Goal: Transaction & Acquisition: Purchase product/service

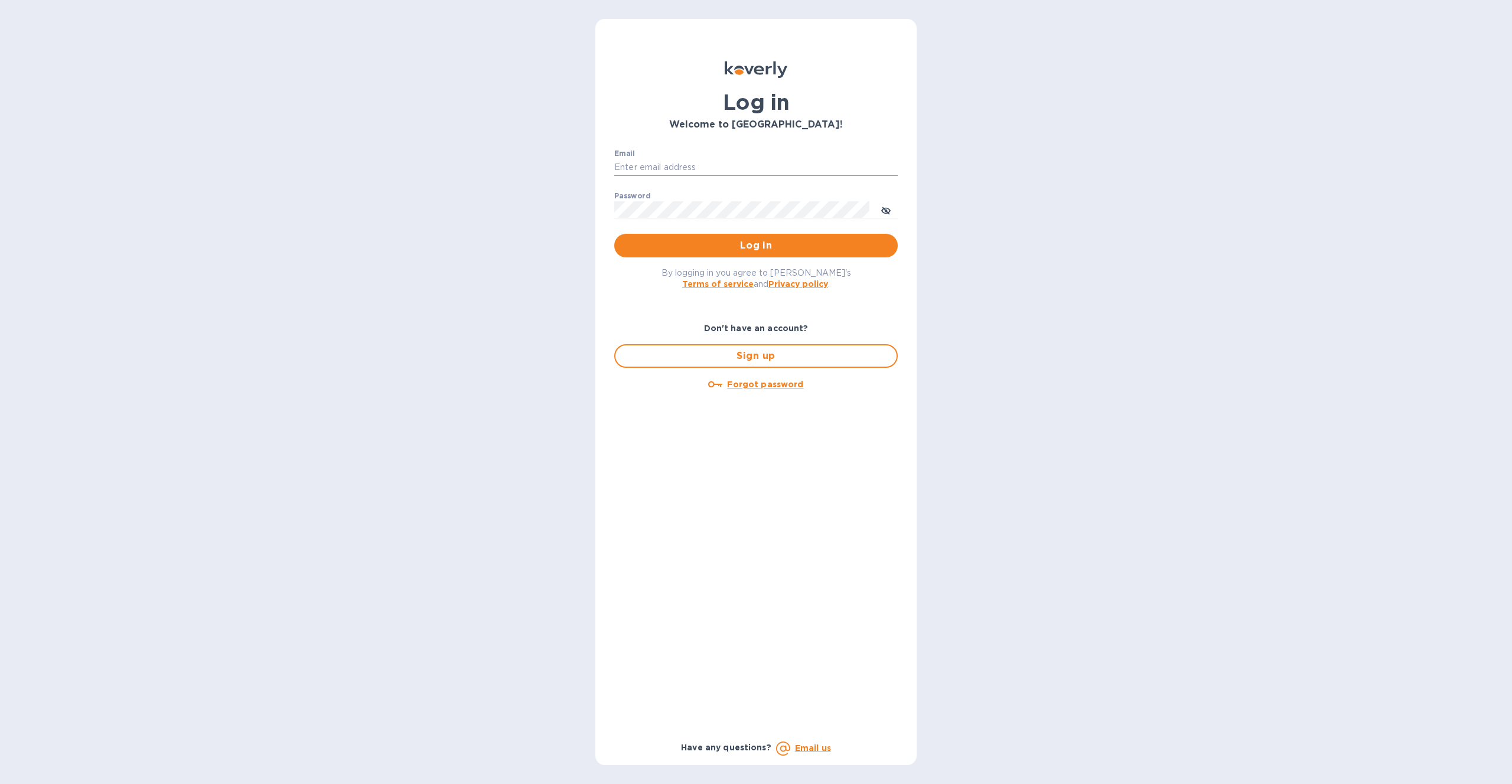
click at [669, 172] on input "Email" at bounding box center [756, 167] width 284 height 17
type input "faysol@goldbarwhiskey.com"
click at [614, 234] on button "Log in" at bounding box center [756, 245] width 284 height 23
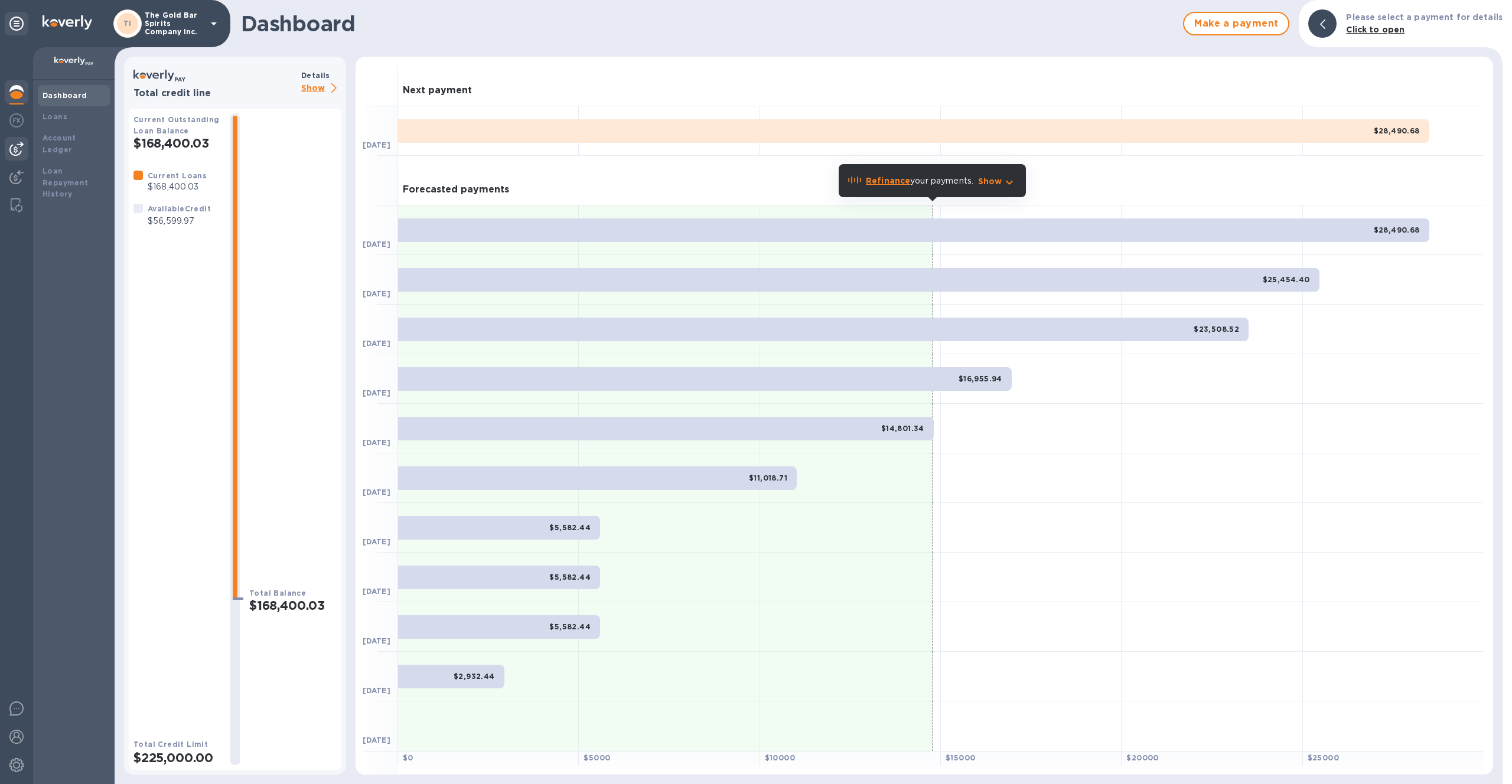
click at [9, 148] on img at bounding box center [16, 148] width 14 height 14
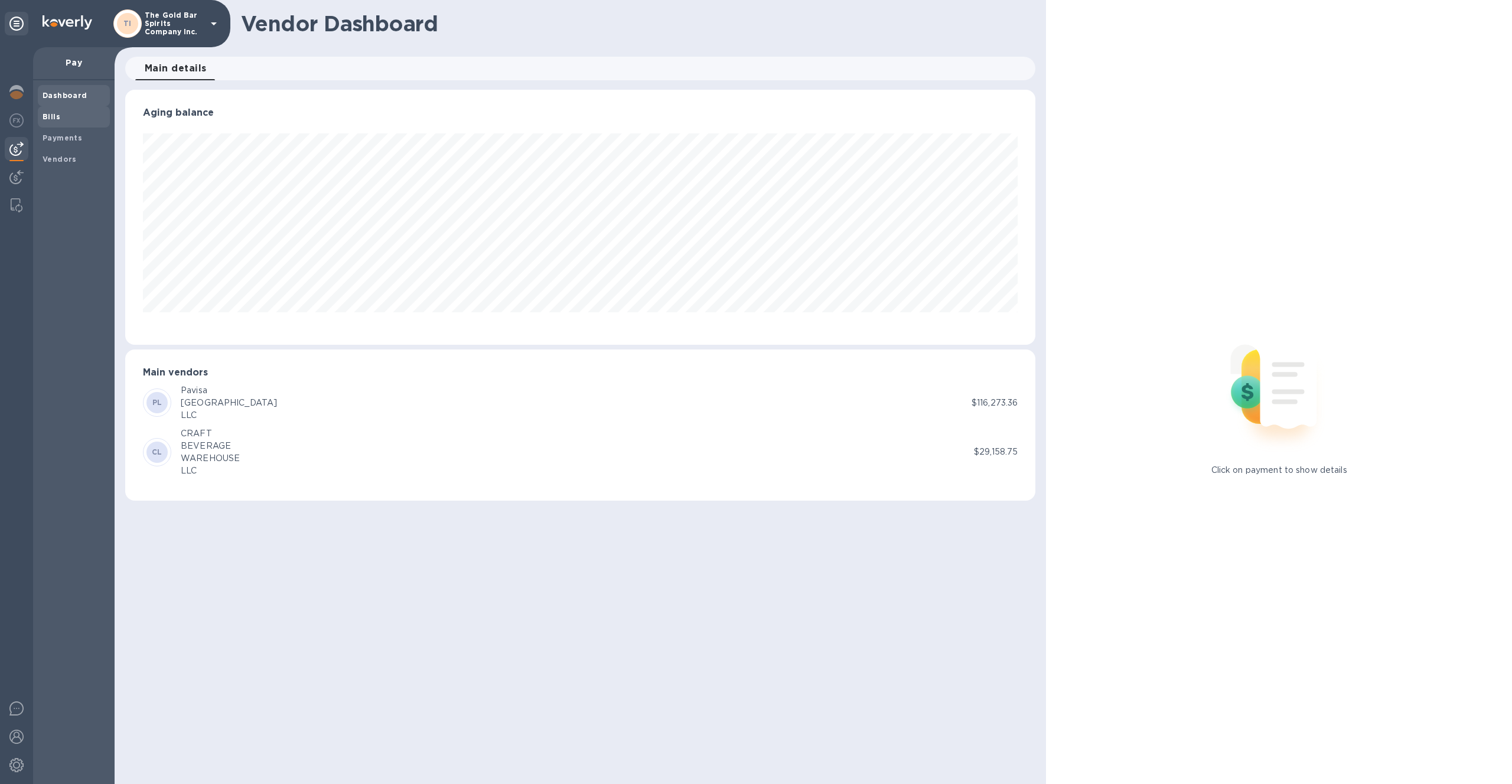
click at [51, 119] on b "Bills" at bounding box center [51, 116] width 17 height 9
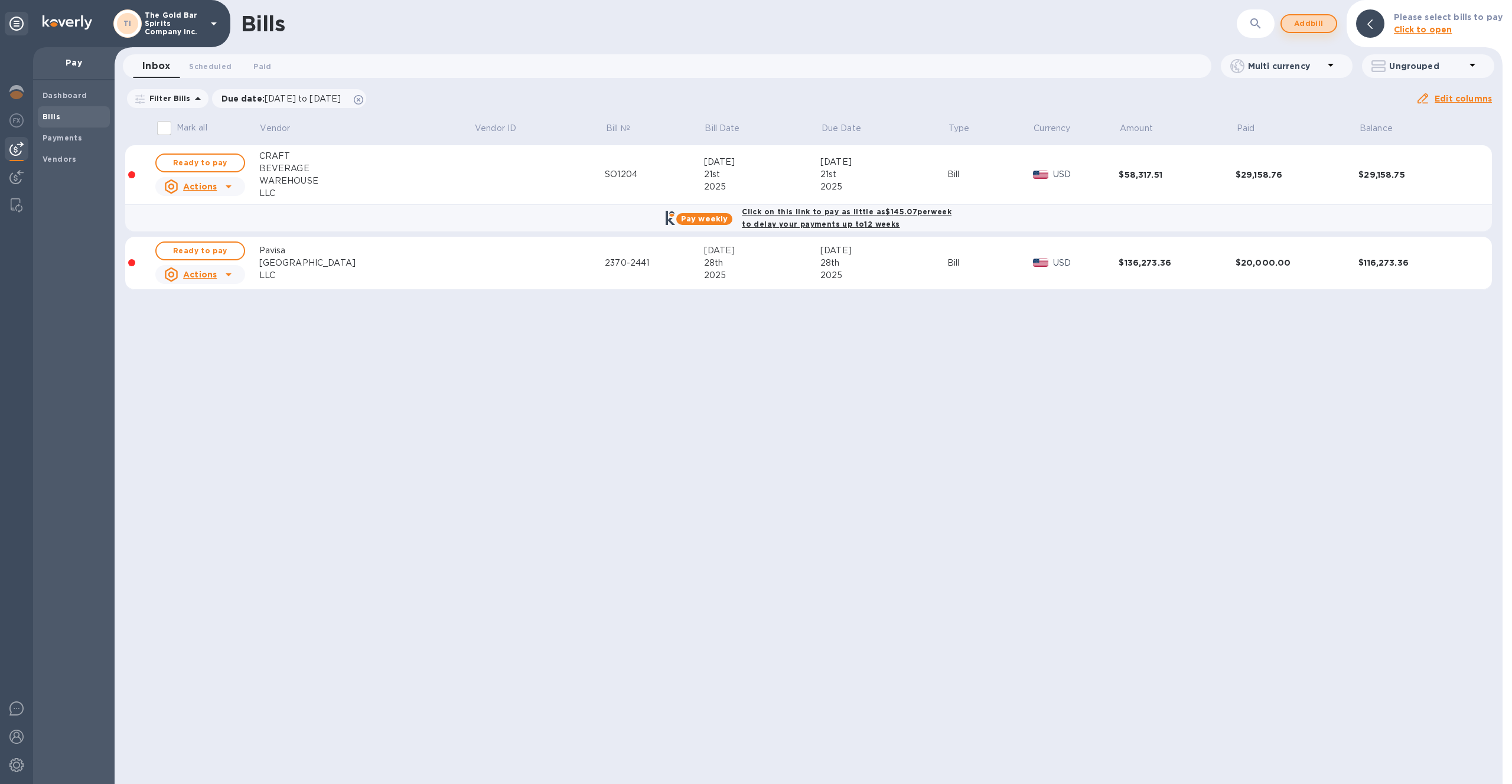
click at [1317, 19] on span "Add bill" at bounding box center [1309, 23] width 36 height 14
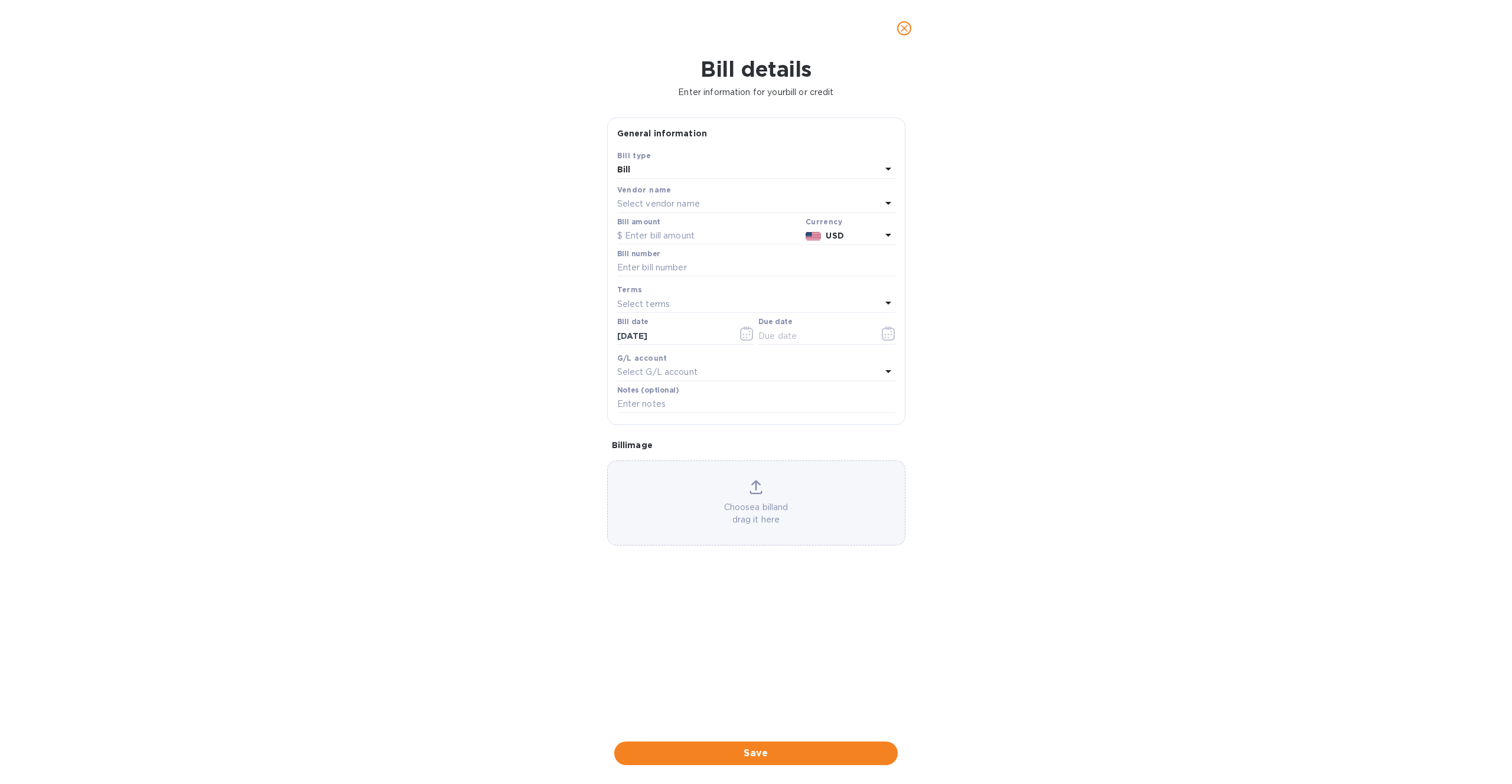
click at [663, 203] on p "Select vendor name" at bounding box center [658, 204] width 82 height 12
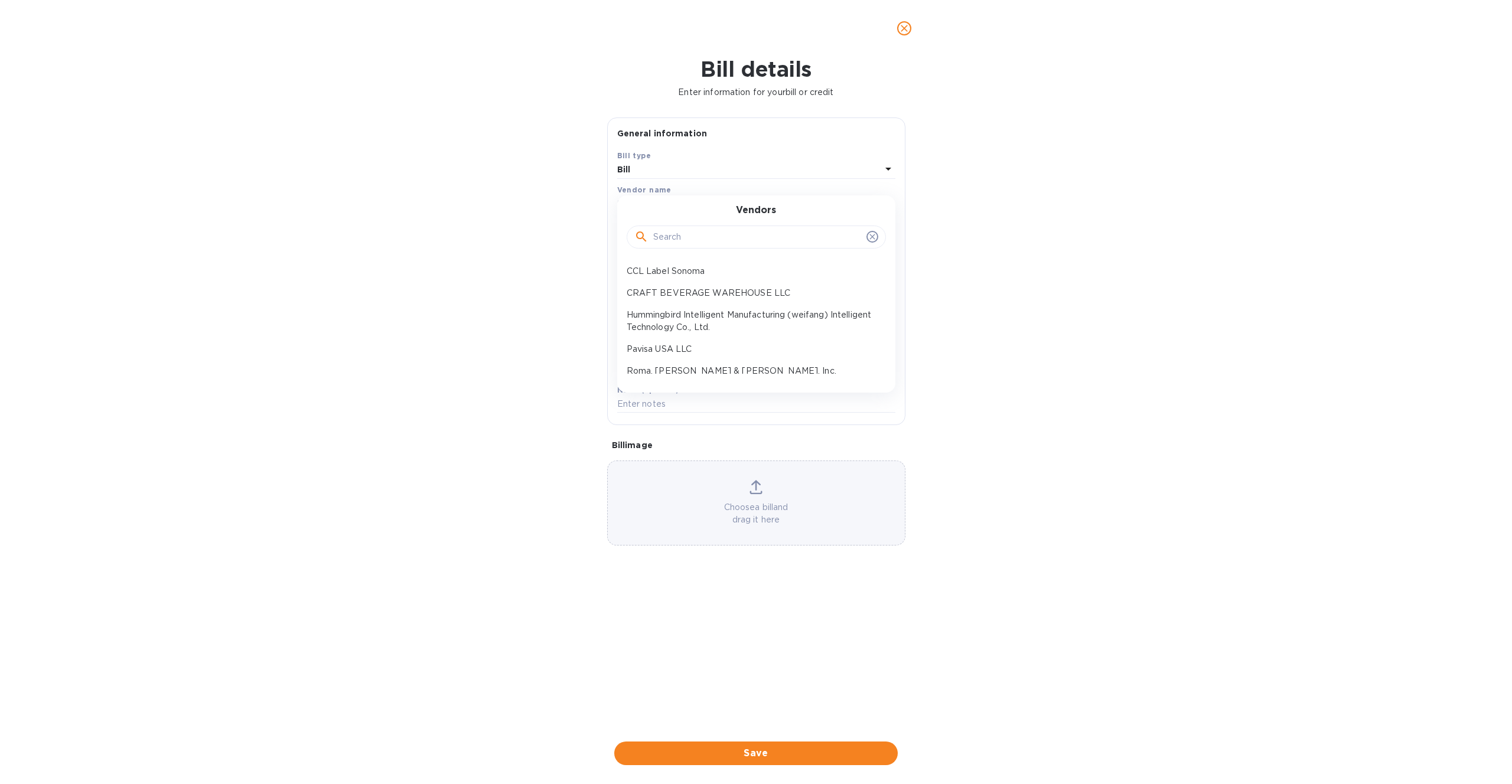
click at [1154, 218] on div "Bill details Enter information for your bill or credit General information Save…" at bounding box center [756, 420] width 1512 height 727
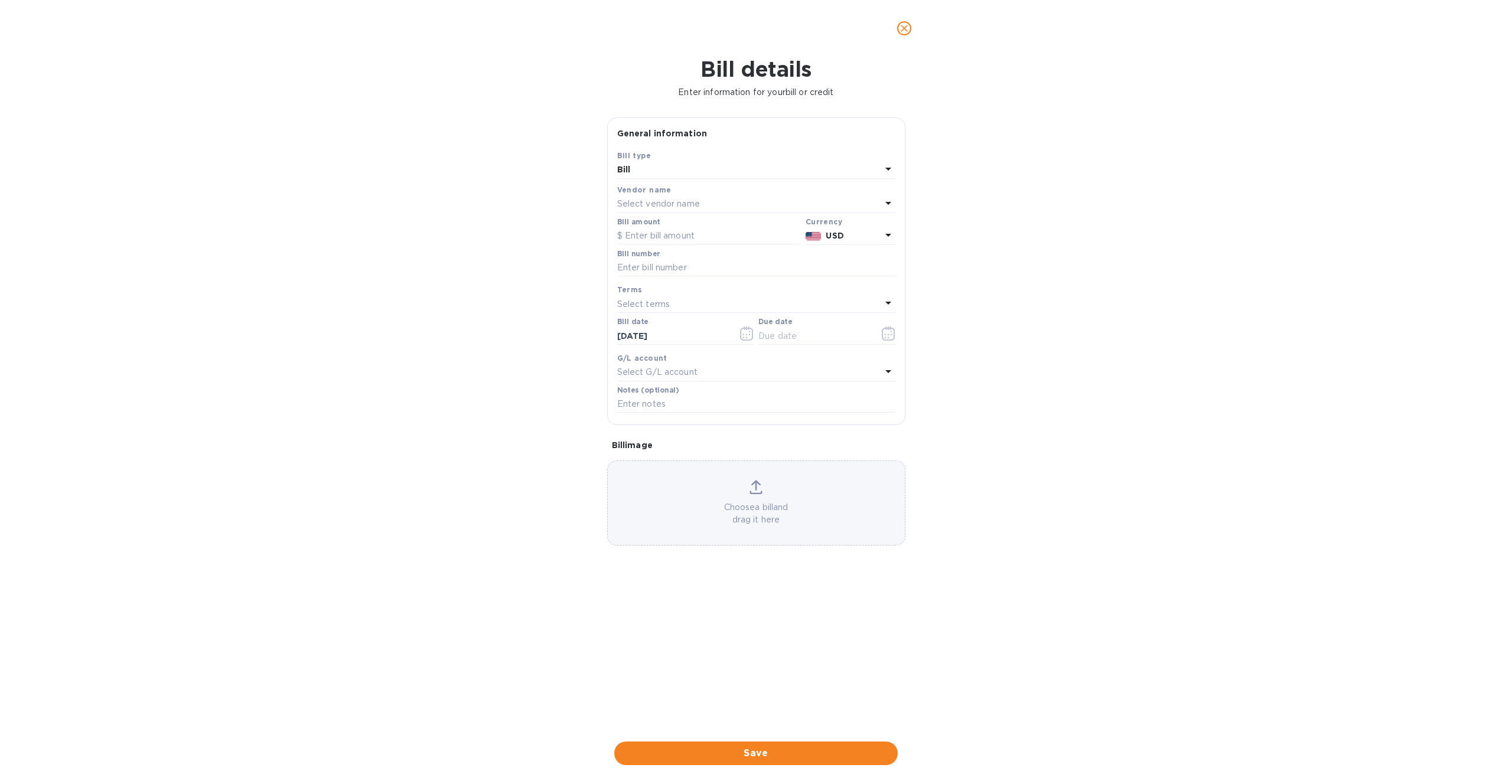
click at [695, 206] on p "Select vendor name" at bounding box center [658, 204] width 82 height 12
drag, startPoint x: 1047, startPoint y: 175, endPoint x: 945, endPoint y: 193, distance: 103.6
click at [1048, 174] on div "Bill details Enter information for your bill or credit General information Save…" at bounding box center [756, 420] width 1512 height 727
click at [700, 200] on div "Select vendor name" at bounding box center [749, 204] width 264 height 17
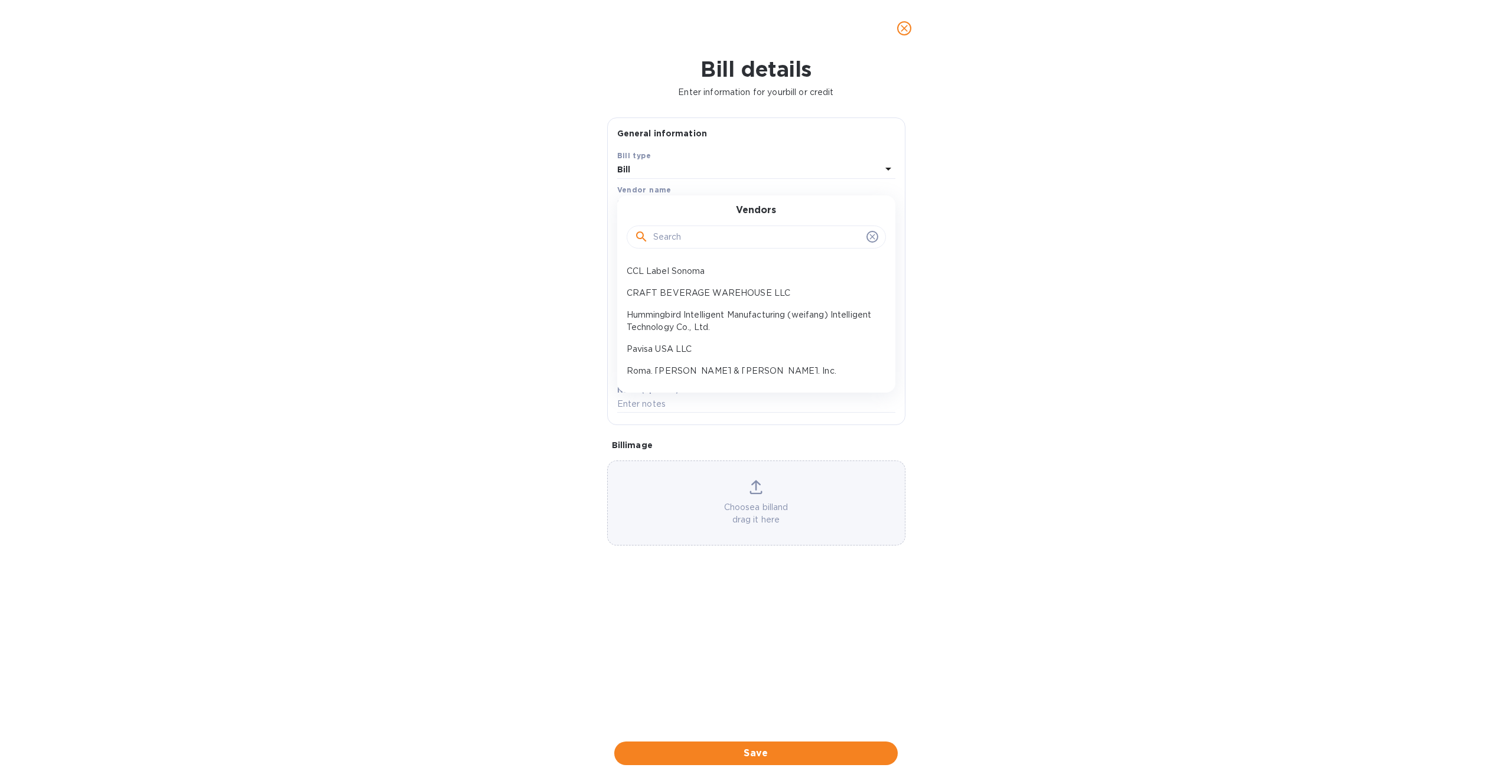
click at [1061, 239] on div "Bill details Enter information for your bill or credit General information Save…" at bounding box center [756, 420] width 1512 height 727
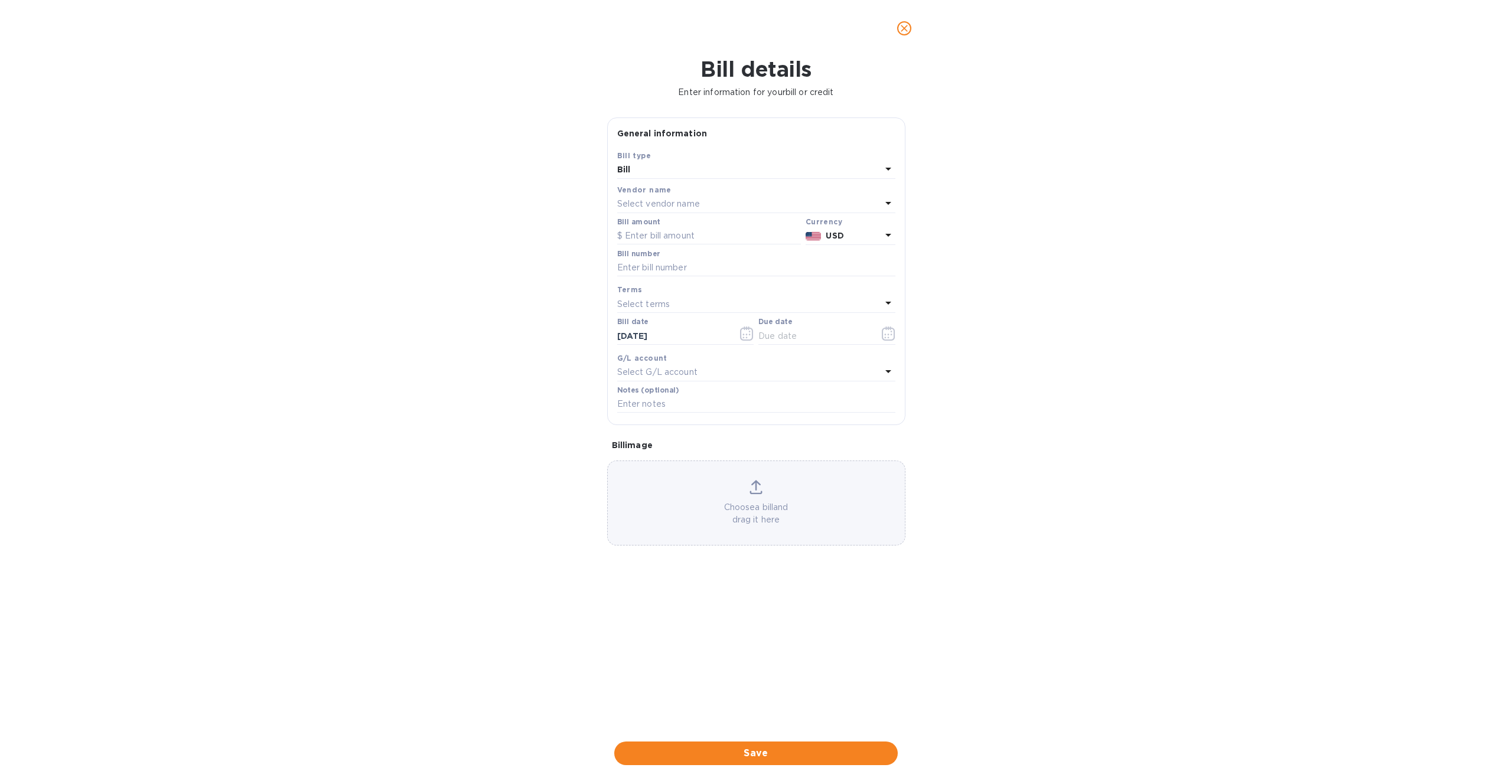
click at [698, 206] on p "Select vendor name" at bounding box center [658, 204] width 82 height 12
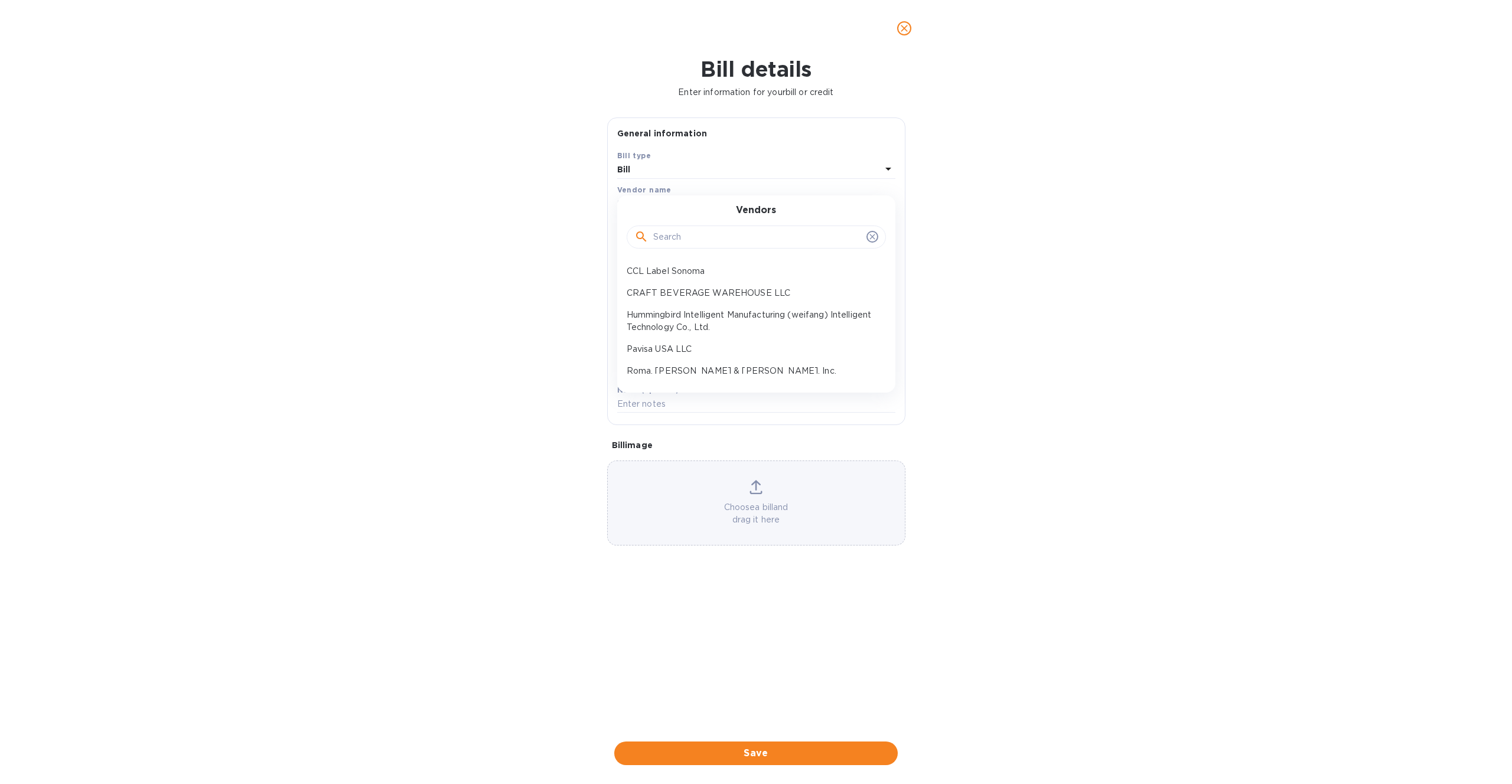
click at [689, 240] on input "text" at bounding box center [758, 237] width 209 height 17
paste input "CHONGQING YOUYUAN GLASSWARE CO .,LTD"
click at [837, 240] on input "CHONGQING YOUYUAN GLASSWARE CO .,LTD" at bounding box center [758, 237] width 209 height 17
type input "CHONGQING YOUYUAN GLASSWARE CO LTD"
click button "Save" at bounding box center [0, 0] width 0 height 0
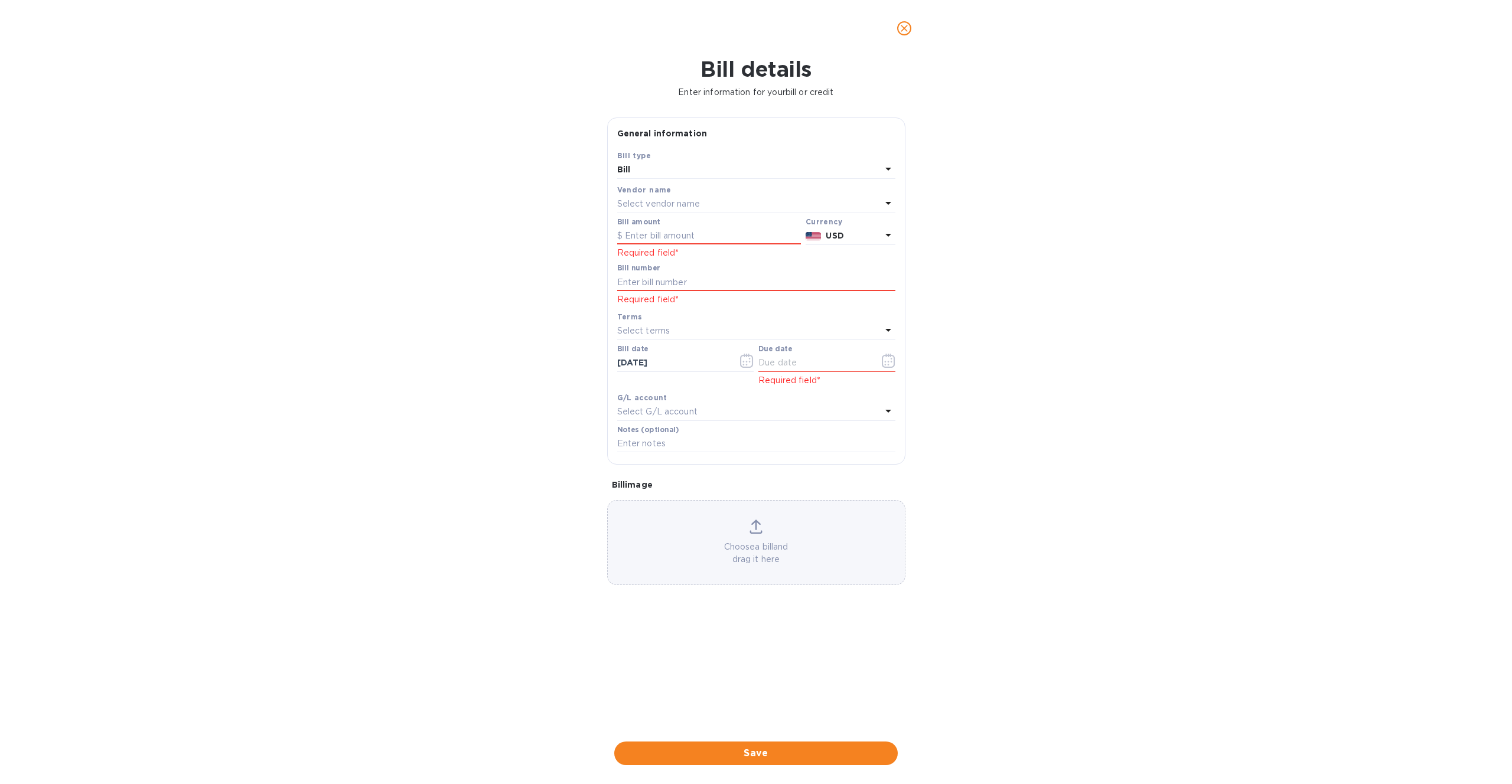
click at [747, 308] on div "Terms Select terms" at bounding box center [756, 325] width 283 height 34
click at [640, 212] on div "Select vendor name" at bounding box center [749, 204] width 264 height 17
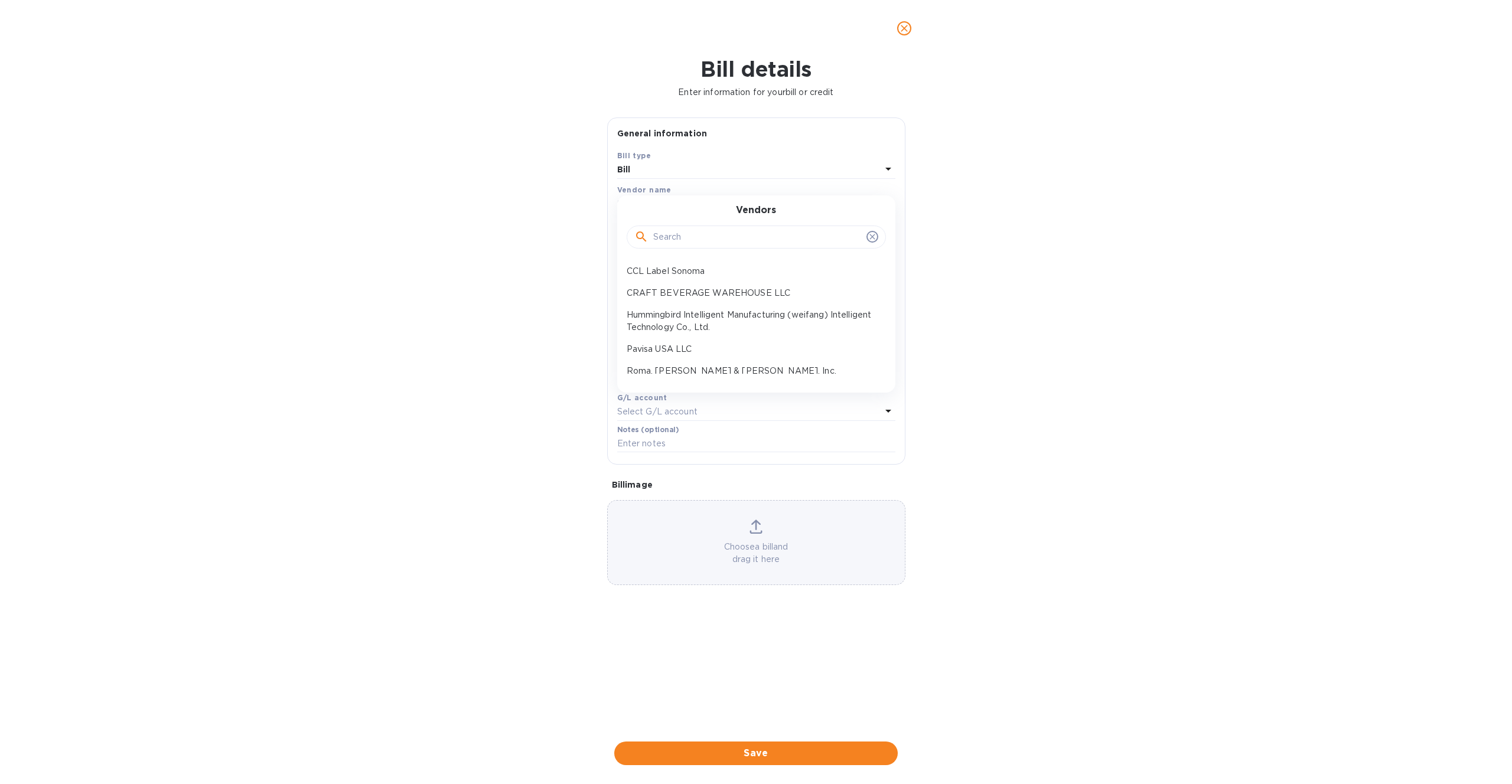
click at [664, 237] on input "text" at bounding box center [758, 237] width 209 height 17
paste input "CHONGQING YOUYUAN GLASSWARE CO .,LTD"
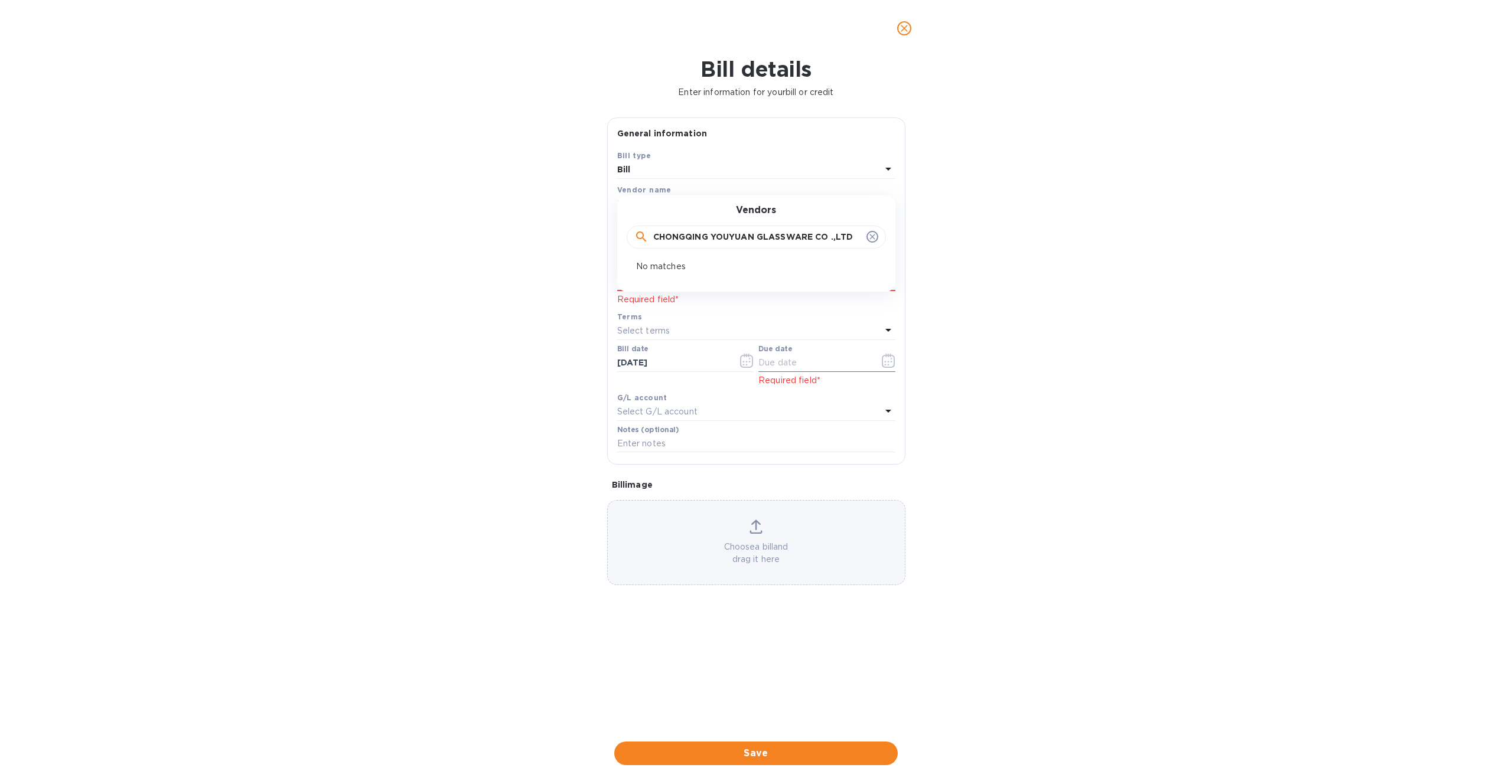
click button "Save" at bounding box center [0, 0] width 0 height 0
type input "CHONGQING YOUYUAN GLASSWARE CO LTD"
click at [857, 274] on div "Vendors CHONGQING YOUYUAN GLASSWARE CO LTD No matches" at bounding box center [756, 243] width 278 height 96
click at [731, 236] on input "CHONGQING YOUYUAN GLASSWARE CO LTD" at bounding box center [758, 237] width 209 height 17
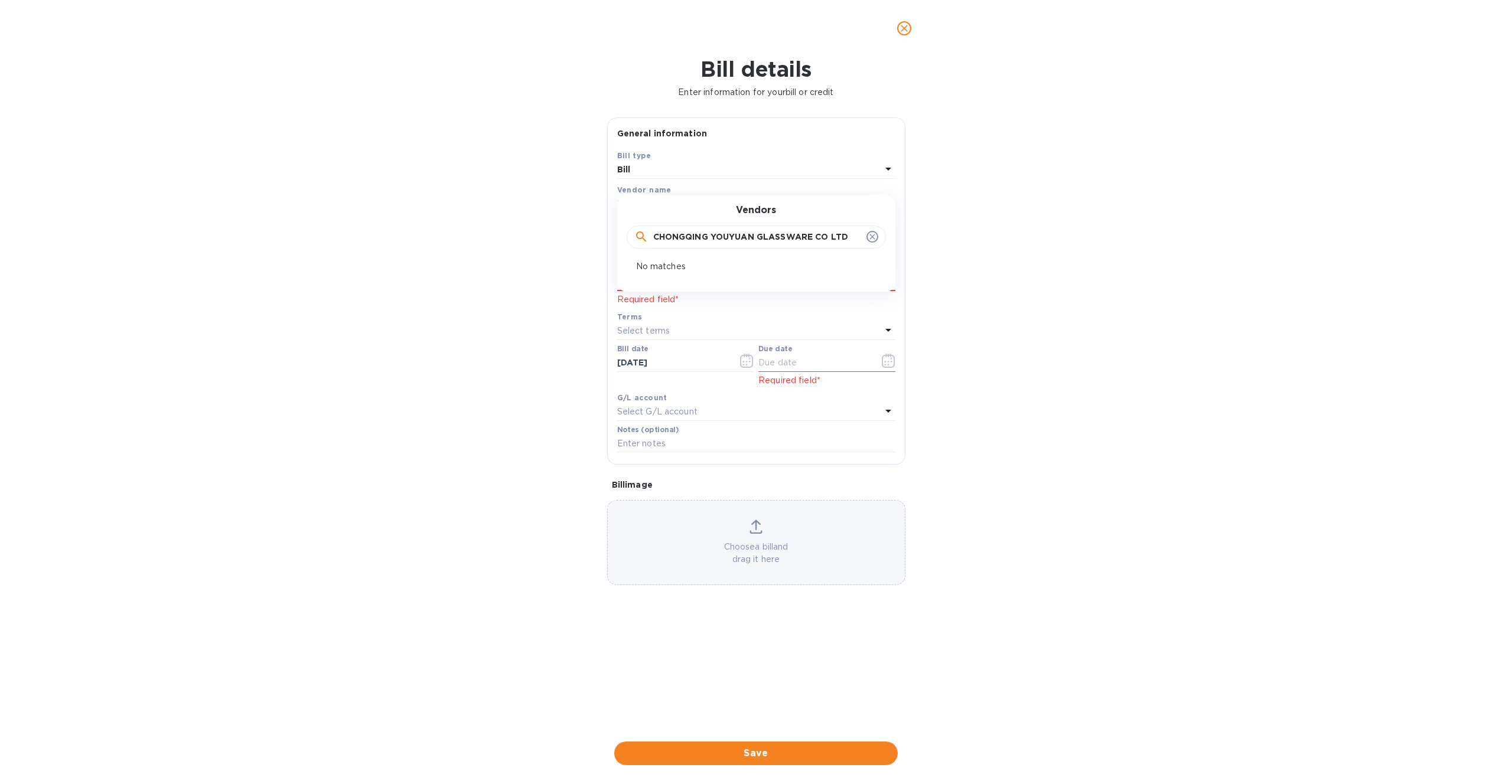
click at [731, 236] on input "CHONGQING YOUYUAN GLASSWARE CO LTD" at bounding box center [758, 237] width 209 height 17
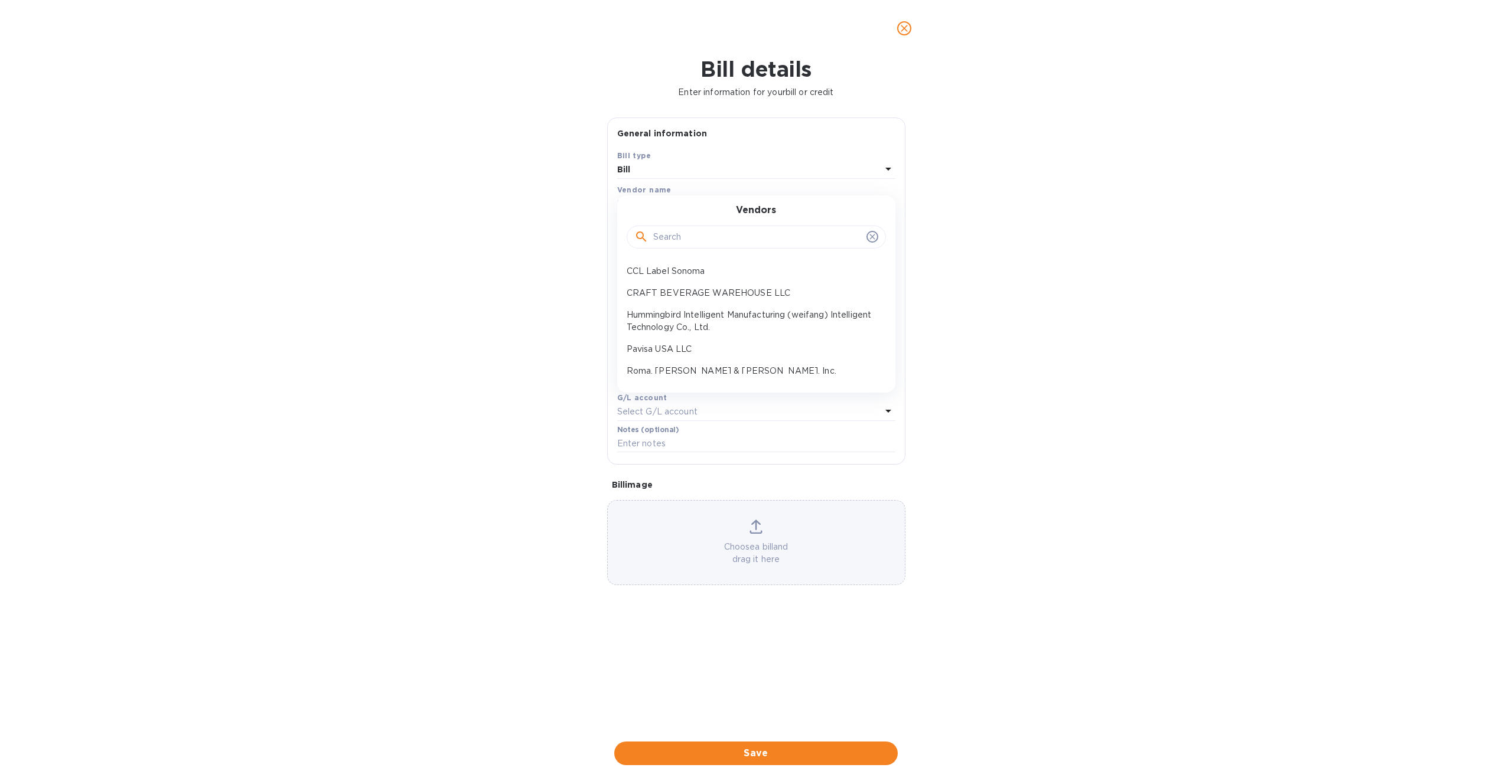
click at [902, 33] on icon "close" at bounding box center [905, 29] width 12 height 12
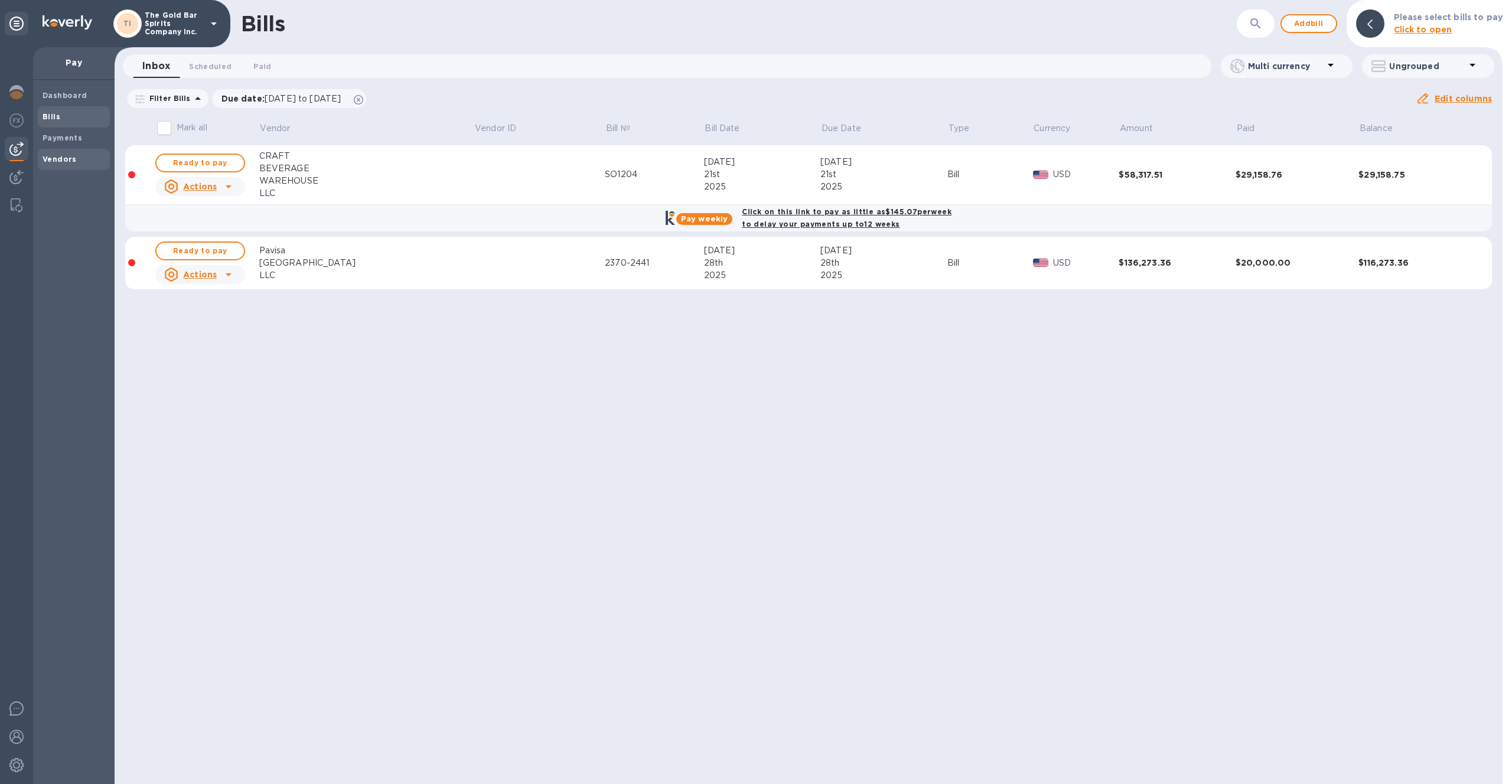
click at [72, 151] on div "Vendors" at bounding box center [73, 160] width 72 height 21
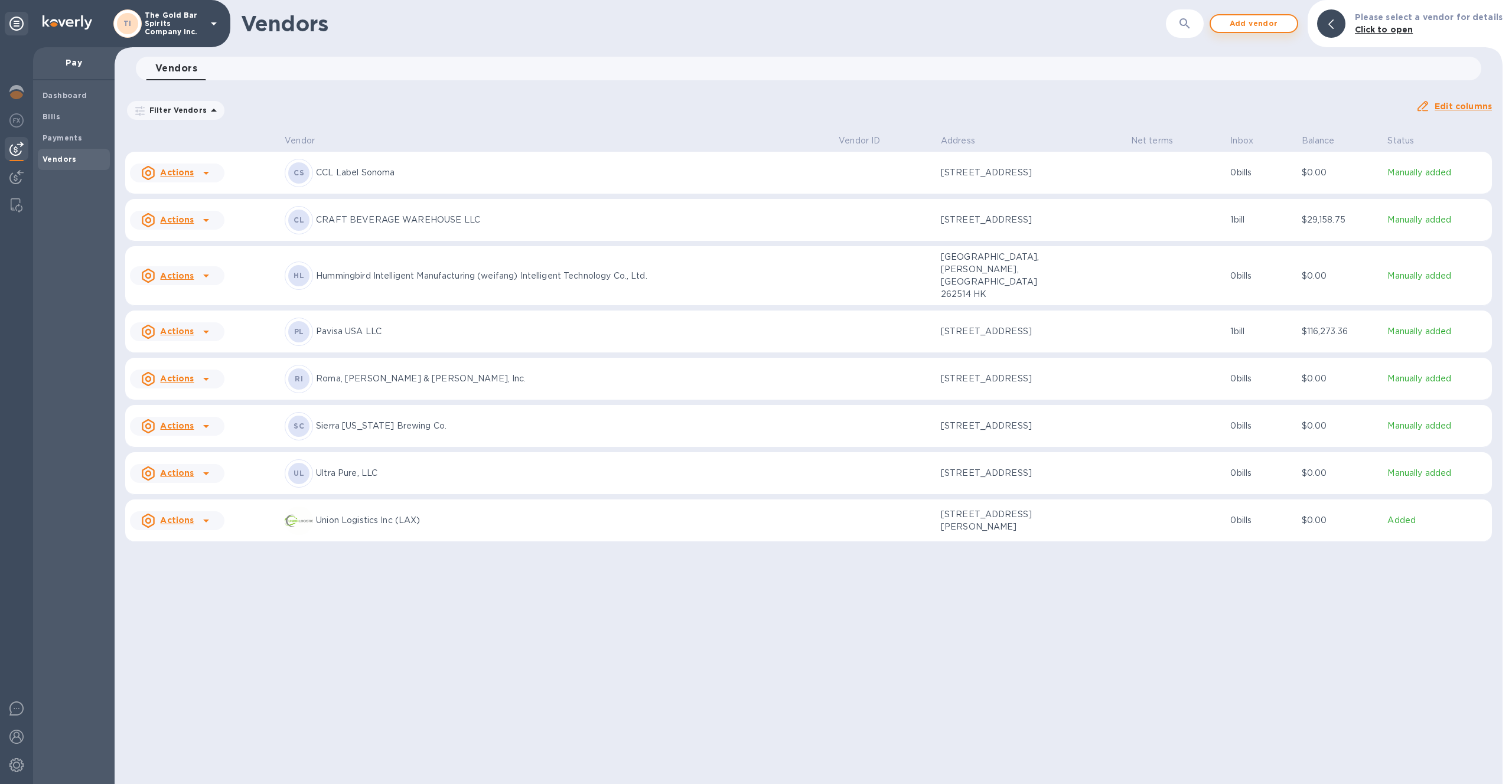
click at [1271, 30] on span "Add vendor" at bounding box center [1253, 23] width 67 height 14
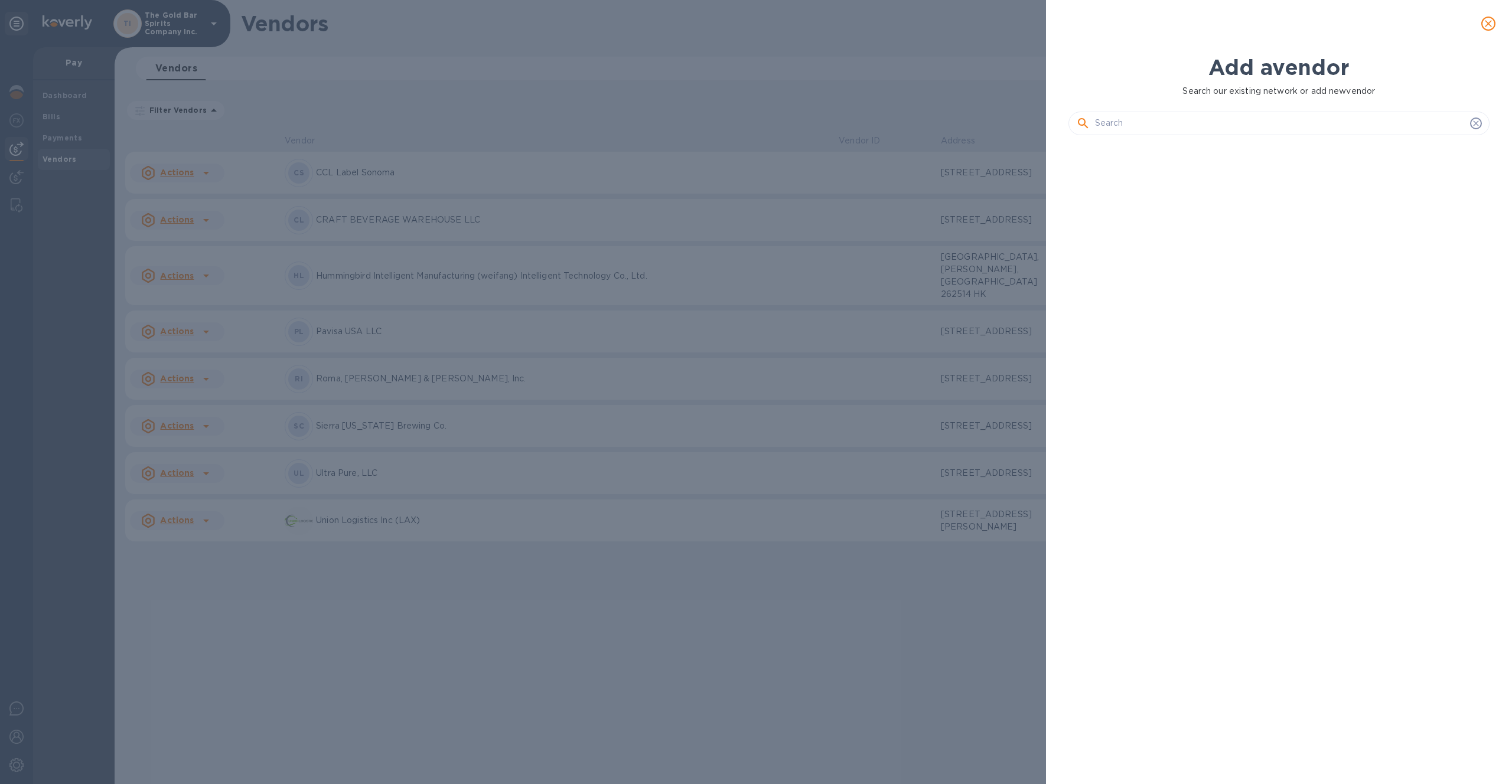
scroll to position [599, 427]
click at [1214, 119] on input "text" at bounding box center [1281, 122] width 371 height 17
paste input "CHONGQING YOUYUAN GLASSWARE CO LTD"
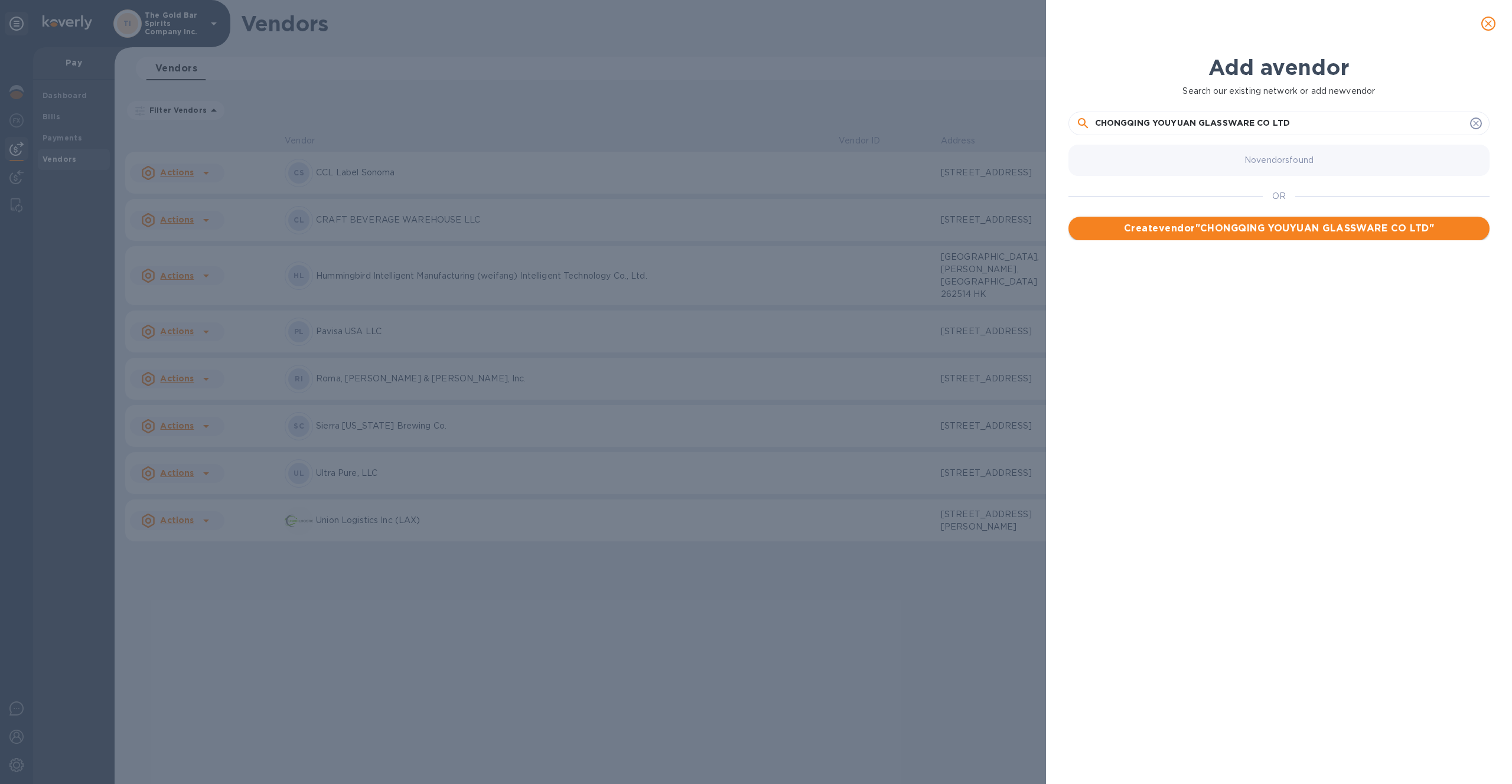
type input "CHONGQING YOUYUAN GLASSWARE CO LTD"
click at [1250, 222] on span "Create vendor " CHONGQING YOUYUAN GLASSWARE CO LTD "" at bounding box center [1279, 228] width 402 height 14
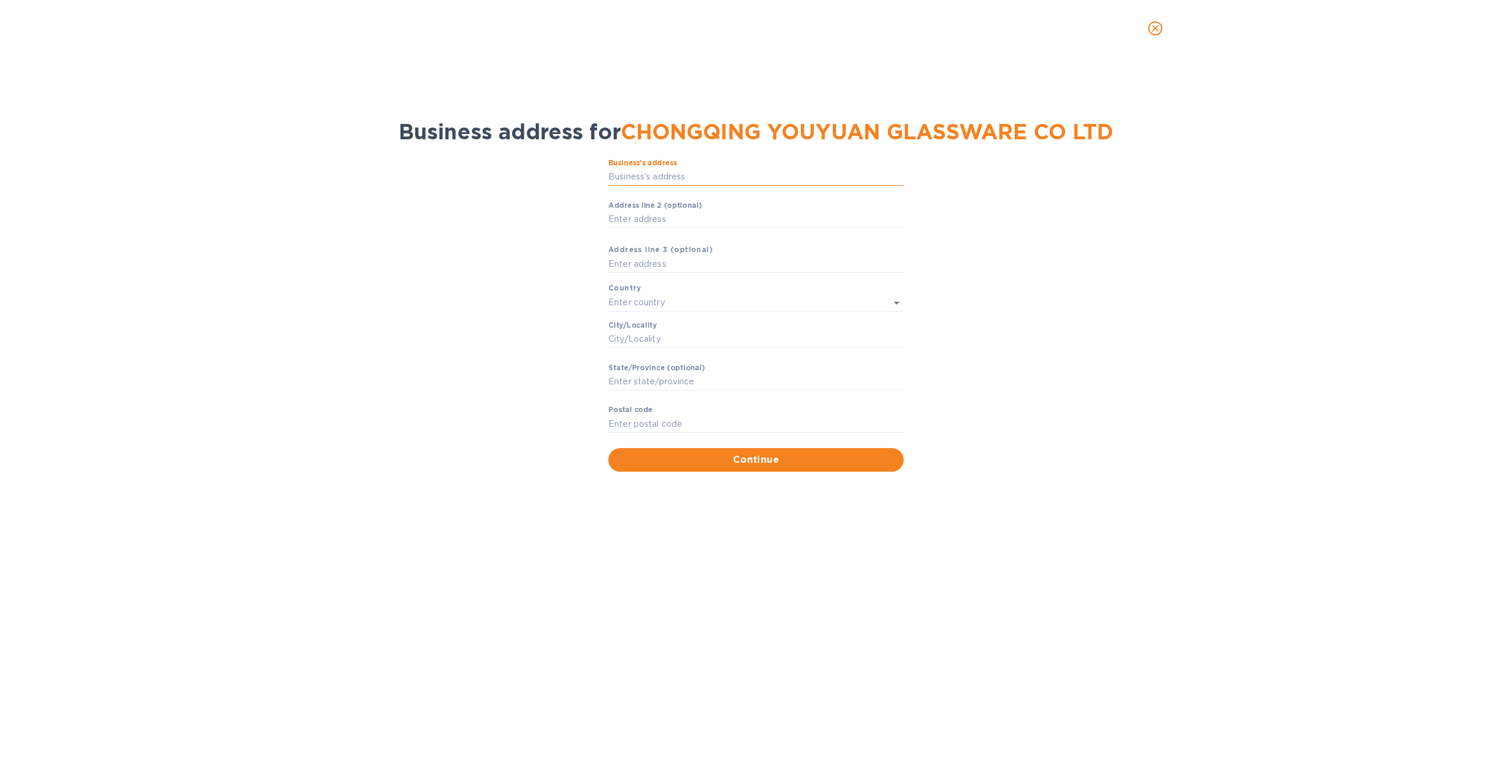
click at [638, 179] on input "Business’s аddress" at bounding box center [756, 177] width 295 height 17
paste input "Floor 13-1,Building NO.3, Zhongyu Plaza ,NO.86 Hongjin Road,Yubei District,Chon…"
type input "86 Hong Jin Lu"
type input "China"
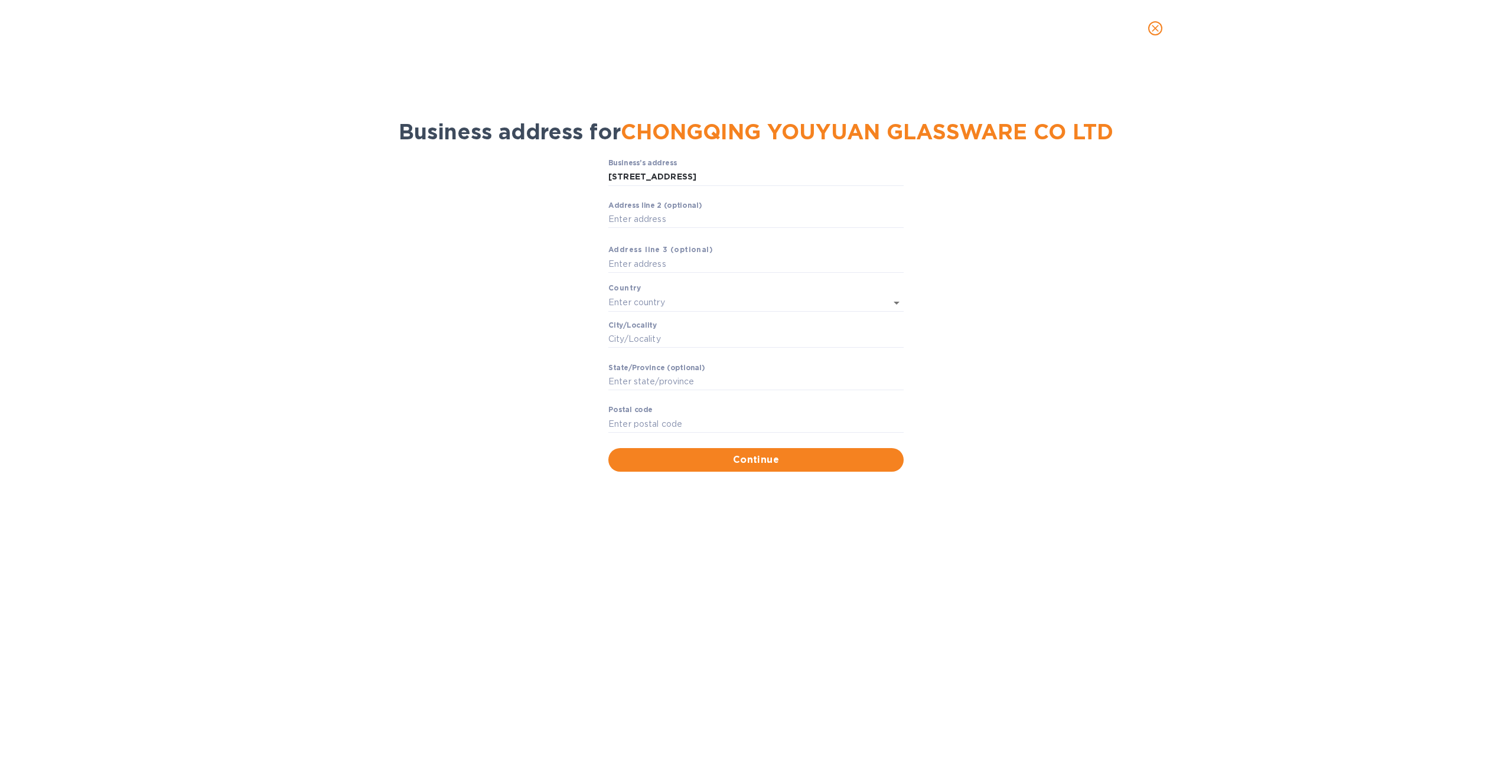
type input "Chong Qing Shi"
type input "401124"
click at [760, 462] on span "Continue" at bounding box center [756, 457] width 276 height 14
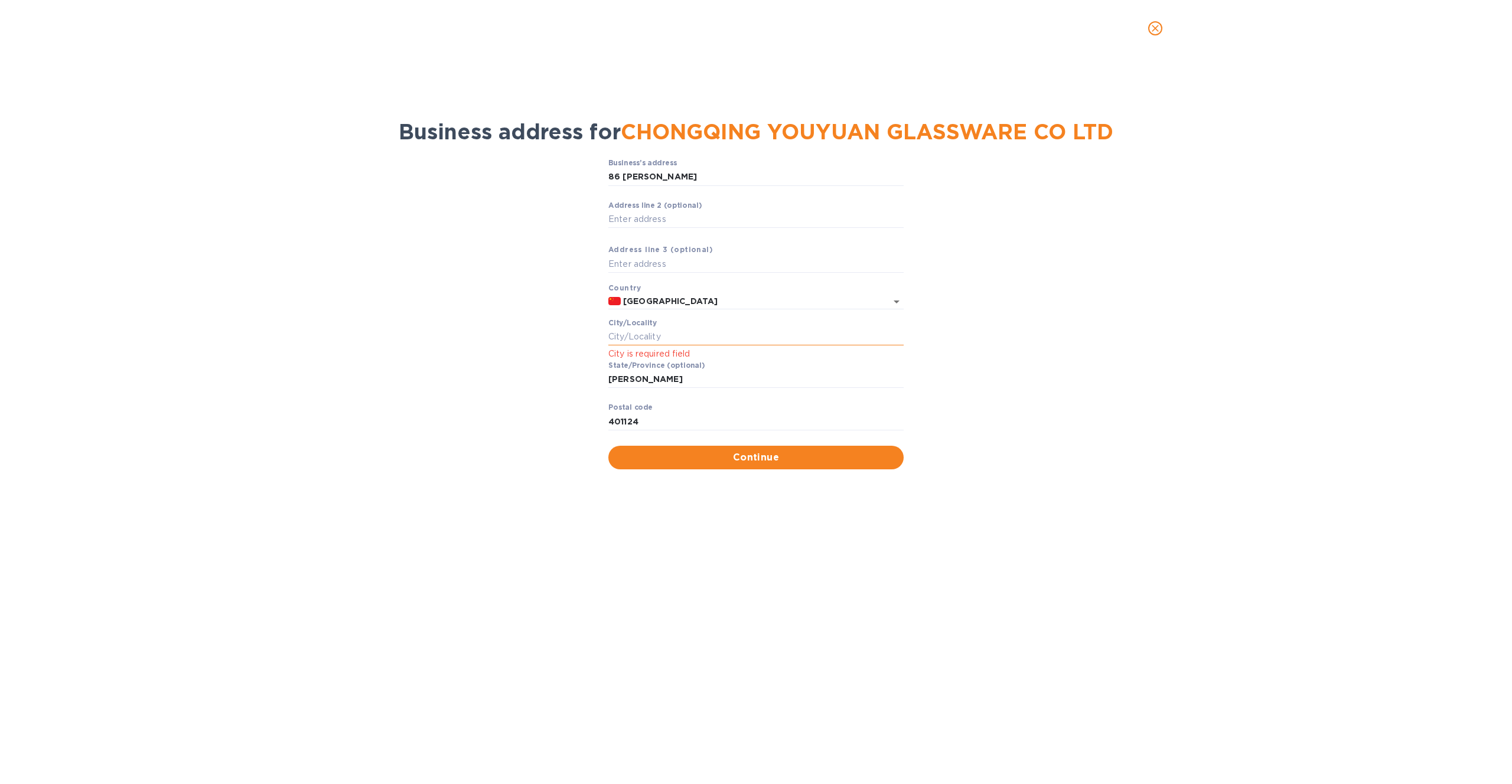
click at [622, 336] on input "Сity/Locаlity" at bounding box center [756, 336] width 295 height 17
click at [851, 528] on div "Business address for CHONGQING YOUYUAN GLASSWARE CO LTD Business’s аddress 86 H…" at bounding box center [756, 420] width 1512 height 727
click at [632, 338] on input "Сity/Locаlity" at bounding box center [756, 336] width 295 height 17
type input "Chongquing City"
click at [429, 358] on div "Business’s аddress 86 Hong Jin Lu ​ Аddress line 2 (optional) ​ Аddress line 3 …" at bounding box center [756, 314] width 1481 height 324
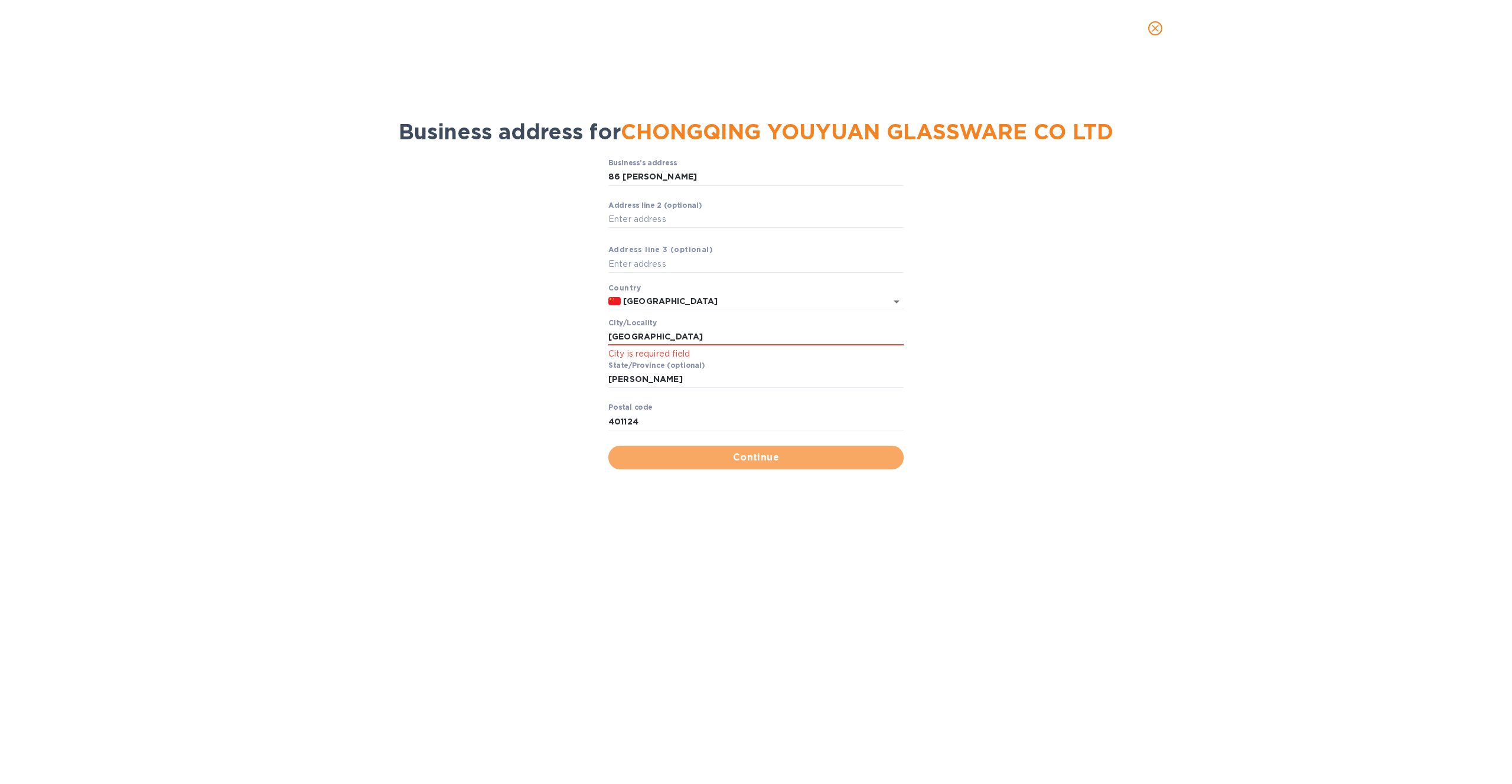
click at [737, 464] on span "Continue" at bounding box center [756, 457] width 276 height 14
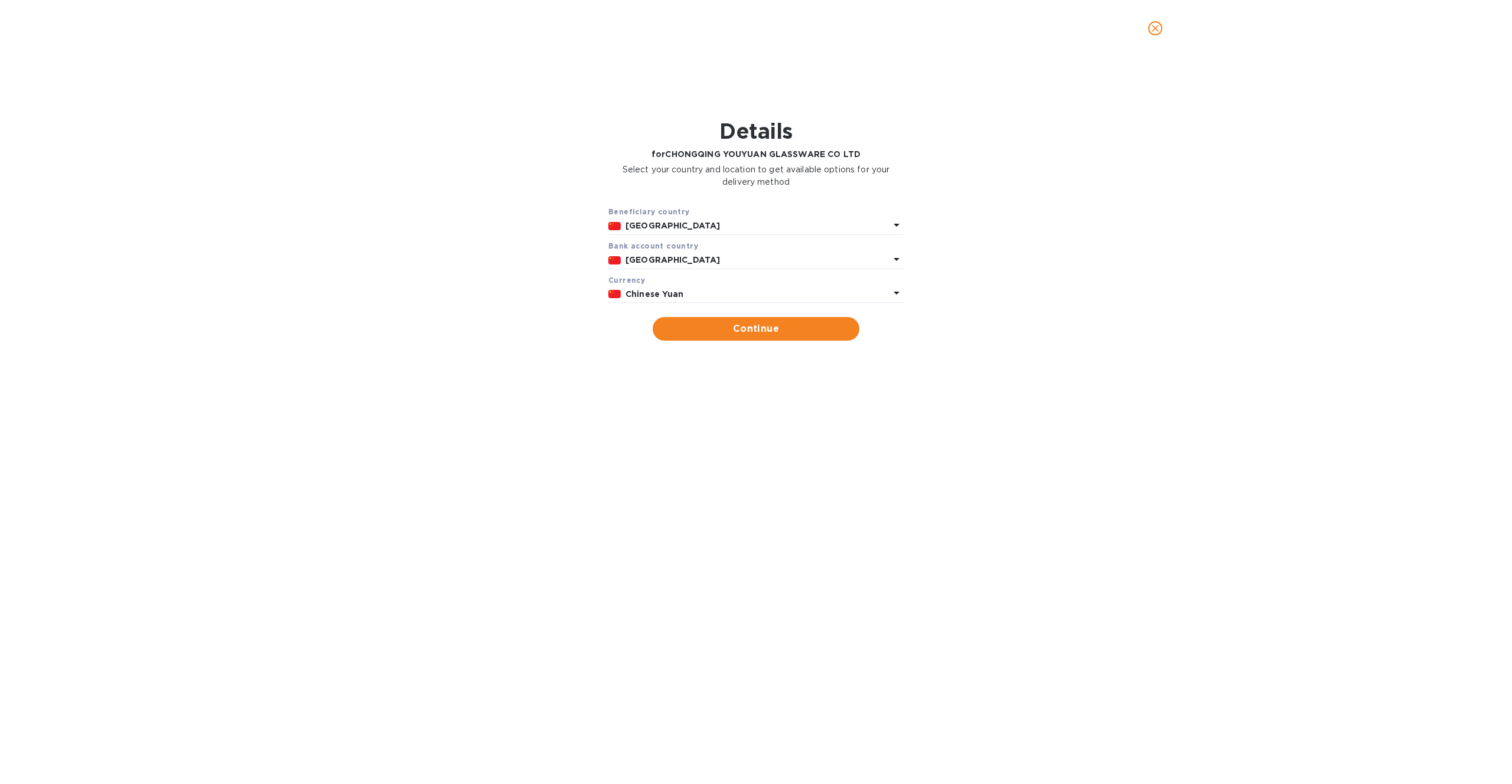
click at [719, 298] on p "Chinese Yuan" at bounding box center [757, 294] width 264 height 12
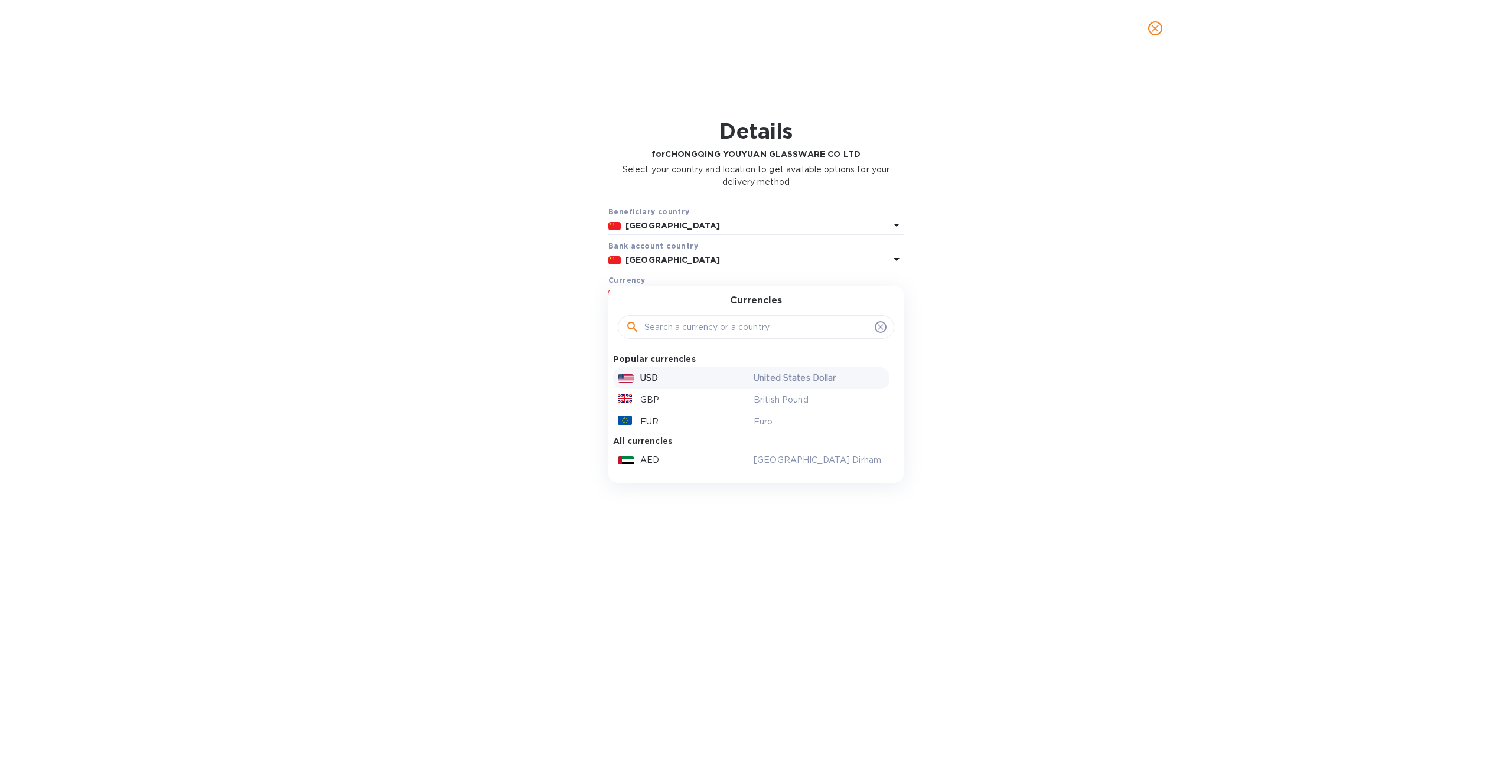
click at [677, 380] on div "USD" at bounding box center [684, 378] width 136 height 17
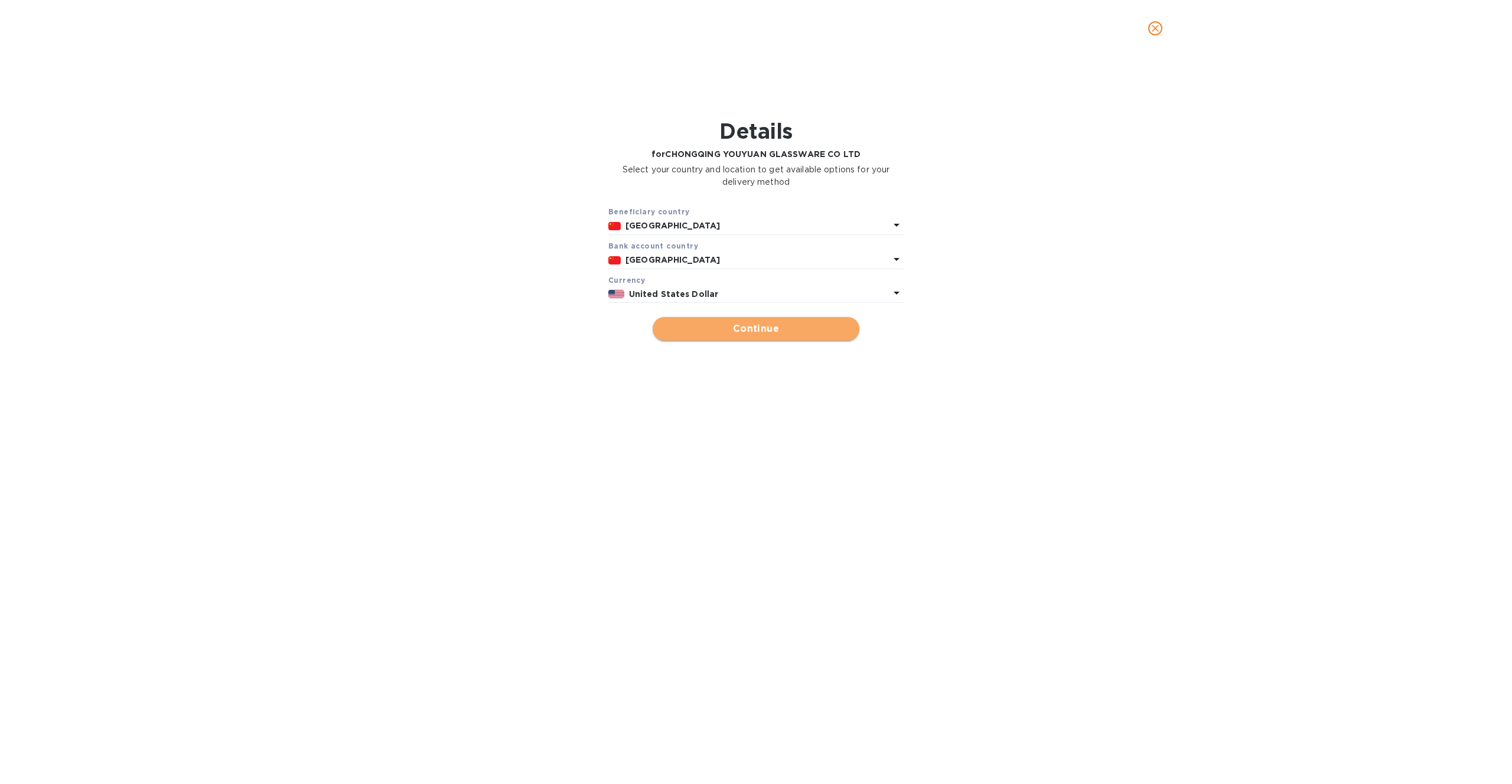
drag, startPoint x: 742, startPoint y: 324, endPoint x: 784, endPoint y: 339, distance: 44.6
click at [742, 324] on span "Continue" at bounding box center [756, 329] width 188 height 14
type input "CHONGQING YOUYUAN GLASSWARE CO LTD"
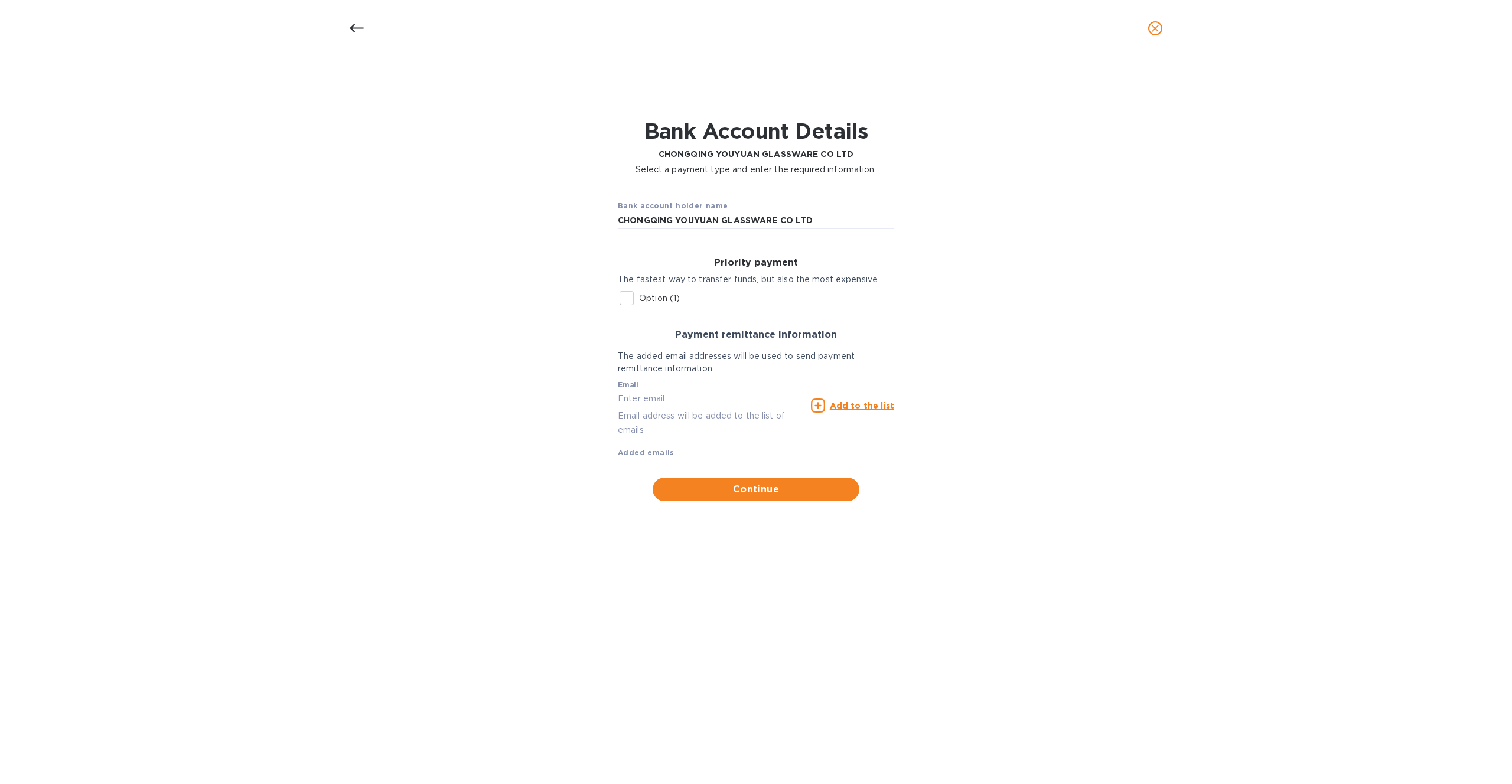
click at [661, 406] on input "text" at bounding box center [712, 398] width 188 height 17
paste input "daisy@cqyouyuanglassware.com"
type input "daisy@cqyouyuanglassware.com"
click at [843, 404] on u "Add to the list" at bounding box center [862, 405] width 64 height 9
click at [742, 509] on span "Continue" at bounding box center [756, 513] width 188 height 14
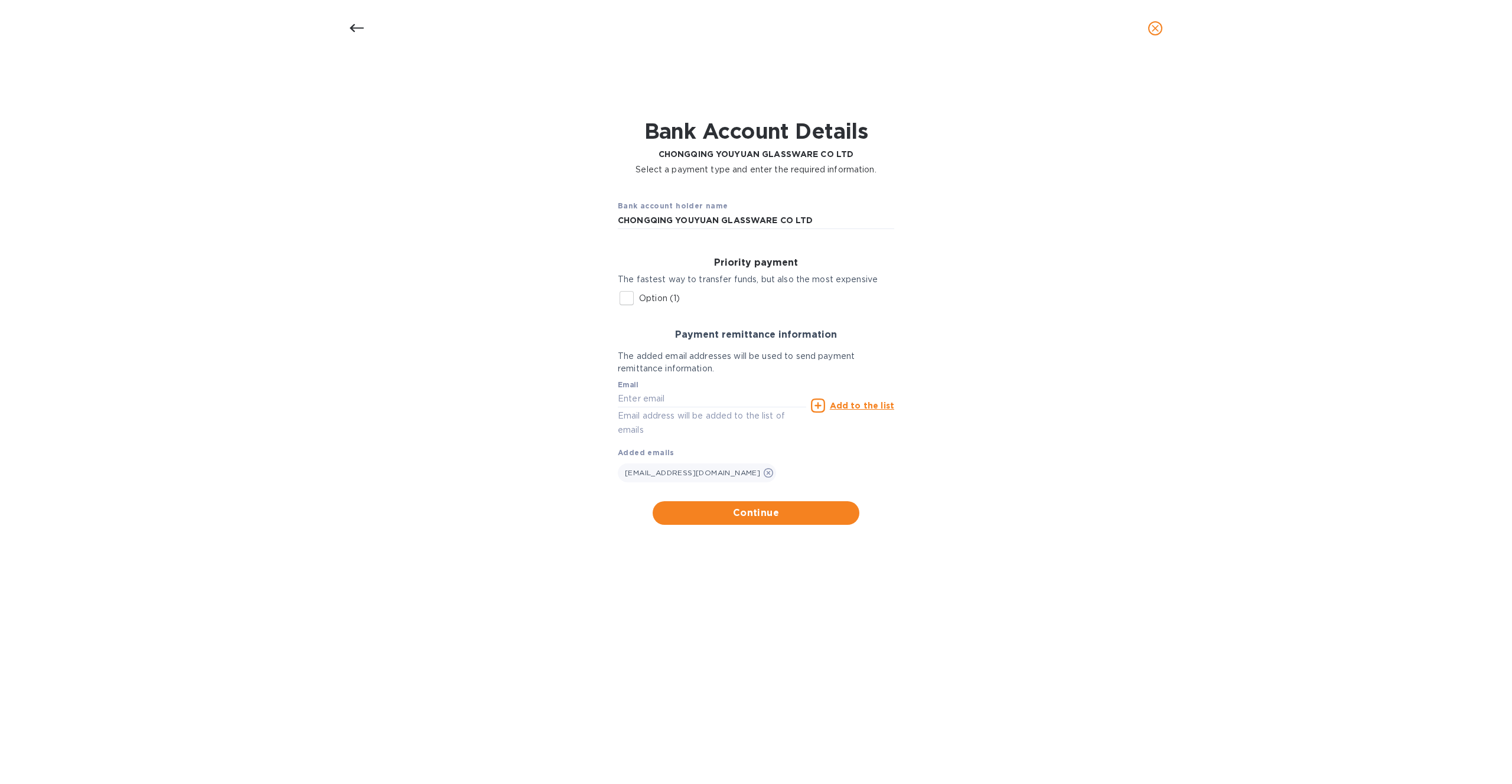
click at [625, 299] on input "Option (1)" at bounding box center [626, 298] width 25 height 25
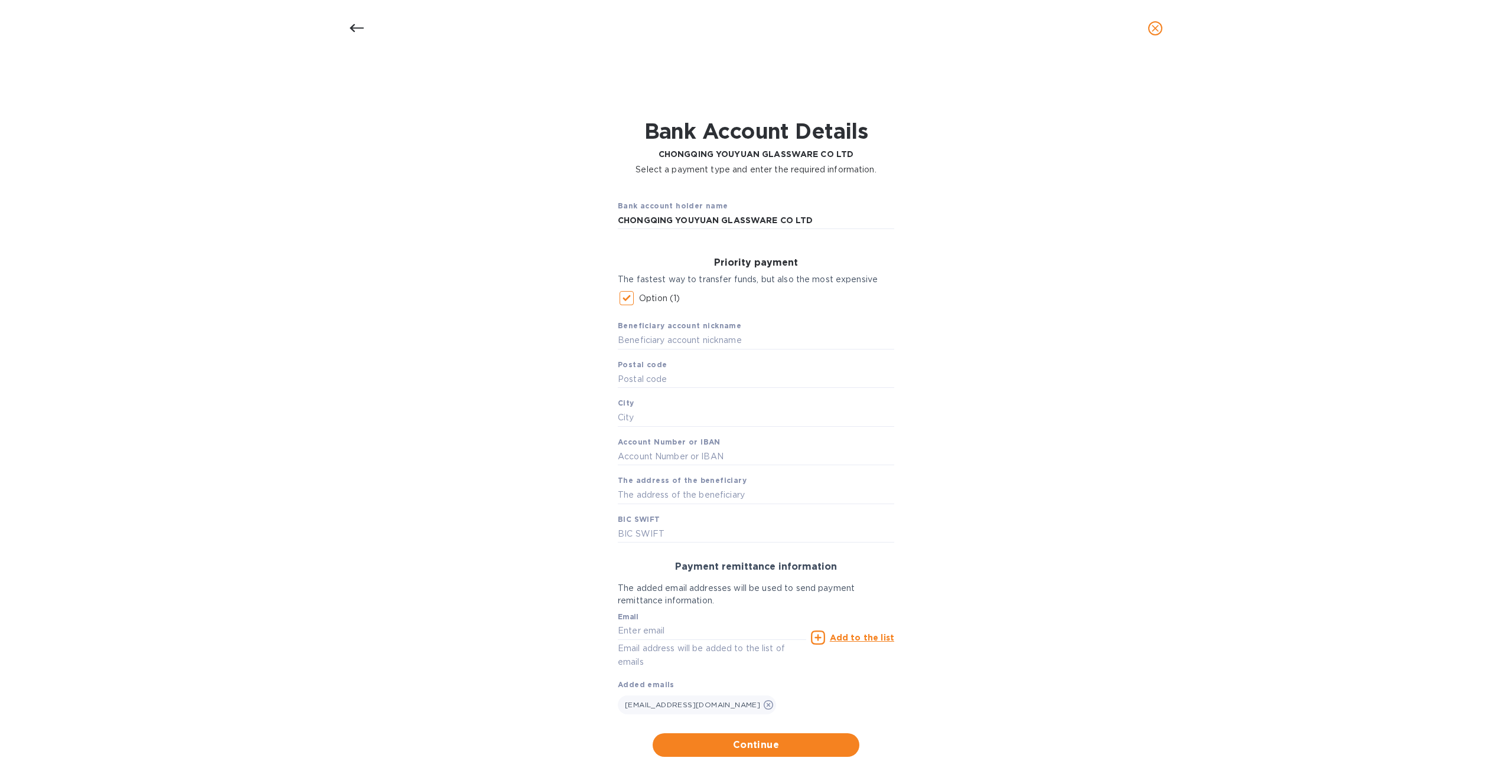
click at [628, 296] on input "Option (1)" at bounding box center [626, 298] width 25 height 25
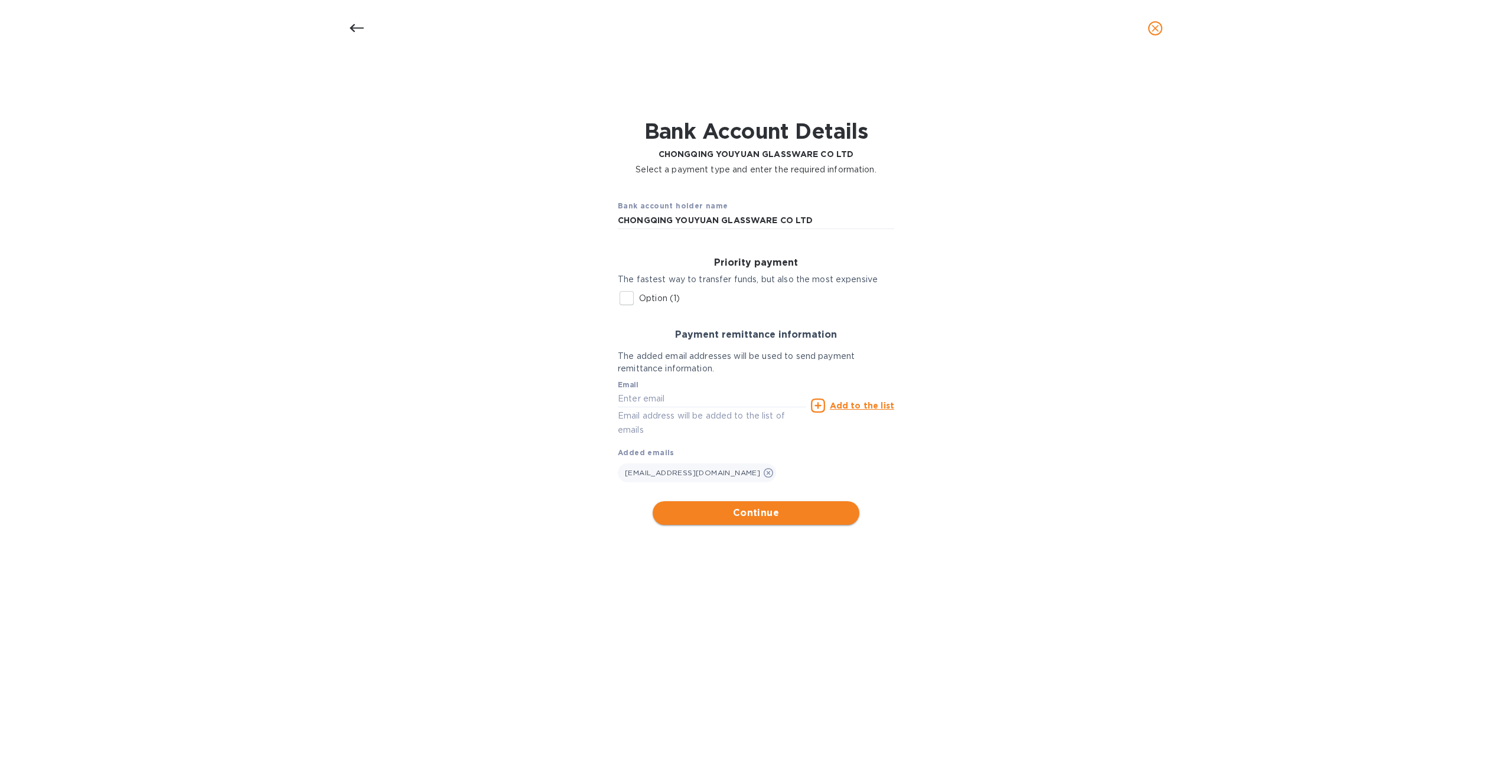
click at [763, 516] on span "Continue" at bounding box center [756, 513] width 188 height 14
click at [622, 296] on input "Option (1)" at bounding box center [626, 298] width 25 height 25
checkbox input "true"
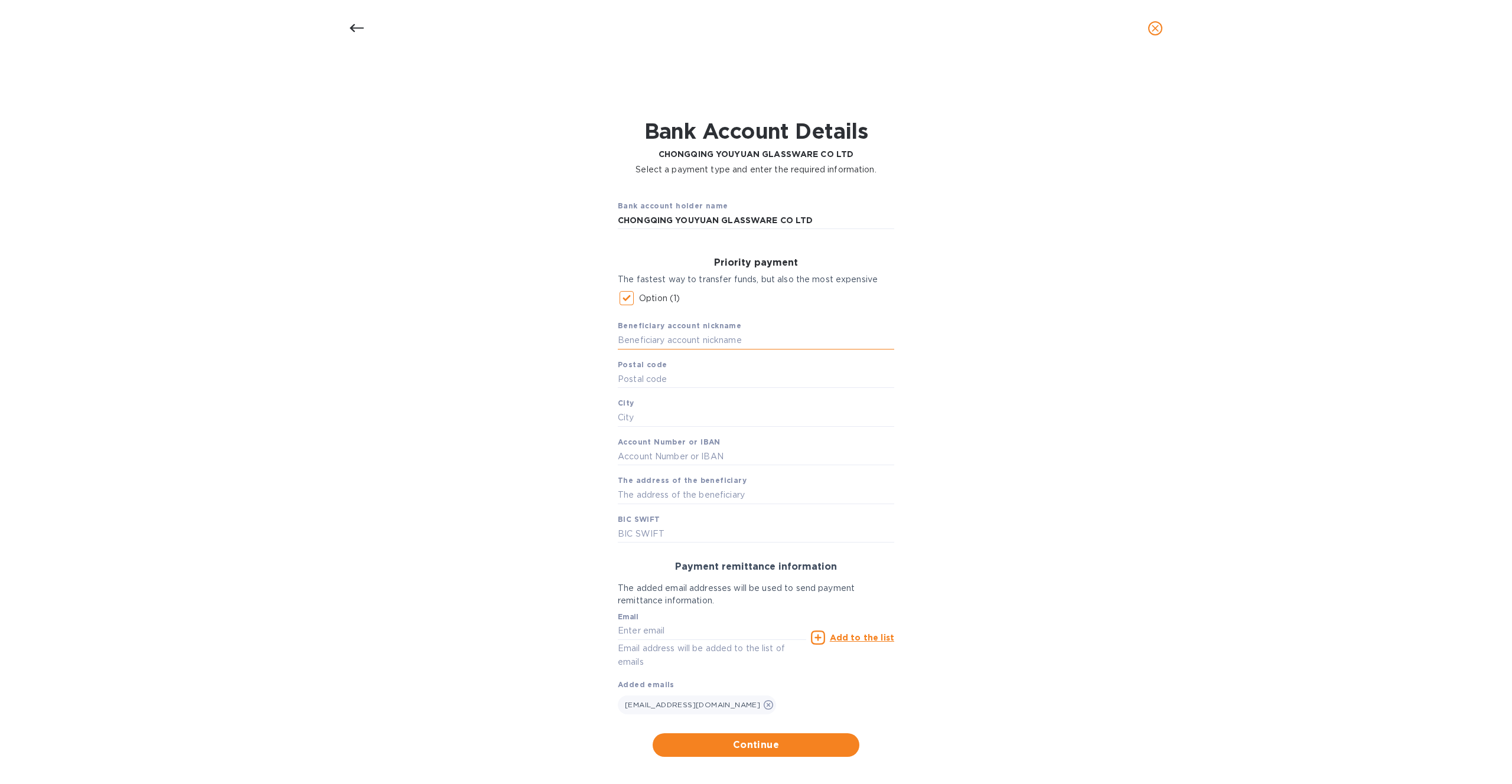
click at [654, 334] on input "text" at bounding box center [756, 340] width 276 height 17
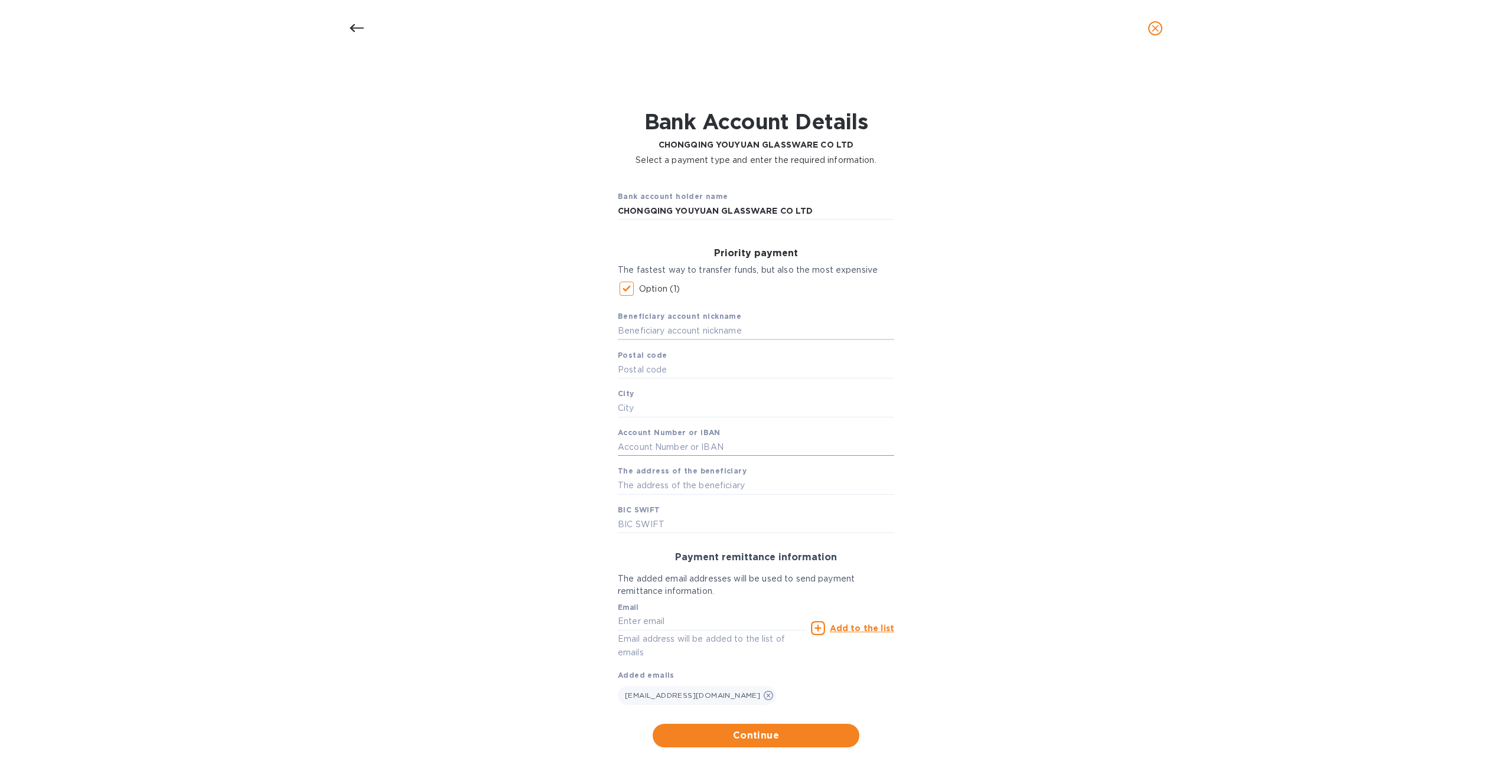
click at [644, 448] on input "text" at bounding box center [756, 447] width 276 height 17
paste input "111615634032"
type input "111615634032"
click at [650, 483] on input "text" at bounding box center [756, 485] width 276 height 17
paste input "NO 18 JIAN XIN NORTH ROAD JIANG BEI DISTRICT"
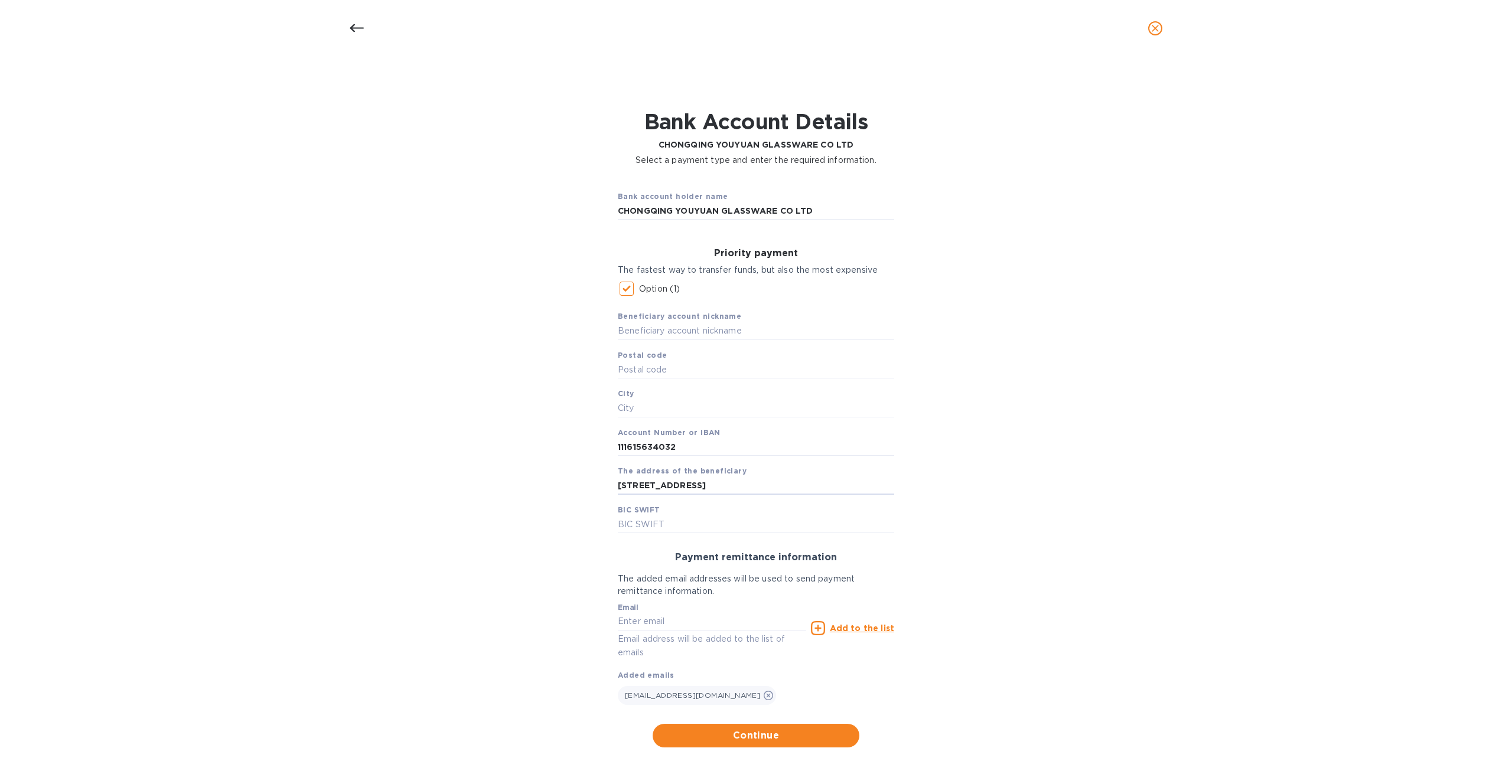
type input "NO 18 JIAN XIN NORTH ROAD JIANG BEI DISTRICT"
drag, startPoint x: 643, startPoint y: 522, endPoint x: 650, endPoint y: 523, distance: 7.1
click at [644, 522] on input "text" at bounding box center [756, 524] width 276 height 17
paste input "BKCHCNBJ59A"
type input "BKCHCNBJ59A"
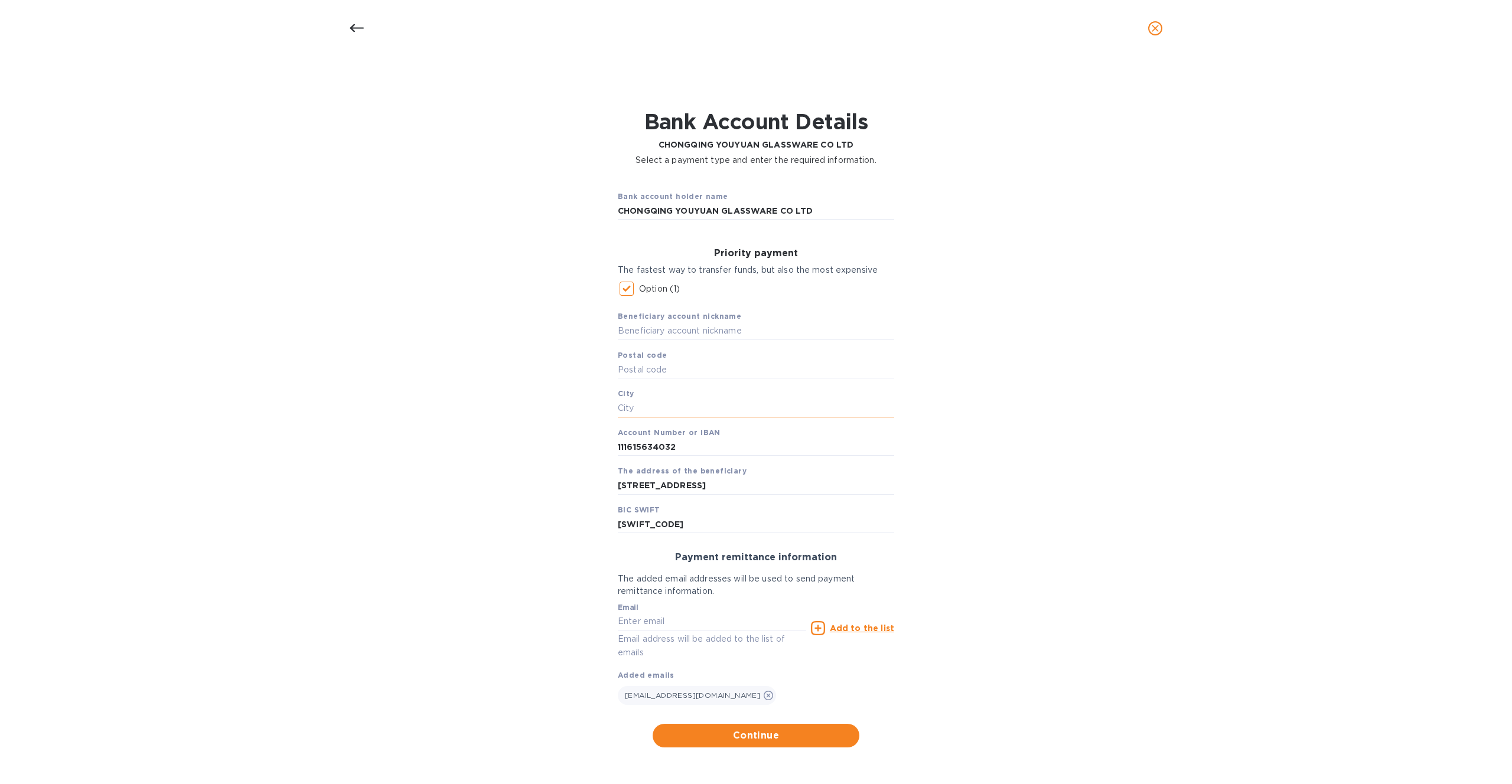
click at [664, 411] on input "text" at bounding box center [756, 408] width 276 height 17
paste input "CHONG QING"
type input "CHONG QING"
click at [755, 739] on span "Continue" at bounding box center [756, 735] width 188 height 14
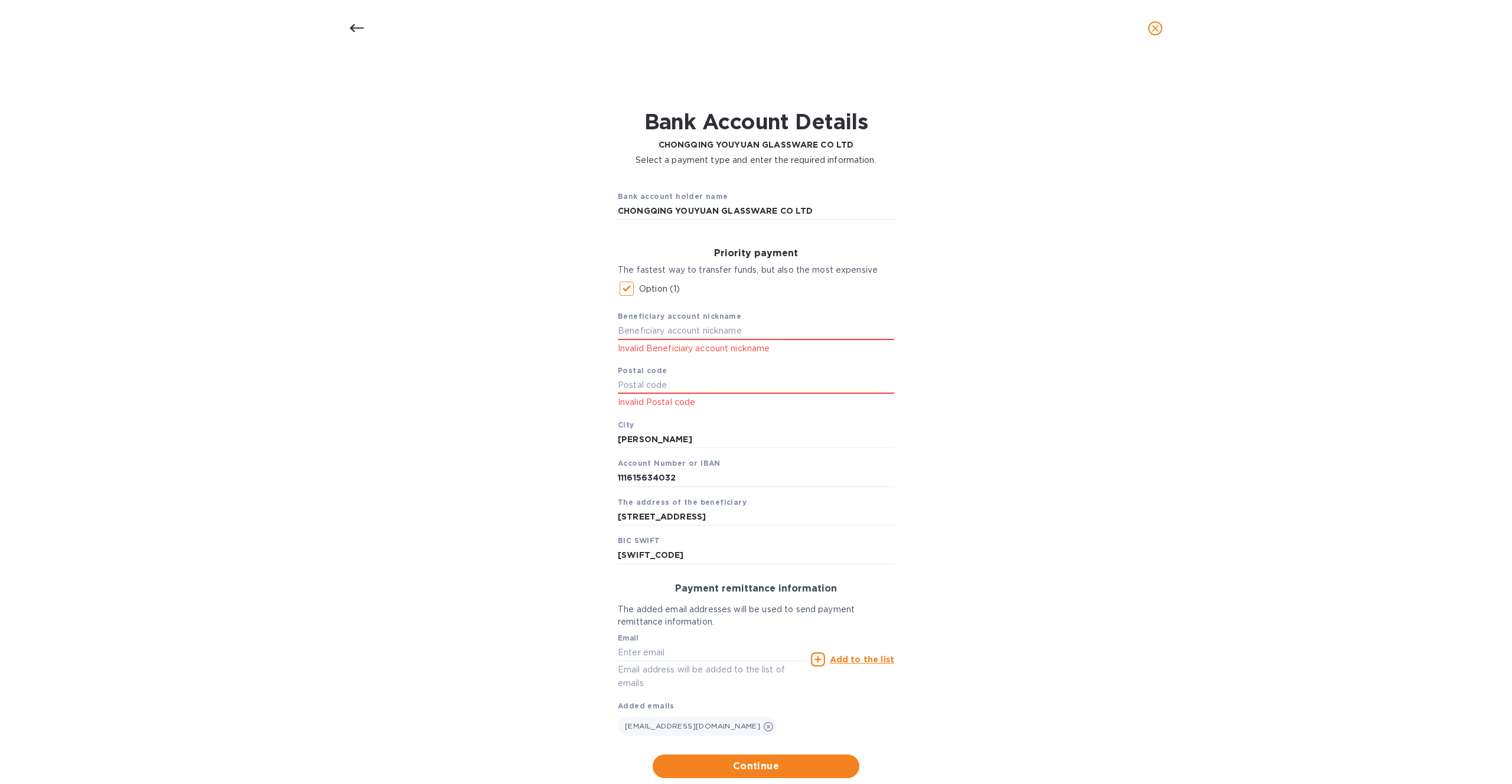
drag, startPoint x: 664, startPoint y: 336, endPoint x: 695, endPoint y: 340, distance: 31.3
click at [664, 336] on input "text" at bounding box center [756, 330] width 276 height 17
paste input "CHONGQING YOUYUAN GLASSWARE CO., LTD"
type input "CHONGQING YOUYUAN GLASSWARE CO., LTD"
click at [646, 388] on input "text" at bounding box center [756, 385] width 276 height 17
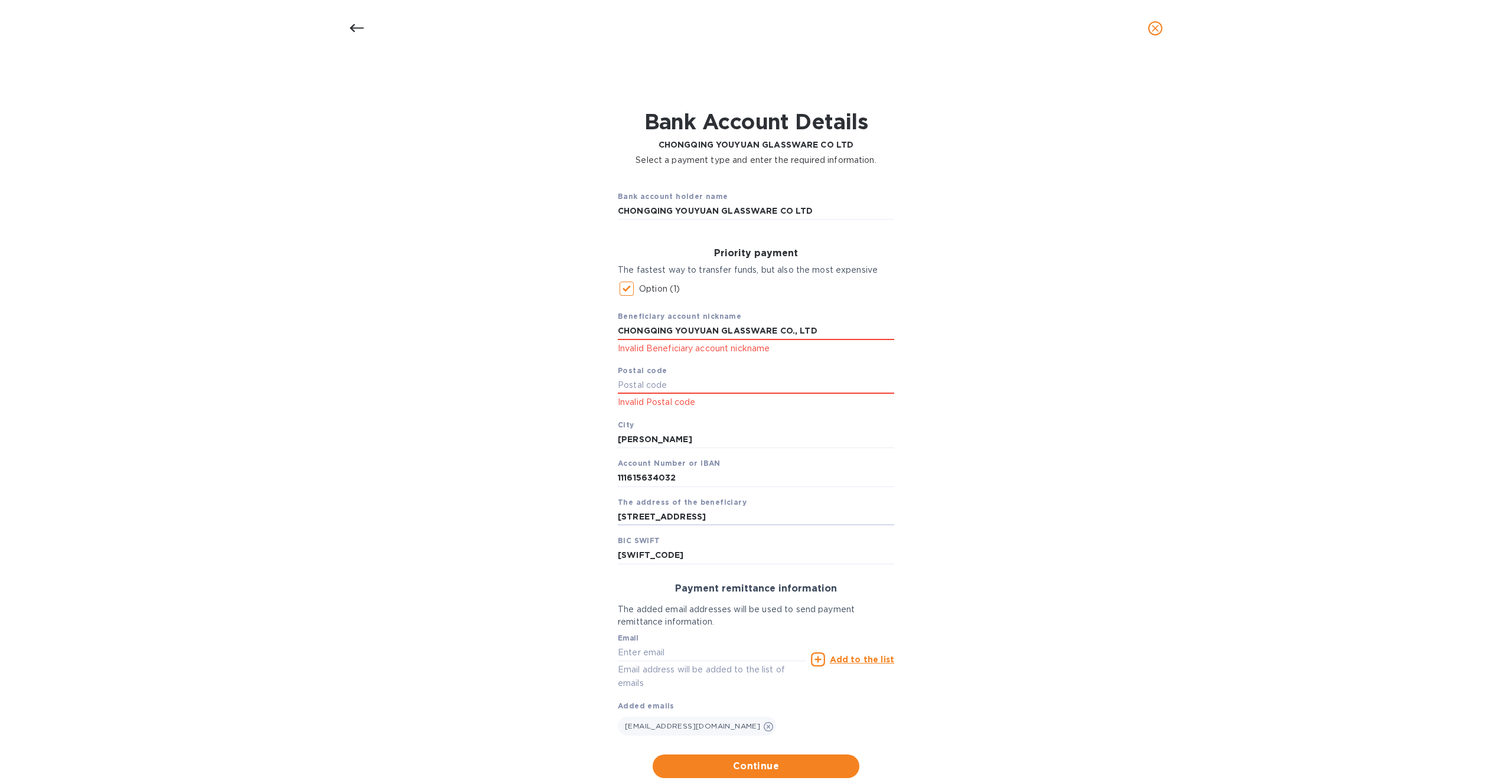
drag, startPoint x: 837, startPoint y: 516, endPoint x: 605, endPoint y: 519, distance: 232.0
click at [608, 519] on div "Priority payment The fastest way to transfer funds, but also the most expensive…" at bounding box center [756, 405] width 295 height 335
click at [1125, 544] on div "Bank account holder name CHONGQING YOUYUAN GLASSWARE CO LTD Priority payment Th…" at bounding box center [756, 480] width 1481 height 612
drag, startPoint x: 681, startPoint y: 557, endPoint x: 597, endPoint y: 540, distance: 85.7
click at [597, 540] on div "Bank account holder name CHONGQING YOUYUAN GLASSWARE CO LTD Priority payment Th…" at bounding box center [756, 480] width 1481 height 612
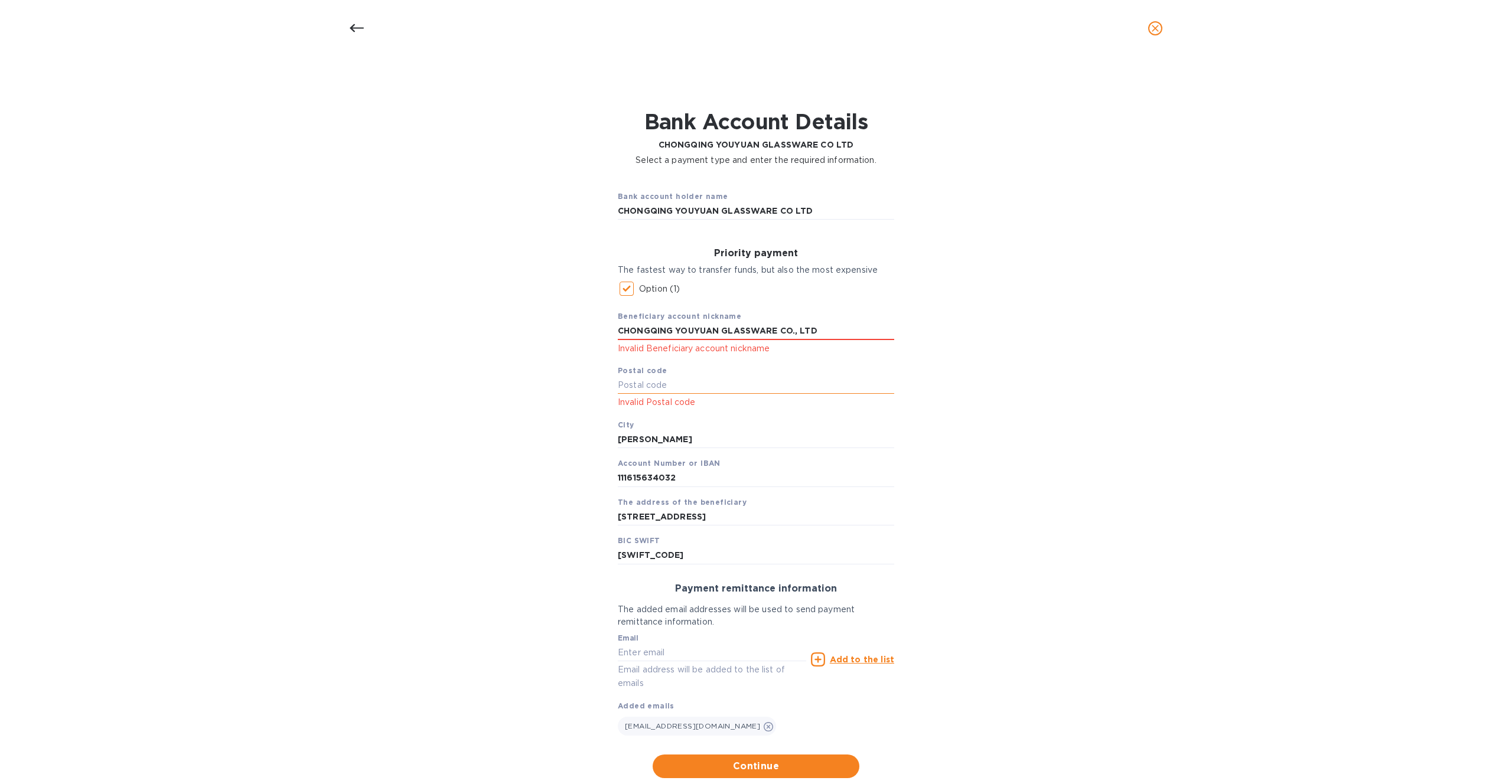
click at [679, 386] on input "text" at bounding box center [756, 385] width 276 height 17
paste input "400025"
type input "400025"
click at [785, 419] on div "Beneficiary account nickname CHONGQING YOUYUAN GLASSWARE CO., LTD Invalid Benef…" at bounding box center [756, 432] width 276 height 263
click at [715, 443] on input "CHONG QING" at bounding box center [756, 438] width 276 height 17
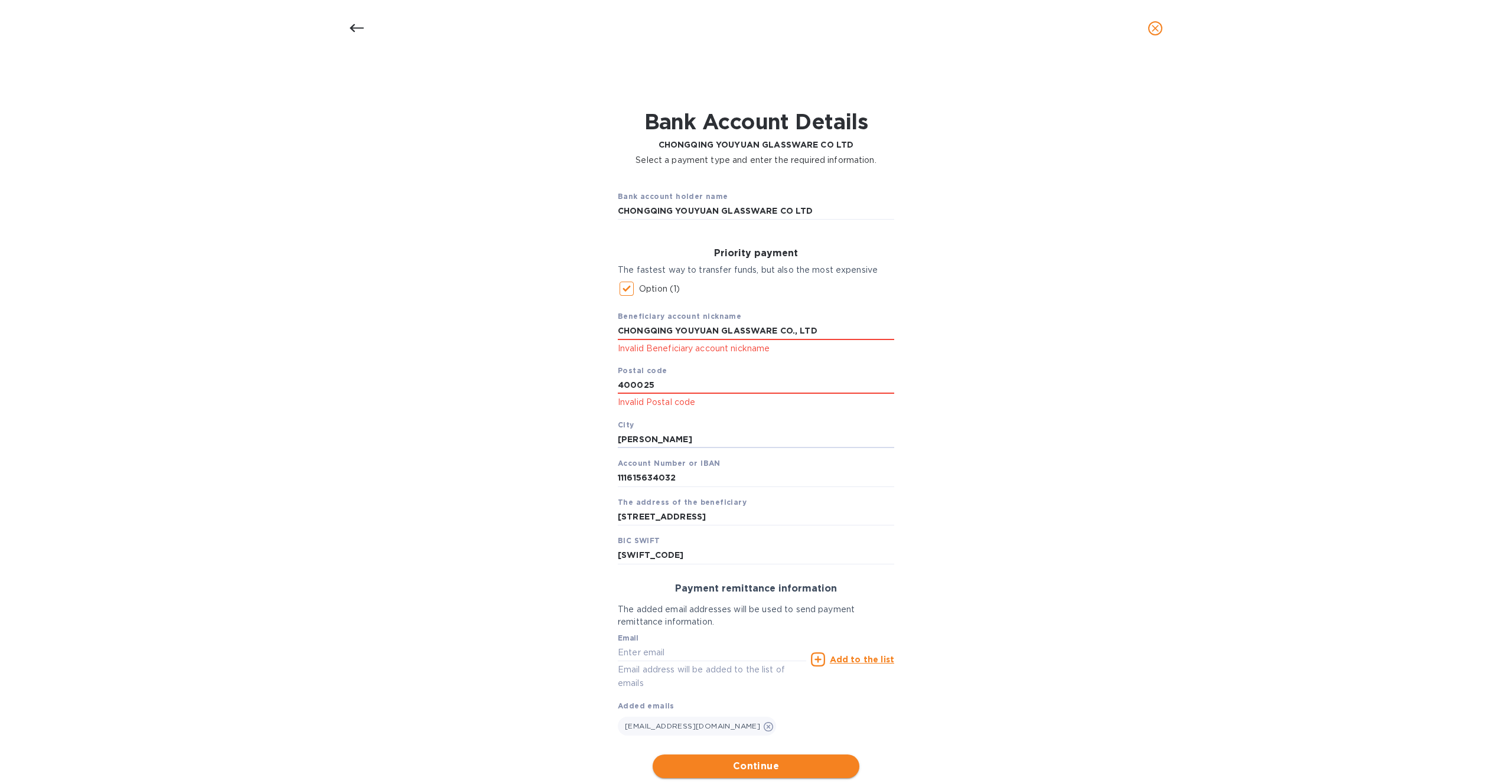
click at [757, 765] on span "Continue" at bounding box center [756, 766] width 188 height 14
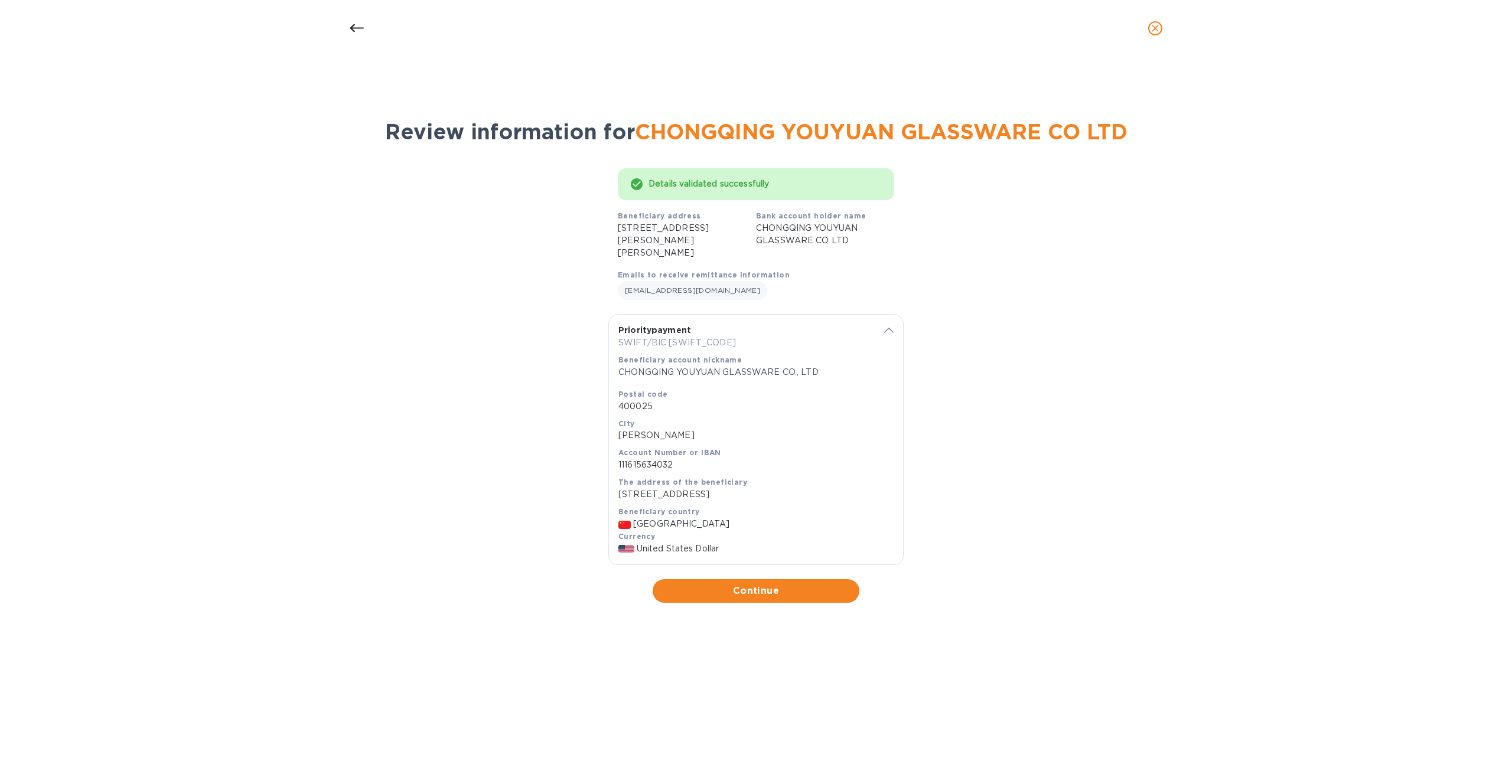
scroll to position [0, 0]
click at [761, 590] on span "Continue" at bounding box center [756, 590] width 188 height 14
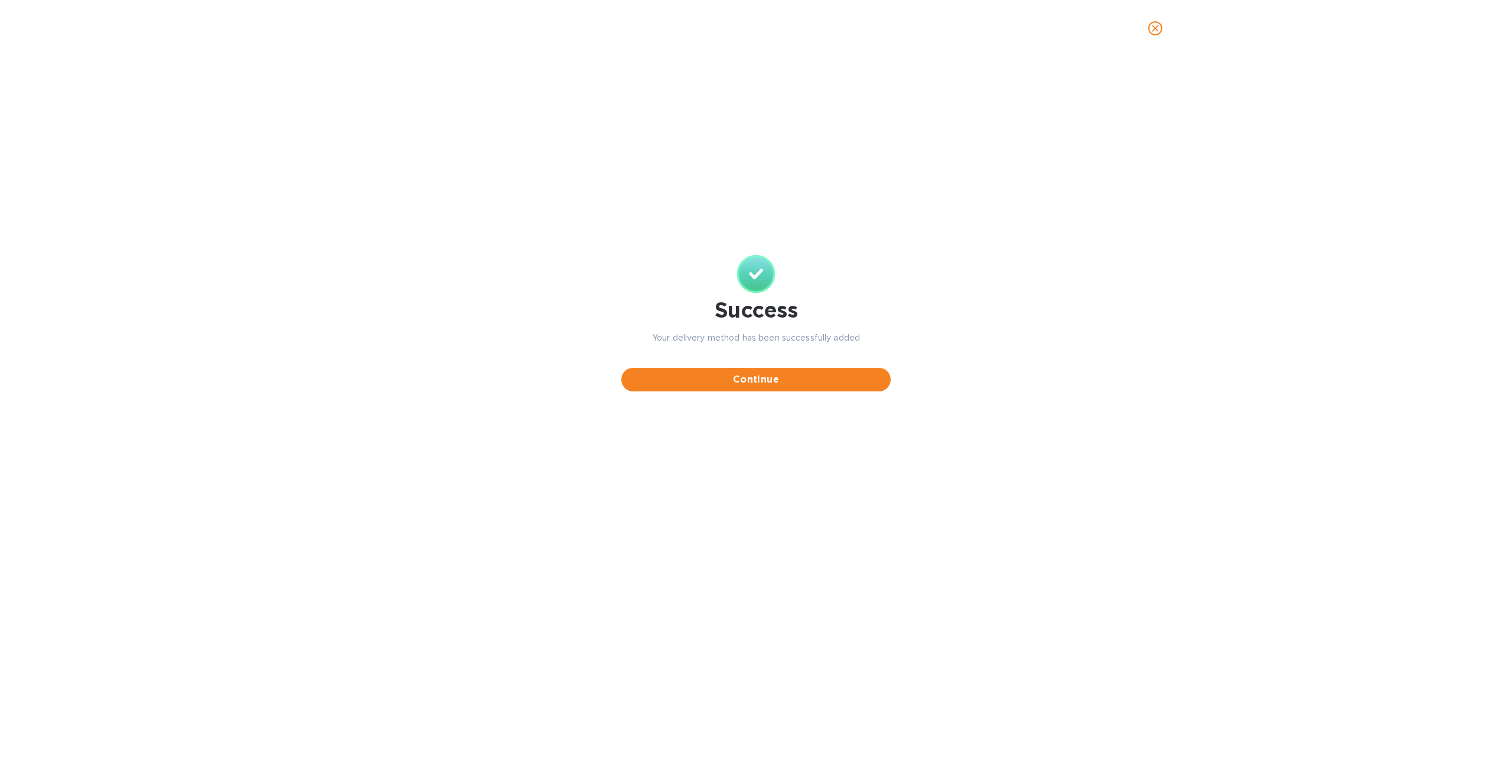
click at [758, 375] on span "Continue" at bounding box center [756, 380] width 250 height 14
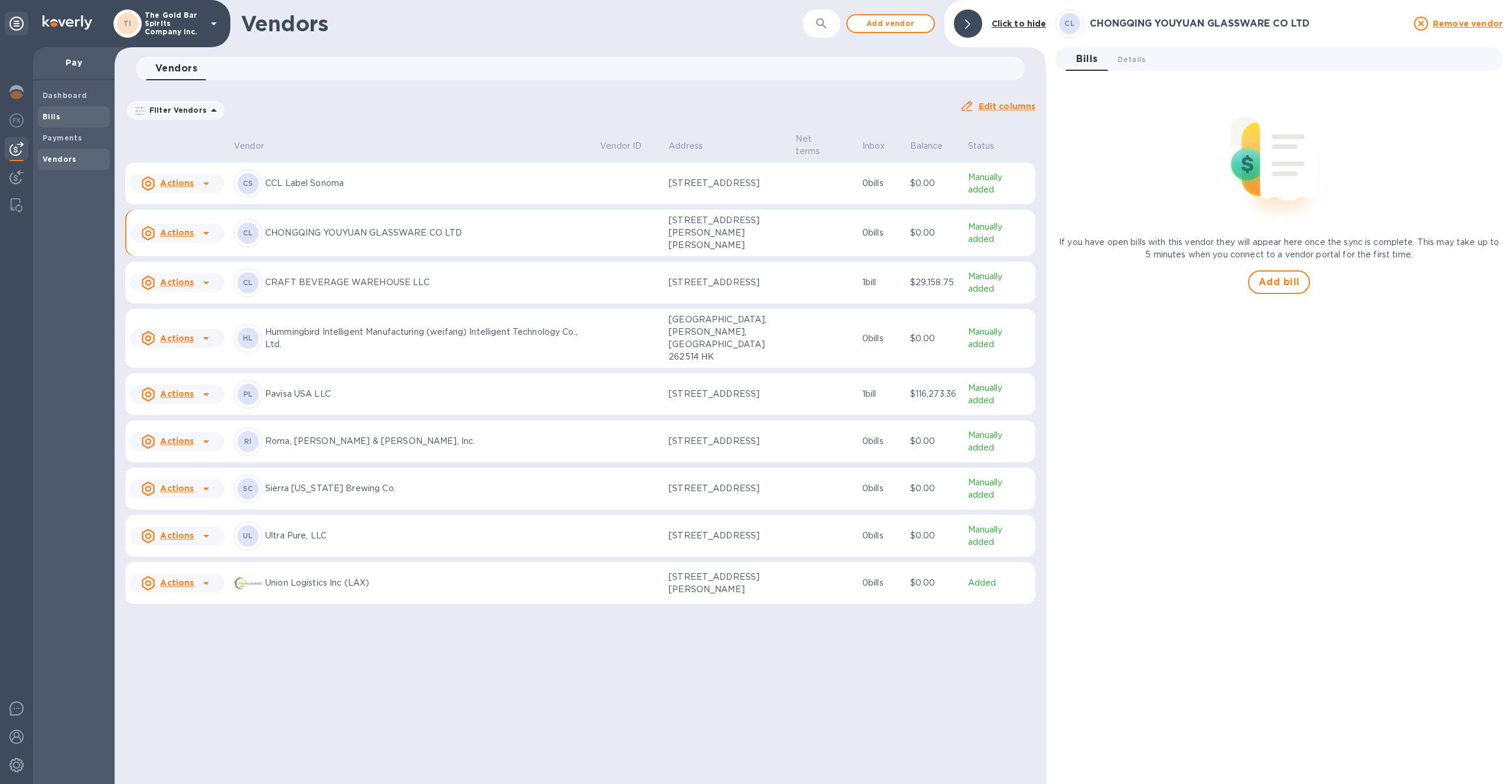
drag, startPoint x: 57, startPoint y: 116, endPoint x: 70, endPoint y: 121, distance: 13.9
click at [57, 116] on b "Bills" at bounding box center [51, 116] width 17 height 9
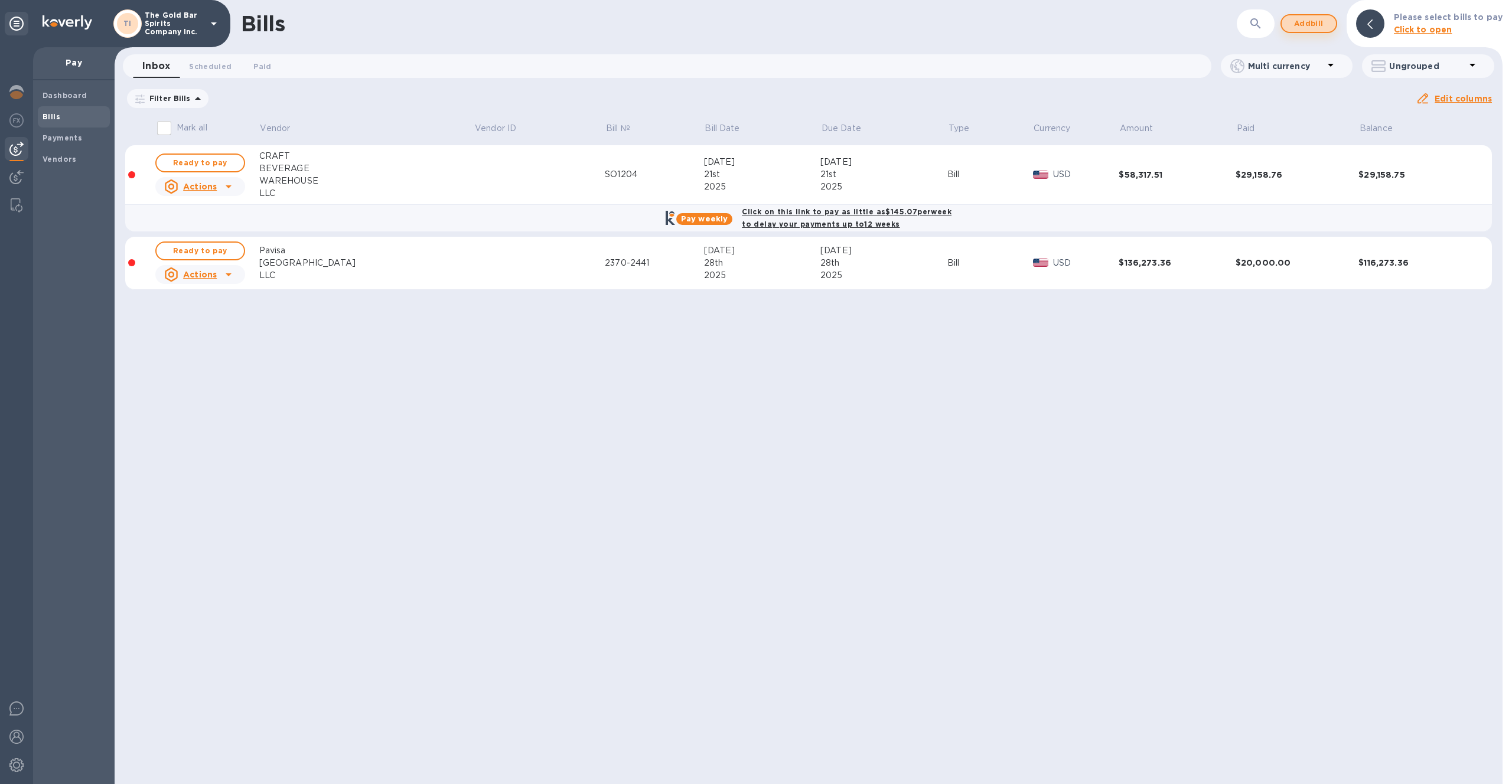
click at [1321, 20] on span "Add bill" at bounding box center [1309, 23] width 36 height 14
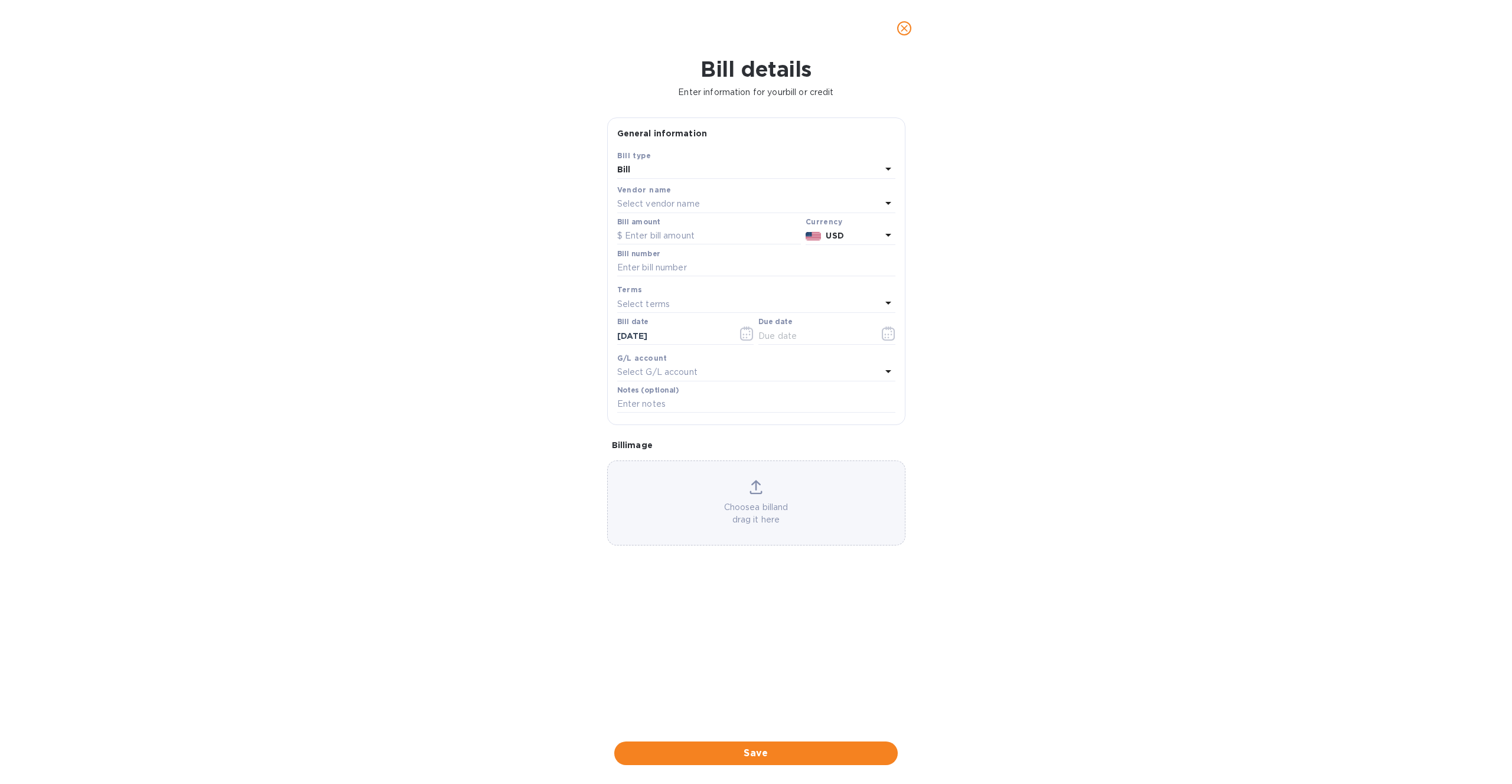
click at [708, 197] on div "Select vendor name" at bounding box center [749, 204] width 264 height 17
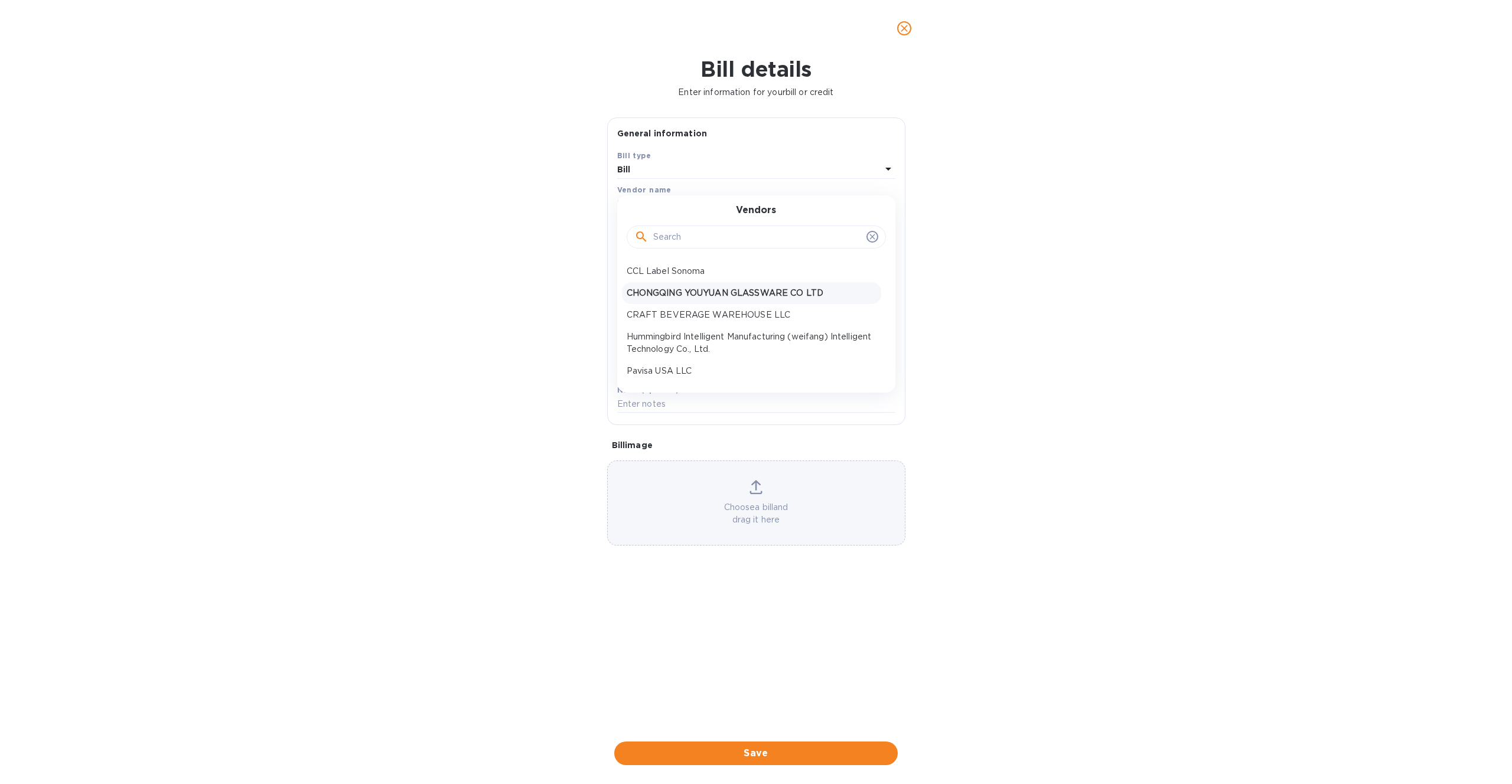
click at [704, 300] on div "CHONGQING YOUYUAN GLASSWARE CO LTD" at bounding box center [751, 293] width 259 height 22
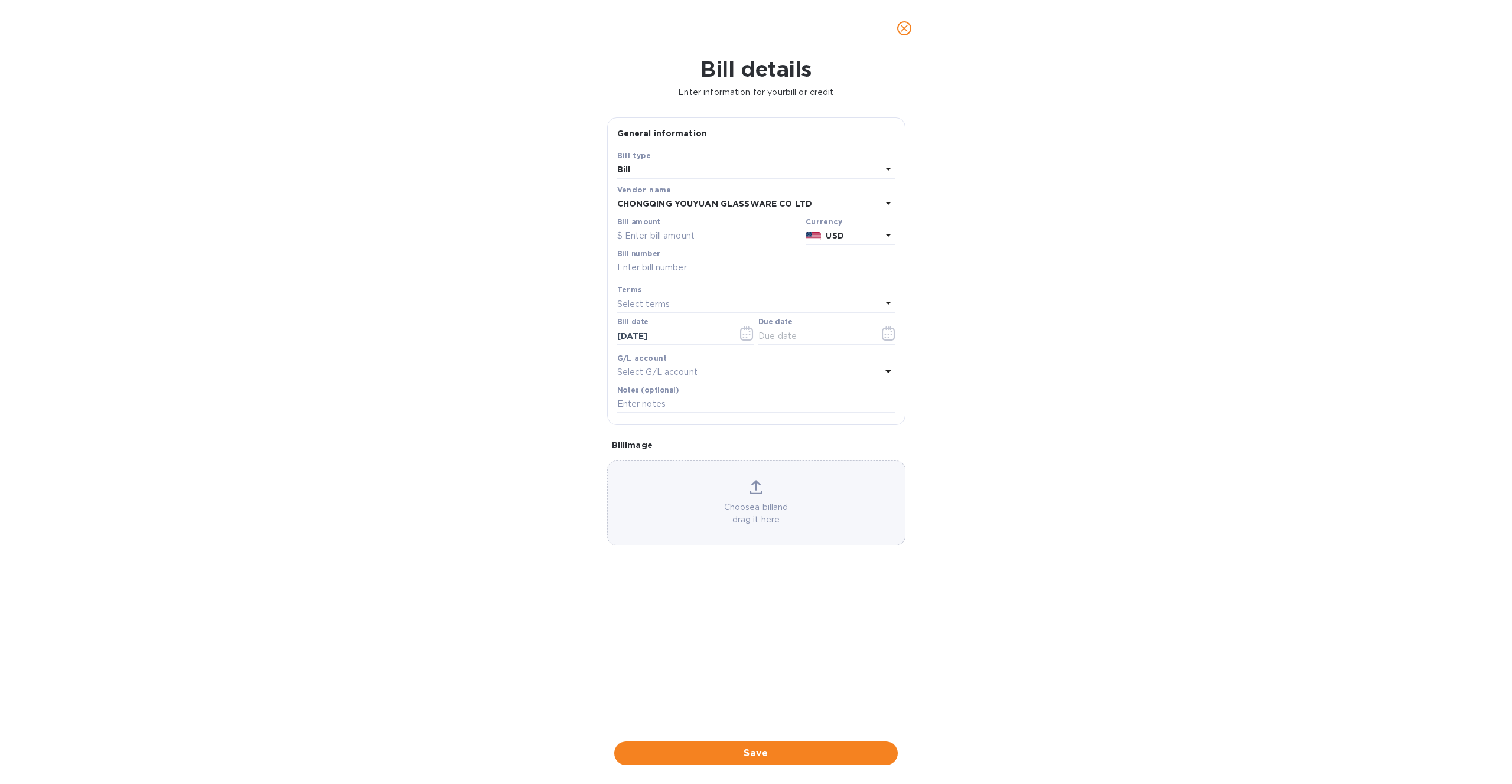
click at [650, 233] on input "text" at bounding box center [709, 236] width 184 height 17
paste input "158,776.67"
type input "158,776.67"
click at [643, 268] on input "text" at bounding box center [756, 268] width 278 height 17
paste input "GB1006/GB75027/GBK7506"
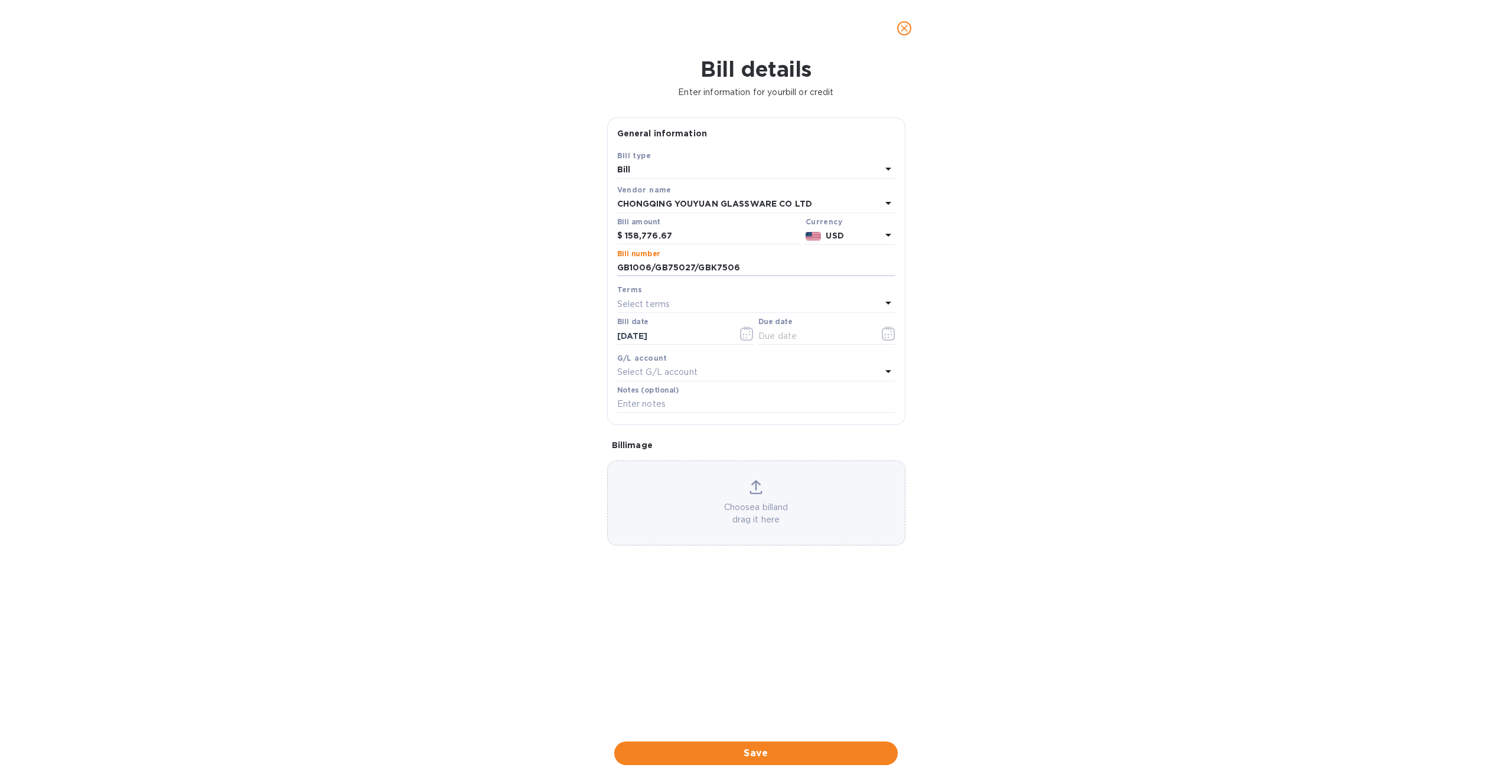
type input "GB1006/GB75027/GBK7506"
click at [658, 305] on p "Select terms" at bounding box center [644, 304] width 53 height 12
click at [652, 457] on p "COD" at bounding box center [751, 459] width 250 height 12
type input "[DATE]"
click at [671, 297] on div "COD" at bounding box center [749, 304] width 264 height 17
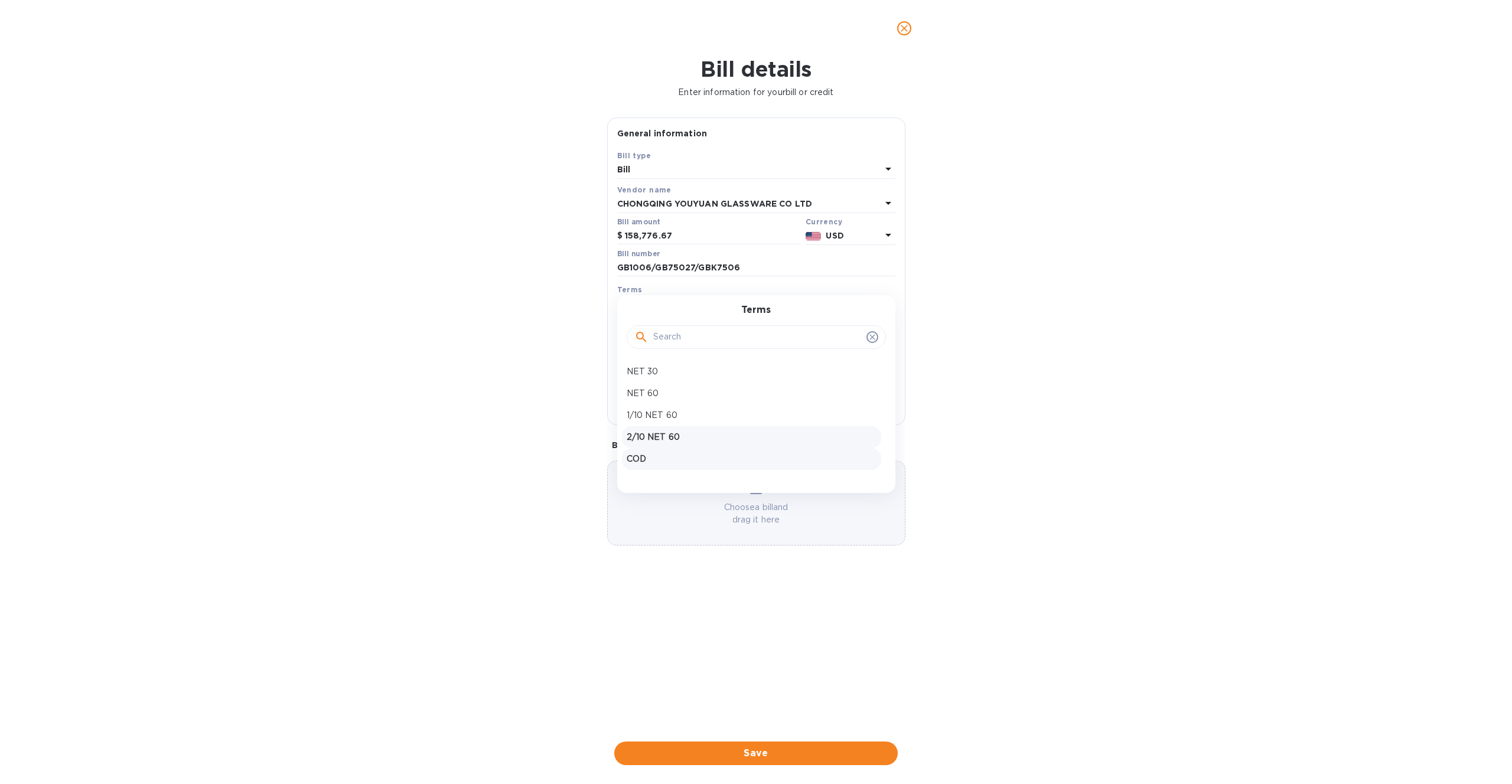
scroll to position [17, 0]
click at [663, 460] on p "Create new" at bounding box center [751, 463] width 250 height 12
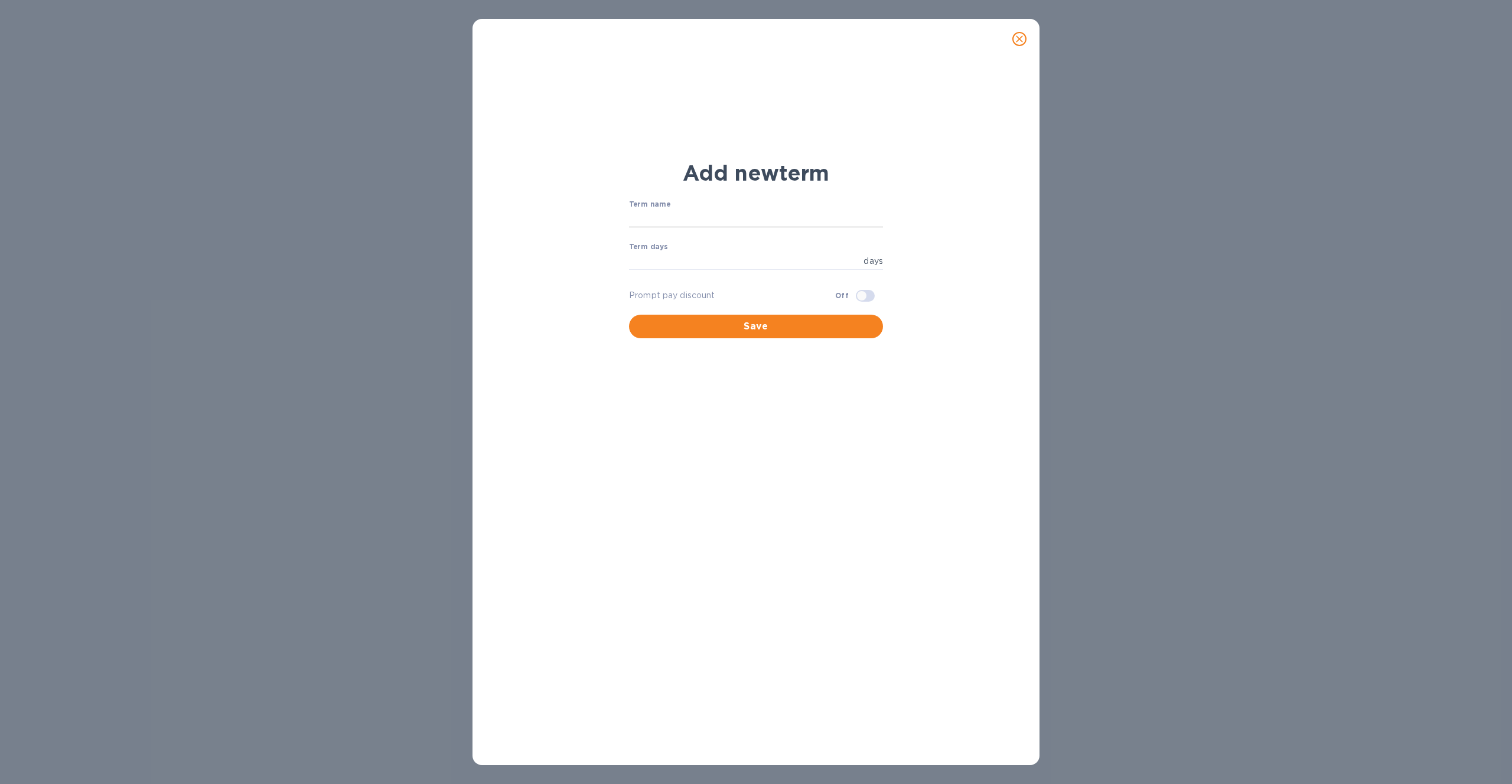
click at [657, 222] on input "text" at bounding box center [756, 218] width 254 height 17
type input "30% Deposit, 70% upon delivery"
click at [701, 267] on input "number" at bounding box center [744, 260] width 230 height 17
click at [807, 338] on button "Save" at bounding box center [756, 326] width 254 height 23
drag, startPoint x: 710, startPoint y: 263, endPoint x: 716, endPoint y: 271, distance: 10.0
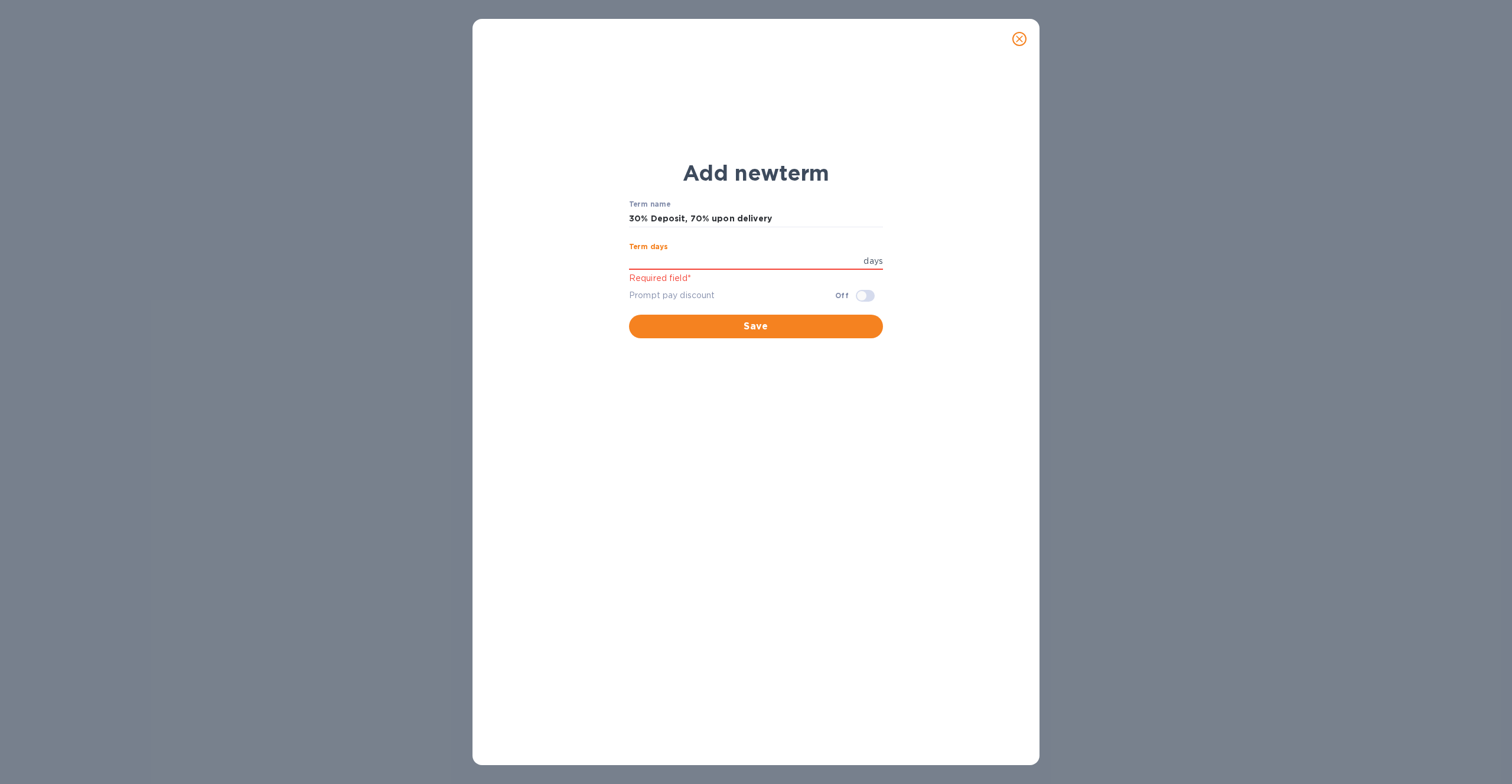
click at [710, 263] on input "number" at bounding box center [744, 260] width 230 height 17
drag, startPoint x: 785, startPoint y: 218, endPoint x: 611, endPoint y: 212, distance: 174.1
click at [611, 212] on div "Add new term Term name 30% Deposit, 70% upon delivery ​ Term days days Required…" at bounding box center [756, 249] width 548 height 193
click at [663, 268] on input "number" at bounding box center [744, 260] width 230 height 17
drag, startPoint x: 771, startPoint y: 220, endPoint x: 611, endPoint y: 222, distance: 160.0
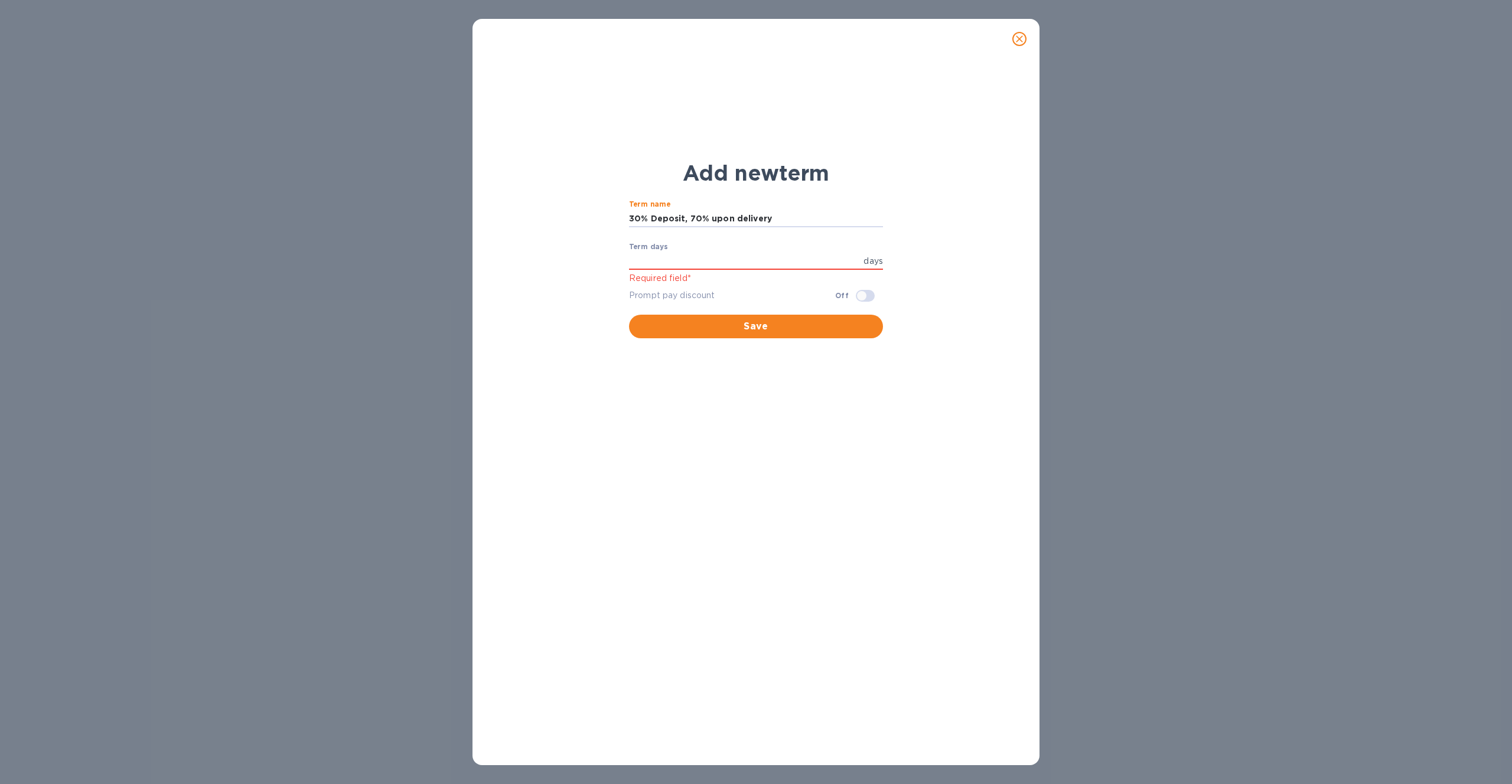
click at [611, 222] on div "Add new term Term name 30% Deposit, 70% upon delivery ​ Term days days Required…" at bounding box center [756, 249] width 548 height 193
click at [687, 265] on input "number" at bounding box center [744, 260] width 230 height 17
click at [801, 260] on input "number" at bounding box center [744, 260] width 230 height 17
type input "60"
click at [747, 324] on span "Save" at bounding box center [756, 326] width 235 height 14
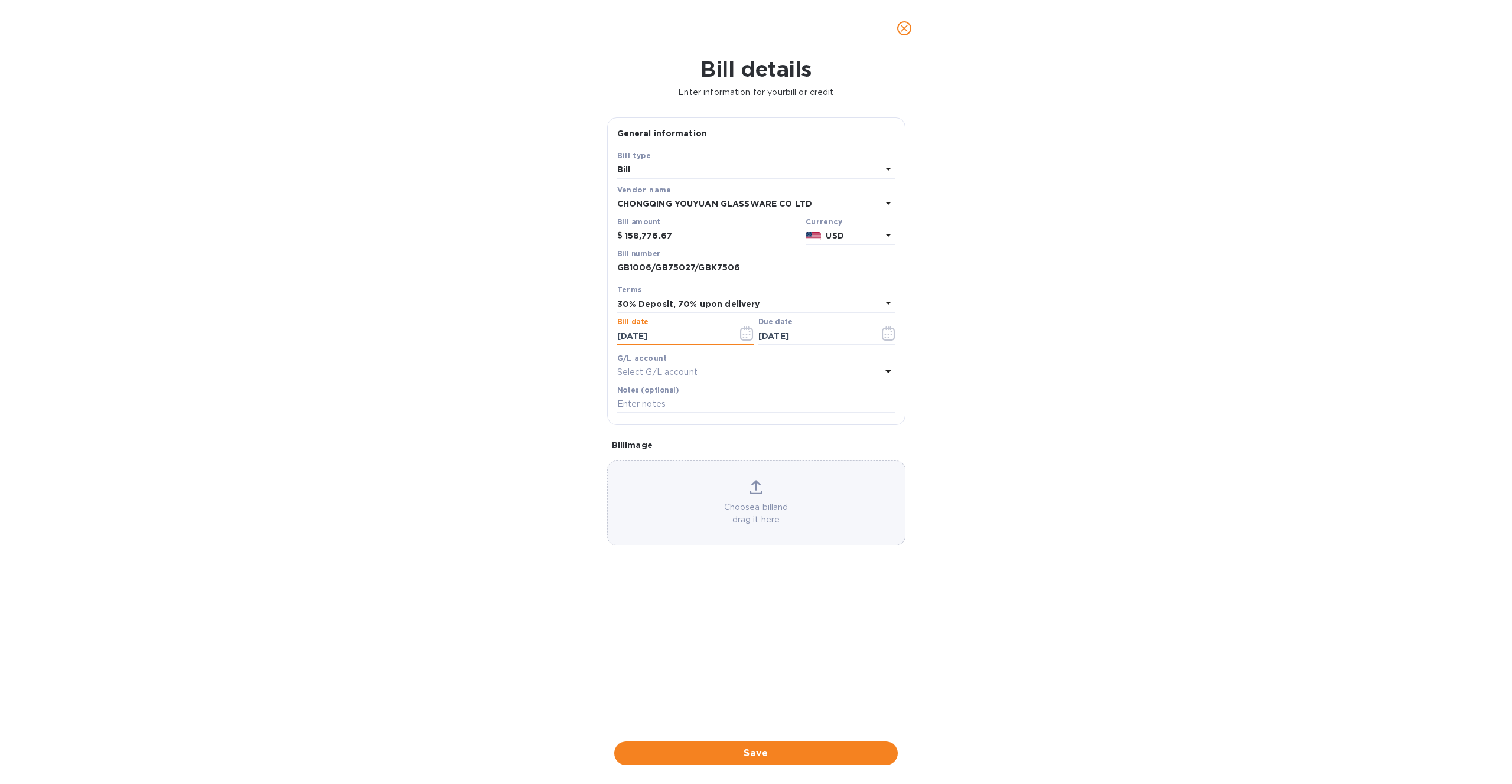
click at [709, 331] on input "[DATE]" at bounding box center [673, 336] width 112 height 17
click at [741, 333] on icon "button" at bounding box center [747, 333] width 14 height 14
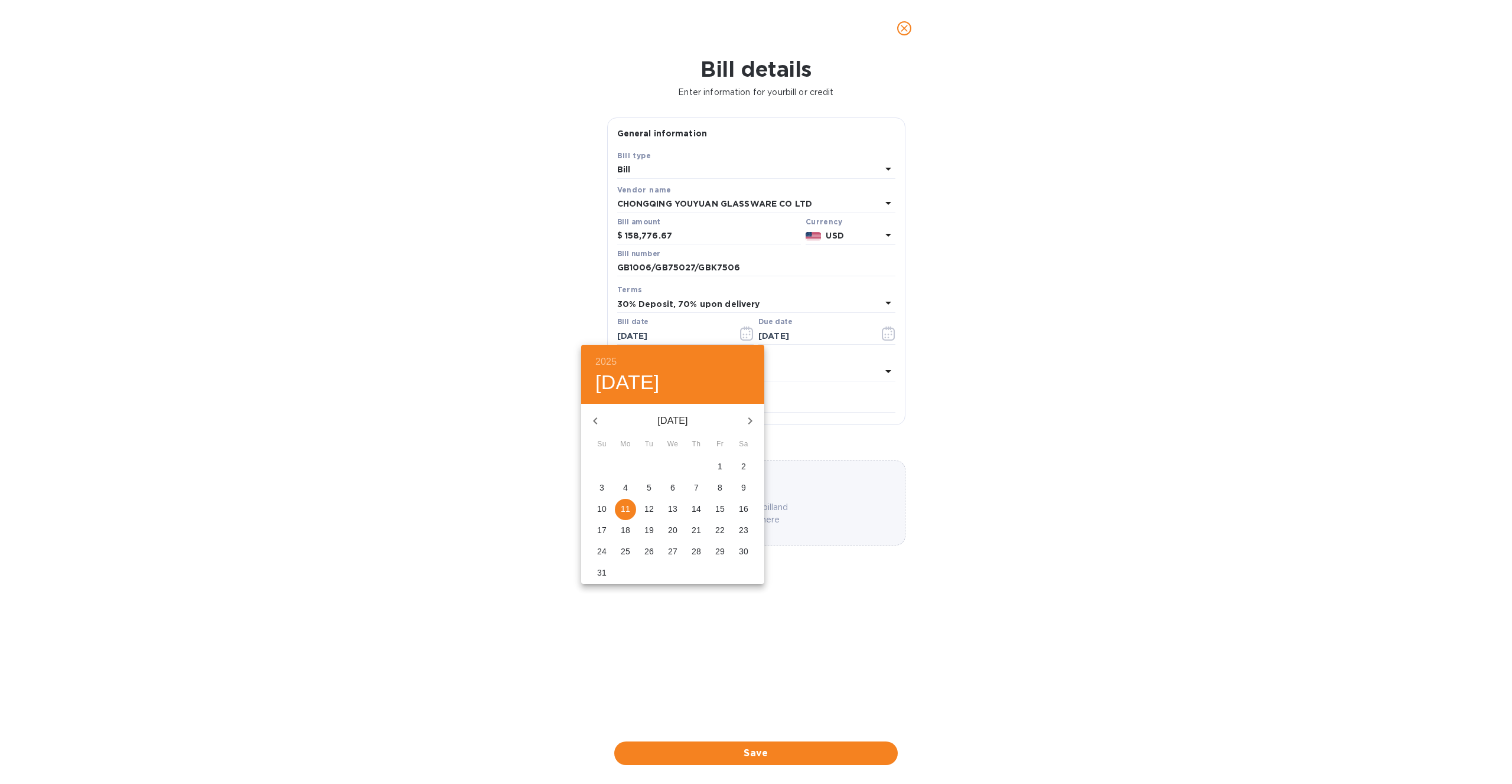
click at [631, 510] on span "11" at bounding box center [626, 509] width 21 height 12
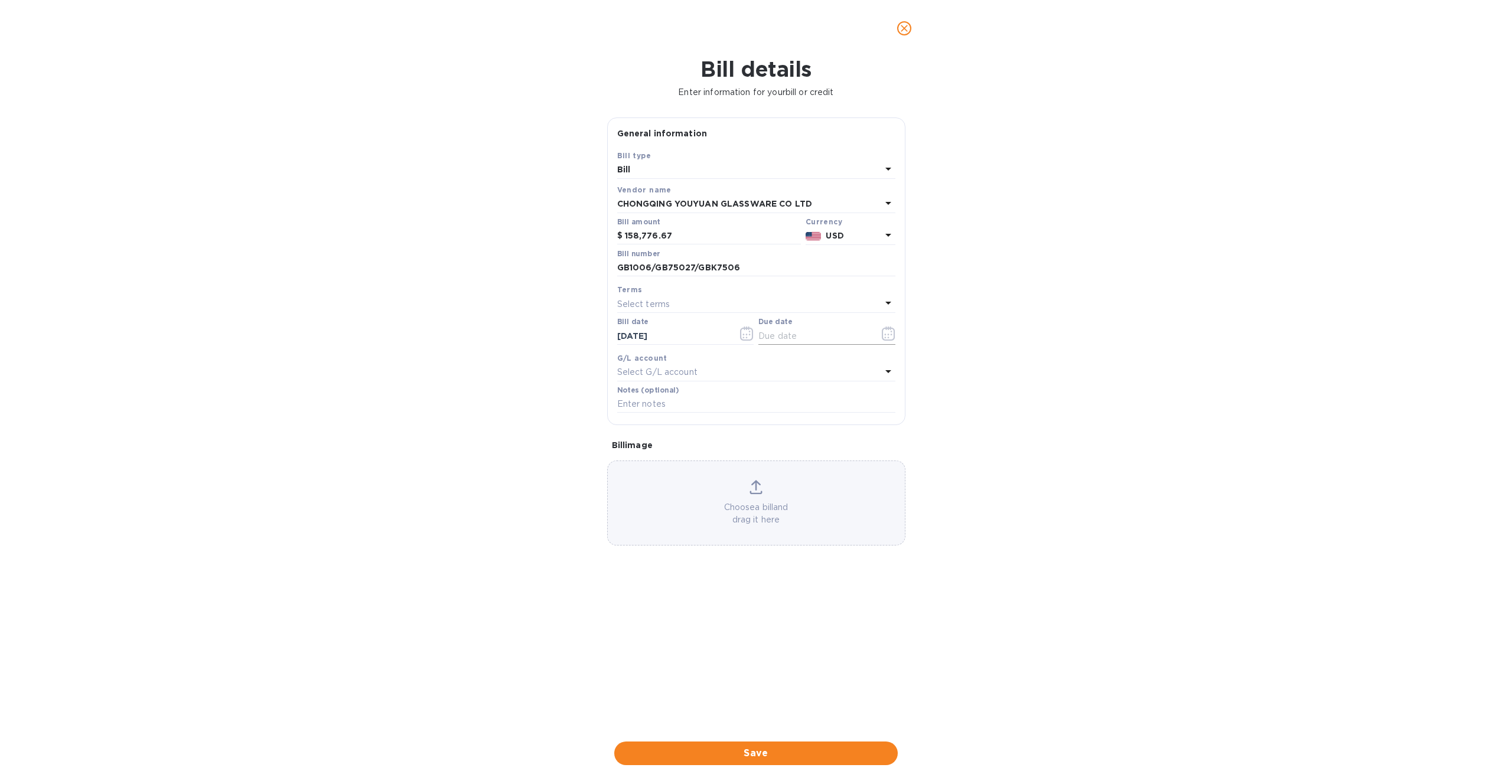
click at [796, 339] on input "text" at bounding box center [814, 336] width 112 height 17
click at [886, 333] on icon "button" at bounding box center [889, 333] width 14 height 14
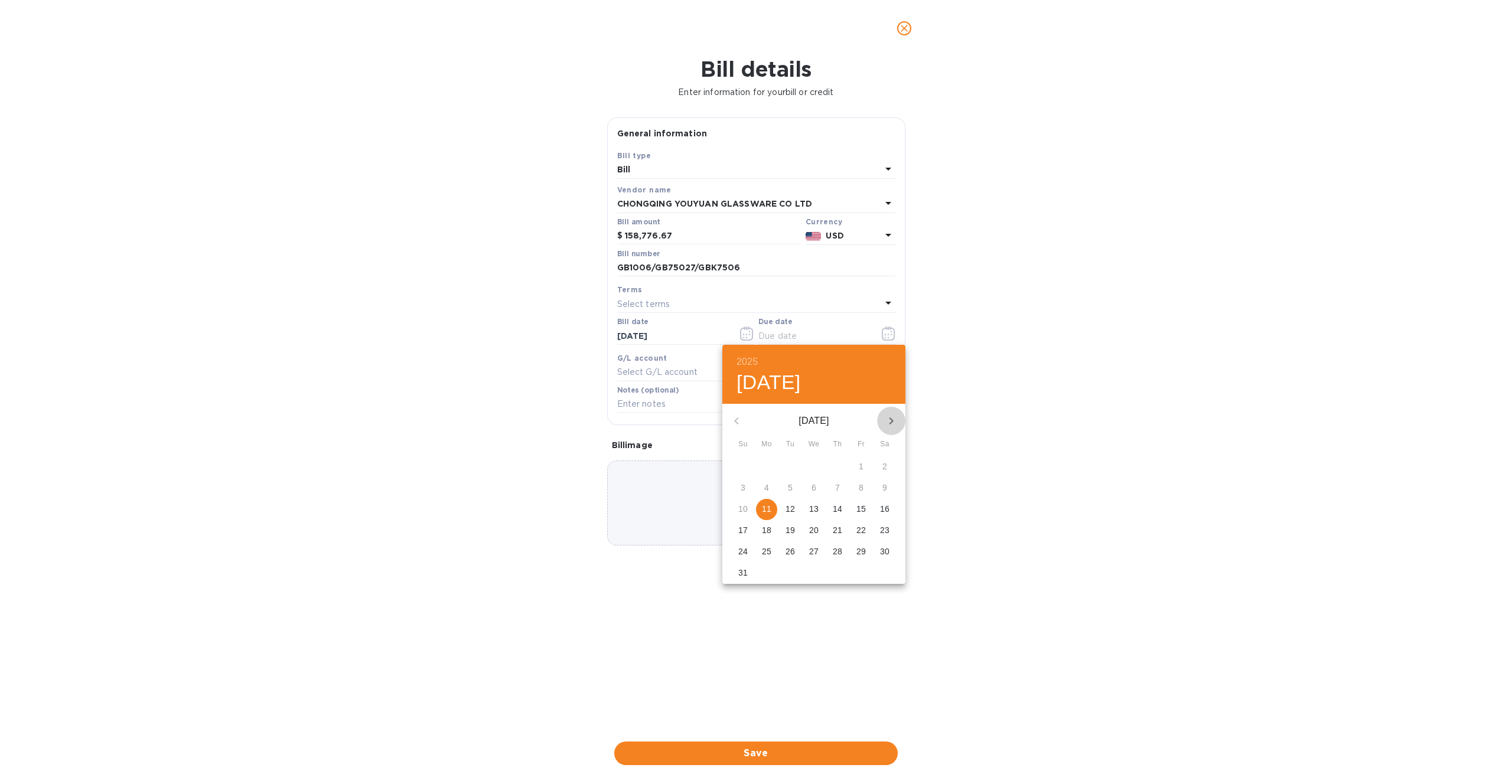
click at [885, 424] on icon "button" at bounding box center [891, 420] width 14 height 14
click at [890, 424] on icon "button" at bounding box center [891, 420] width 14 height 14
click at [880, 488] on p "11" at bounding box center [884, 488] width 9 height 12
type input "[DATE]"
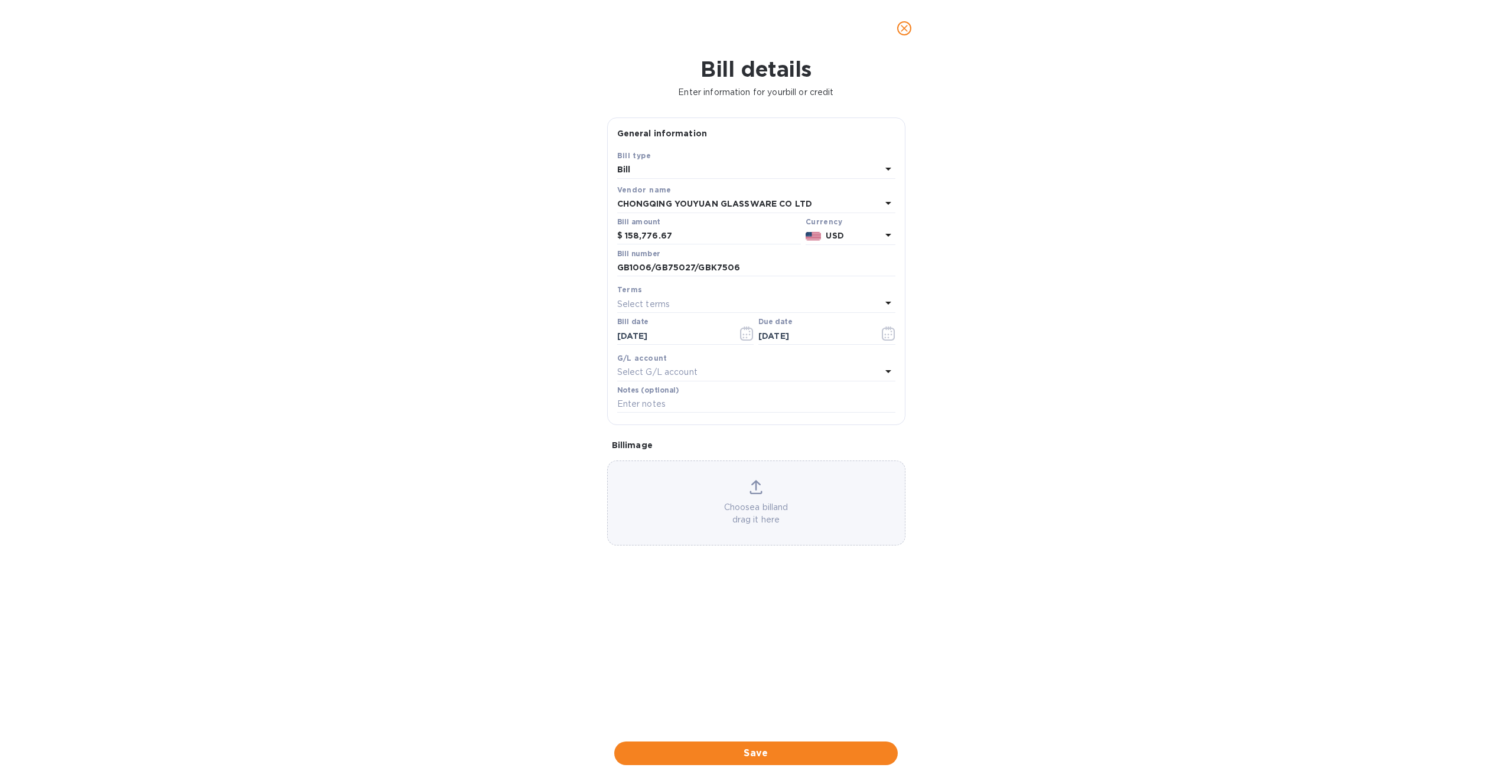
drag, startPoint x: 1049, startPoint y: 445, endPoint x: 947, endPoint y: 432, distance: 102.8
click at [1049, 445] on div "Bill details Enter information for your bill or credit General information Save…" at bounding box center [756, 420] width 1512 height 727
click at [744, 491] on div "Choose a bill and drag it here" at bounding box center [756, 503] width 297 height 46
click at [772, 755] on span "Save" at bounding box center [756, 753] width 265 height 14
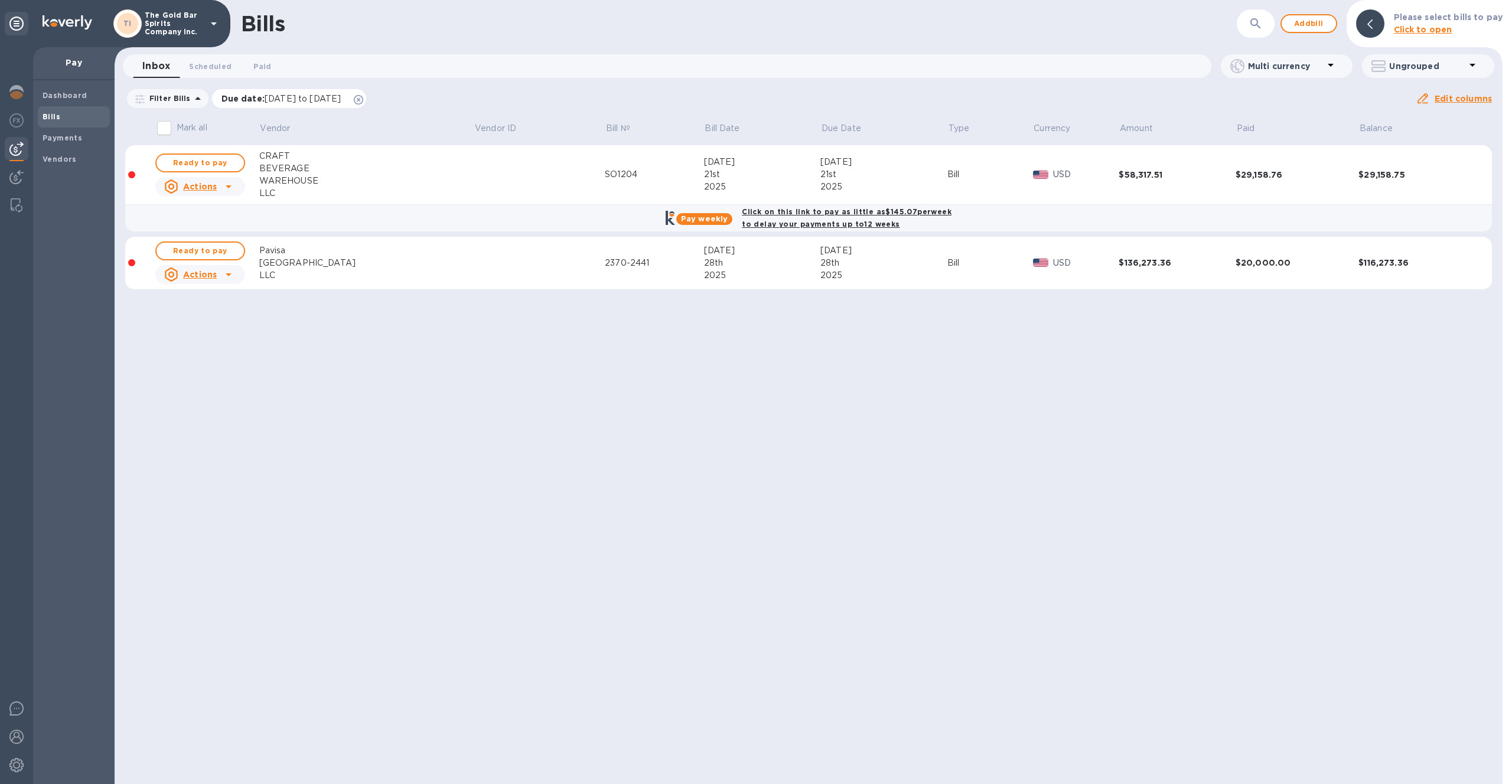
click at [322, 103] on span "[DATE] to [DATE]" at bounding box center [303, 98] width 76 height 9
click at [452, 157] on icon "button" at bounding box center [454, 156] width 14 height 14
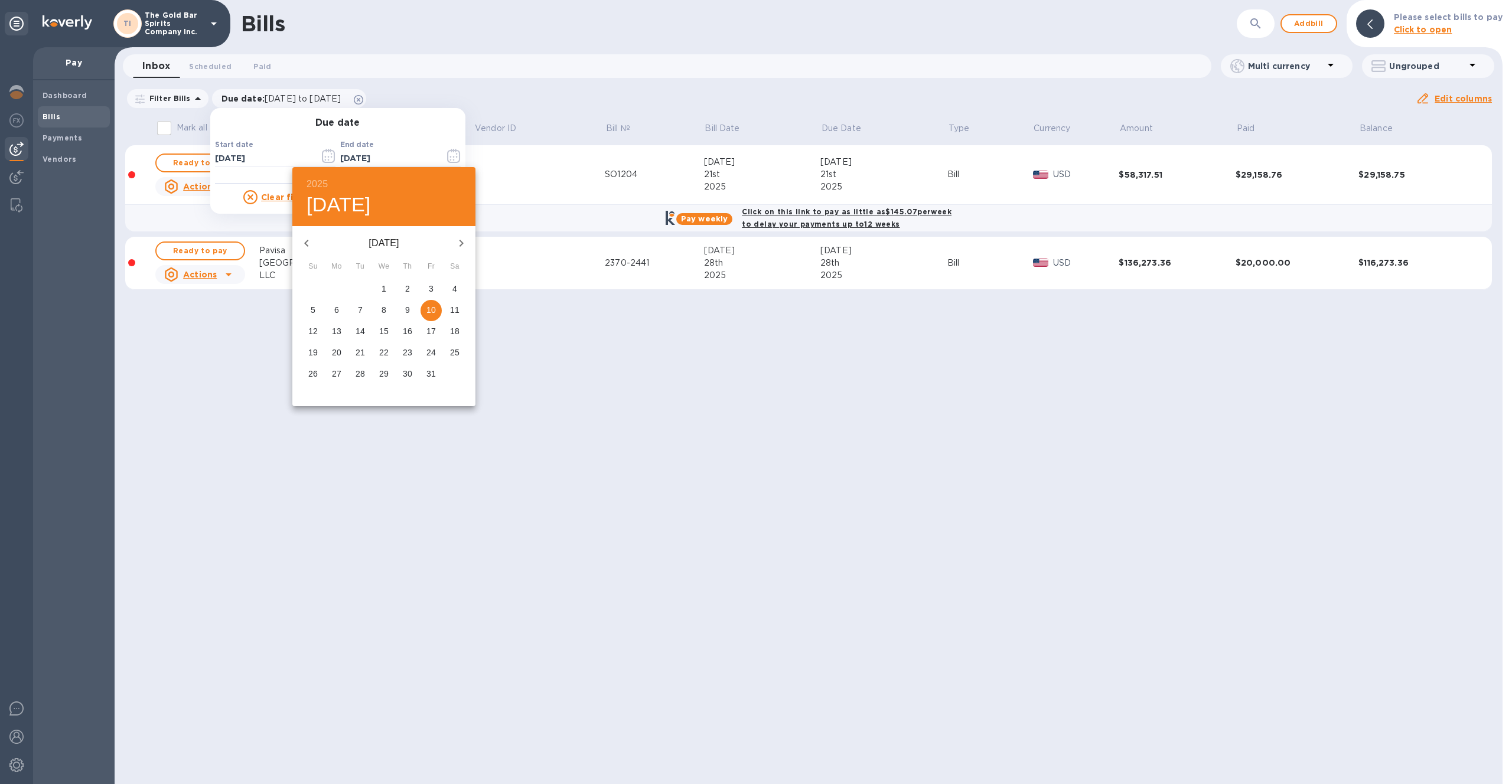
click at [459, 315] on span "11" at bounding box center [455, 310] width 21 height 12
type input "[DATE]"
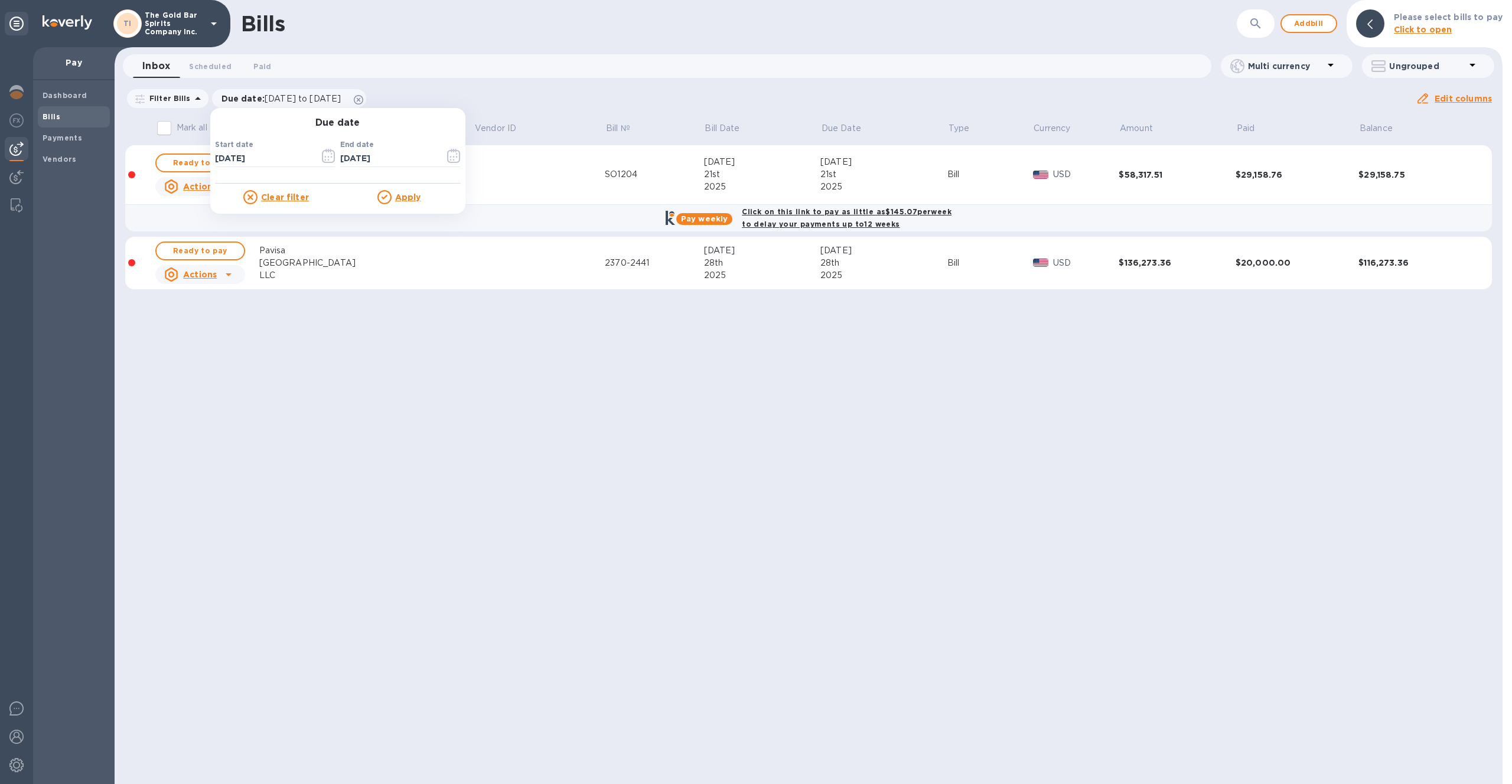
click at [395, 193] on u "Apply" at bounding box center [408, 197] width 26 height 9
click at [200, 66] on span "Scheduled 0" at bounding box center [210, 67] width 42 height 12
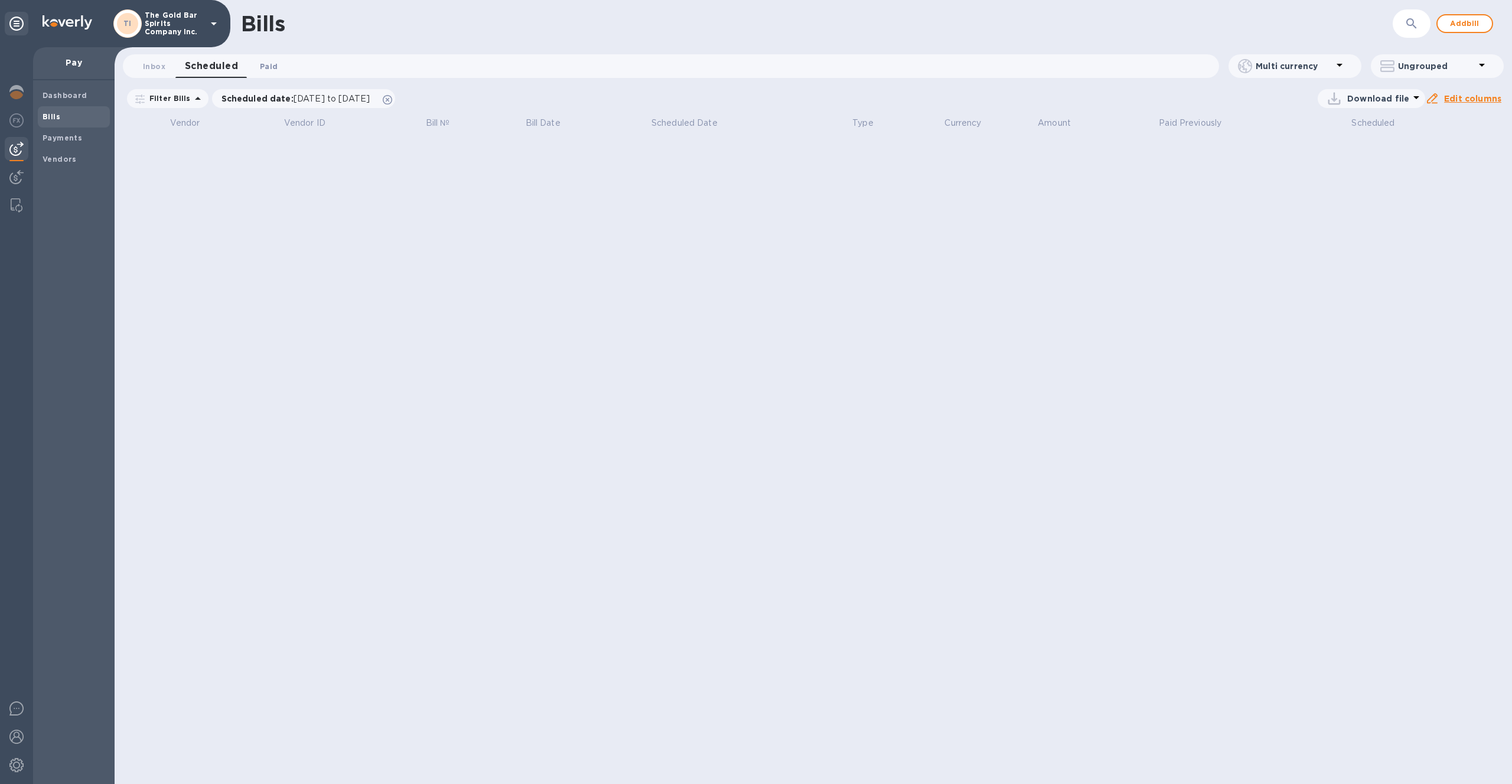
click at [261, 67] on span "Paid 0" at bounding box center [269, 67] width 17 height 12
click at [167, 64] on button "Inbox 0" at bounding box center [154, 66] width 42 height 23
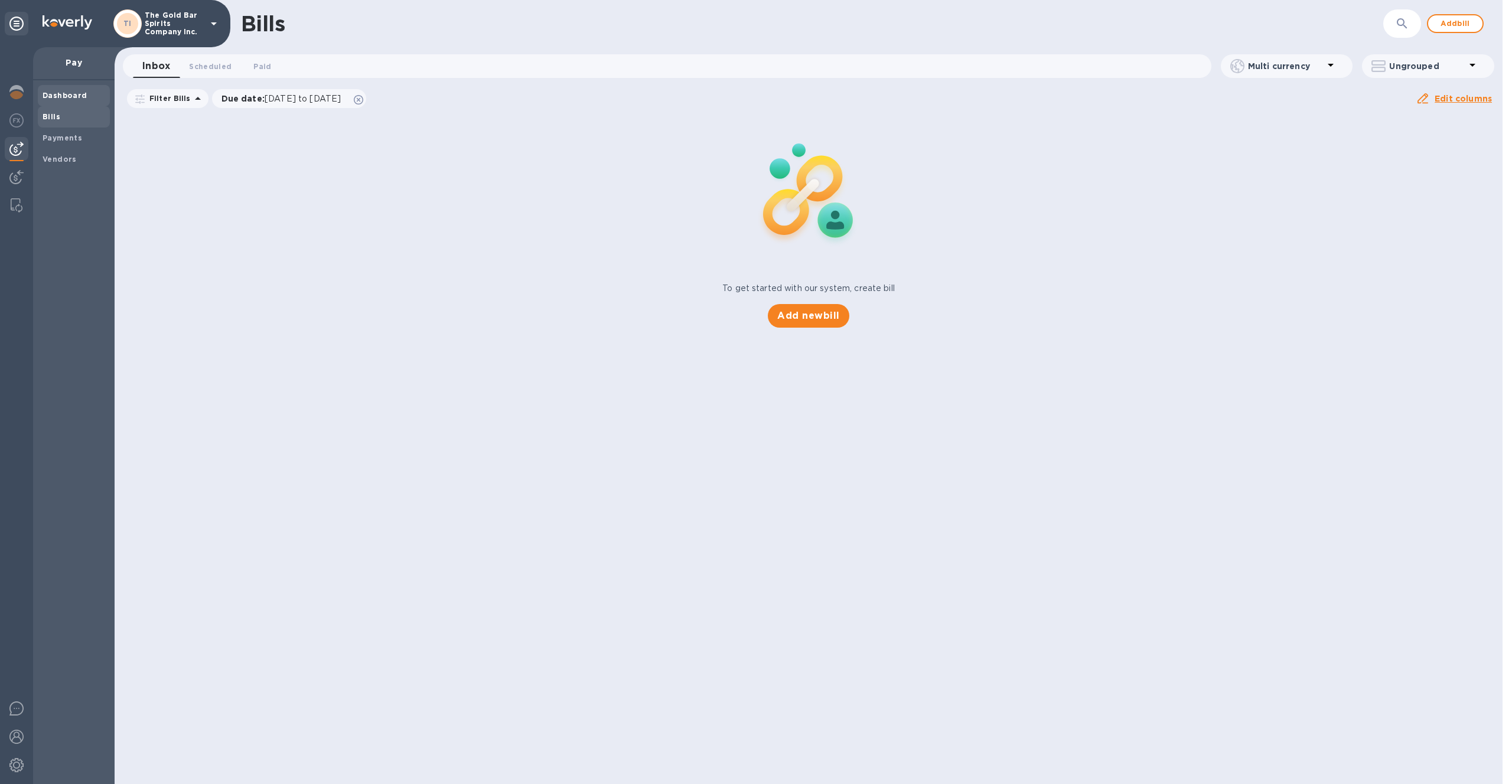
click at [77, 98] on b "Dashboard" at bounding box center [64, 95] width 45 height 9
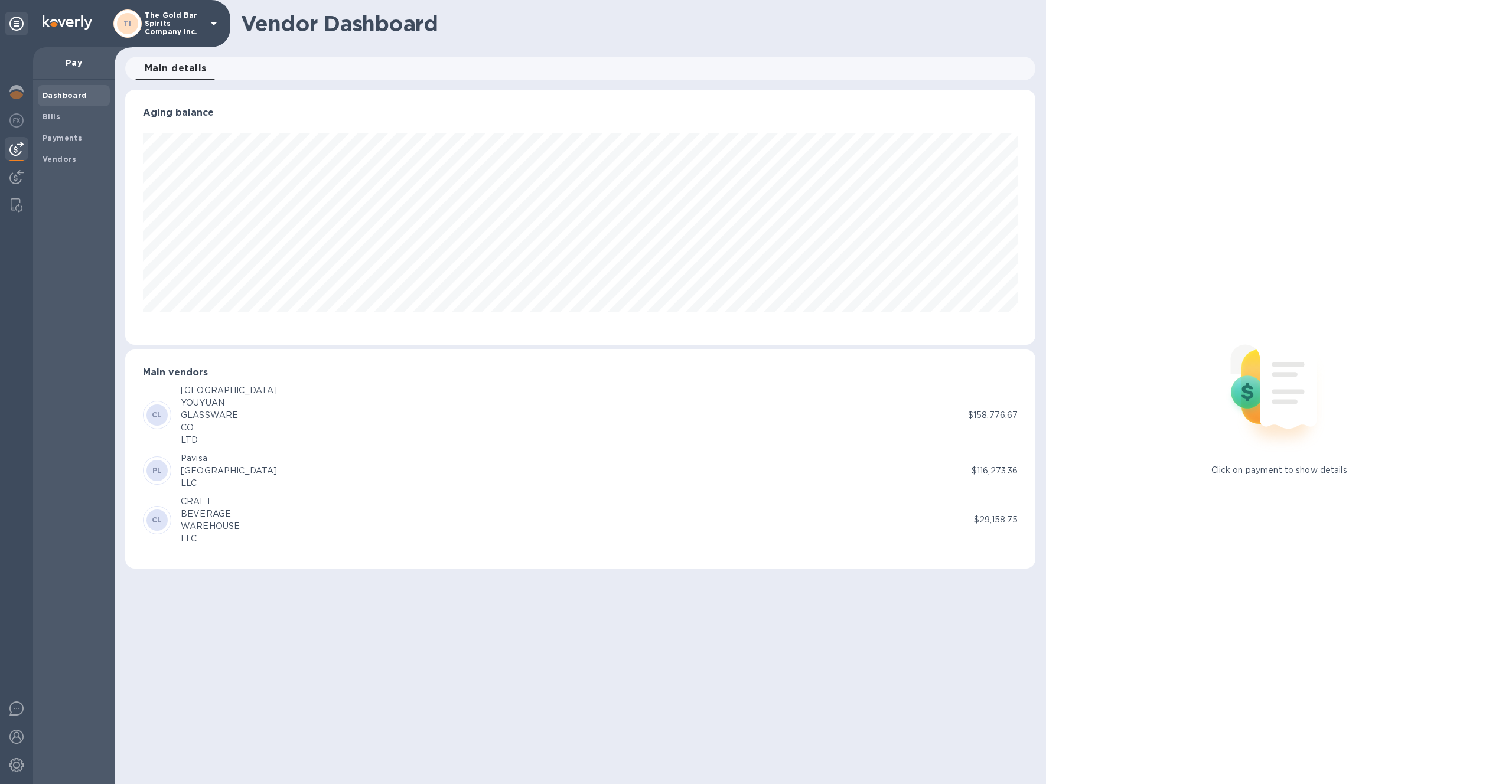
scroll to position [255, 911]
drag, startPoint x: 145, startPoint y: 410, endPoint x: 160, endPoint y: 414, distance: 15.5
click at [152, 411] on div "CL" at bounding box center [157, 414] width 28 height 28
click at [208, 412] on div "GLASSWARE" at bounding box center [228, 415] width 96 height 12
click at [212, 411] on div "GLASSWARE" at bounding box center [228, 415] width 96 height 12
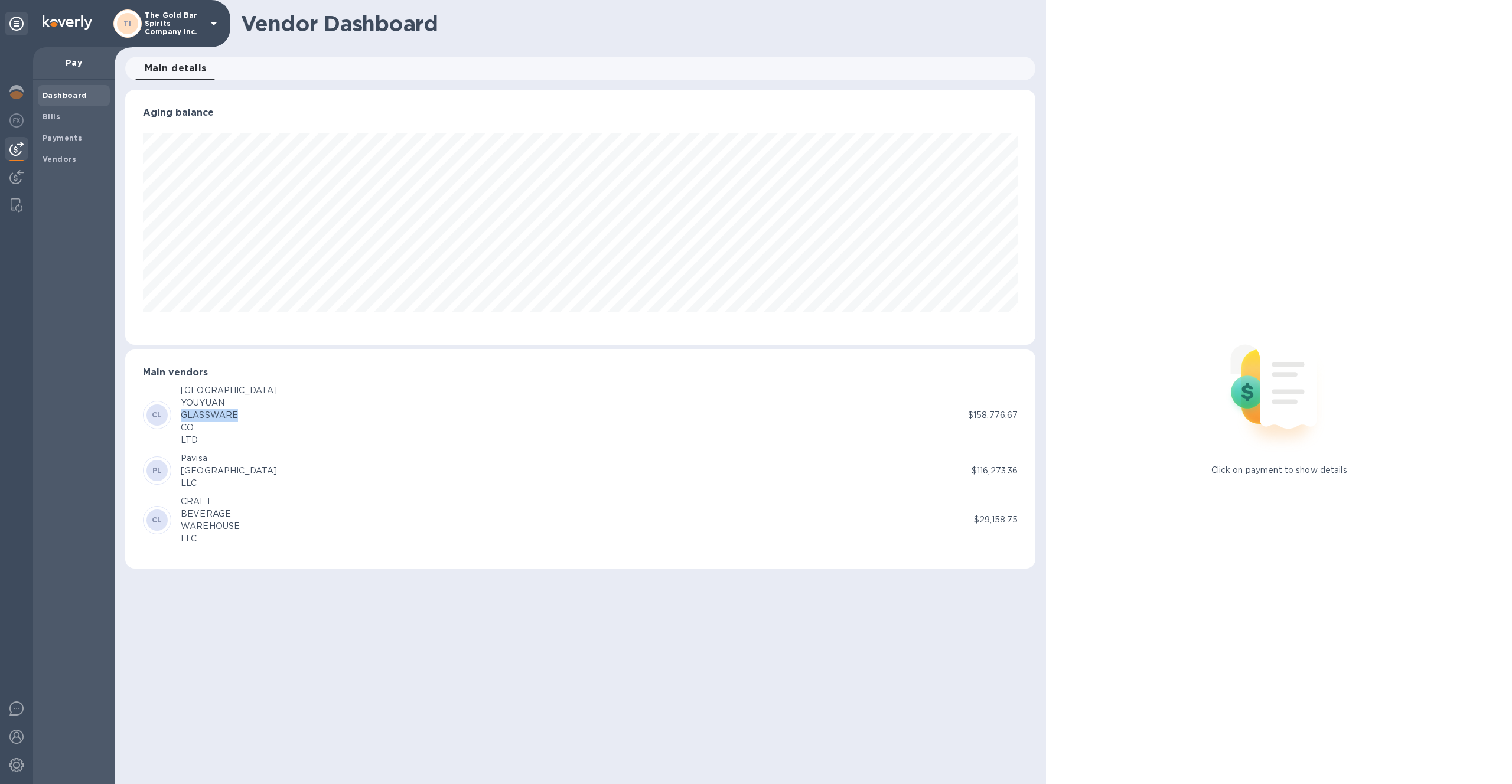
click at [213, 411] on div "GLASSWARE" at bounding box center [228, 415] width 96 height 12
click at [73, 126] on div "Bills" at bounding box center [73, 117] width 72 height 21
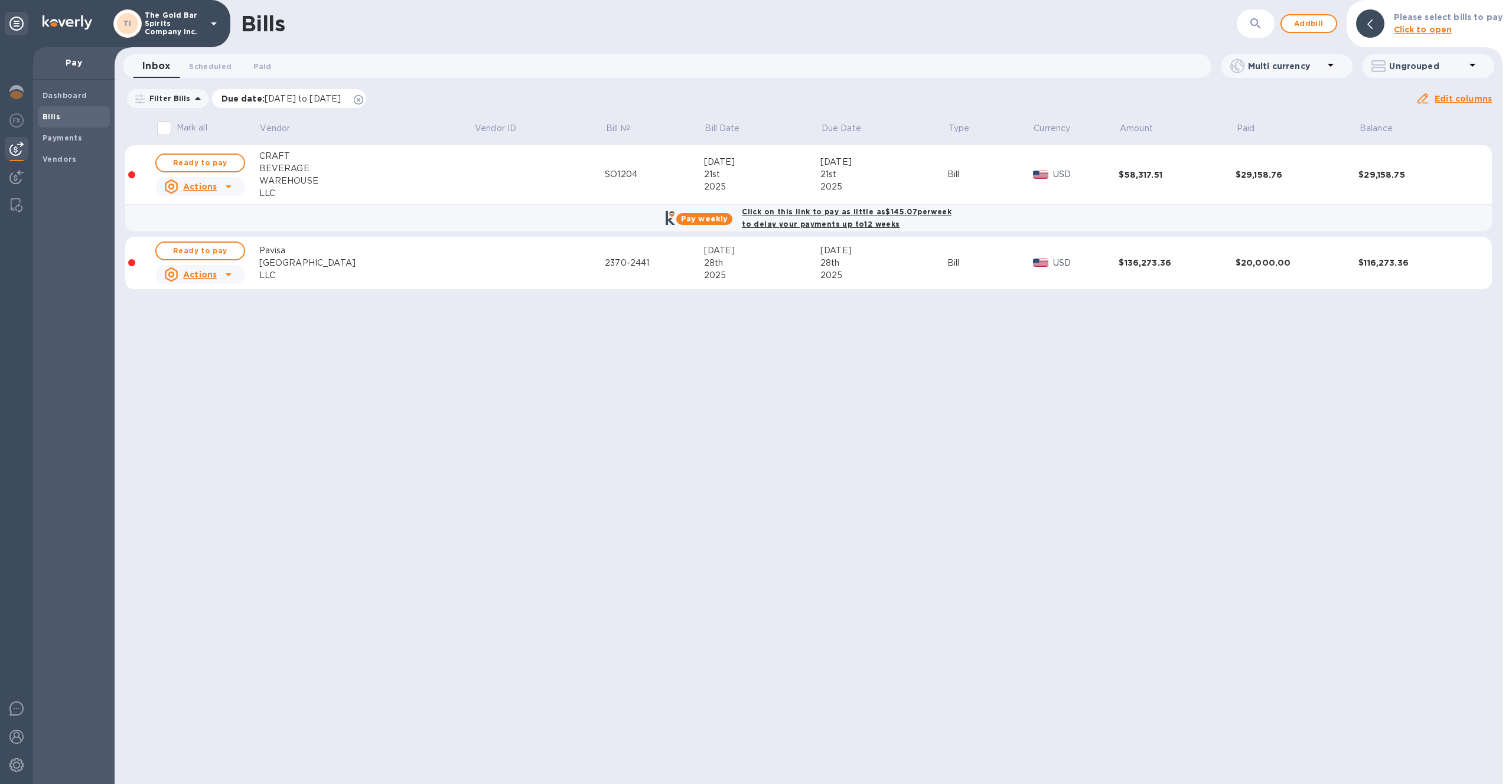
click at [363, 95] on icon at bounding box center [359, 100] width 9 height 9
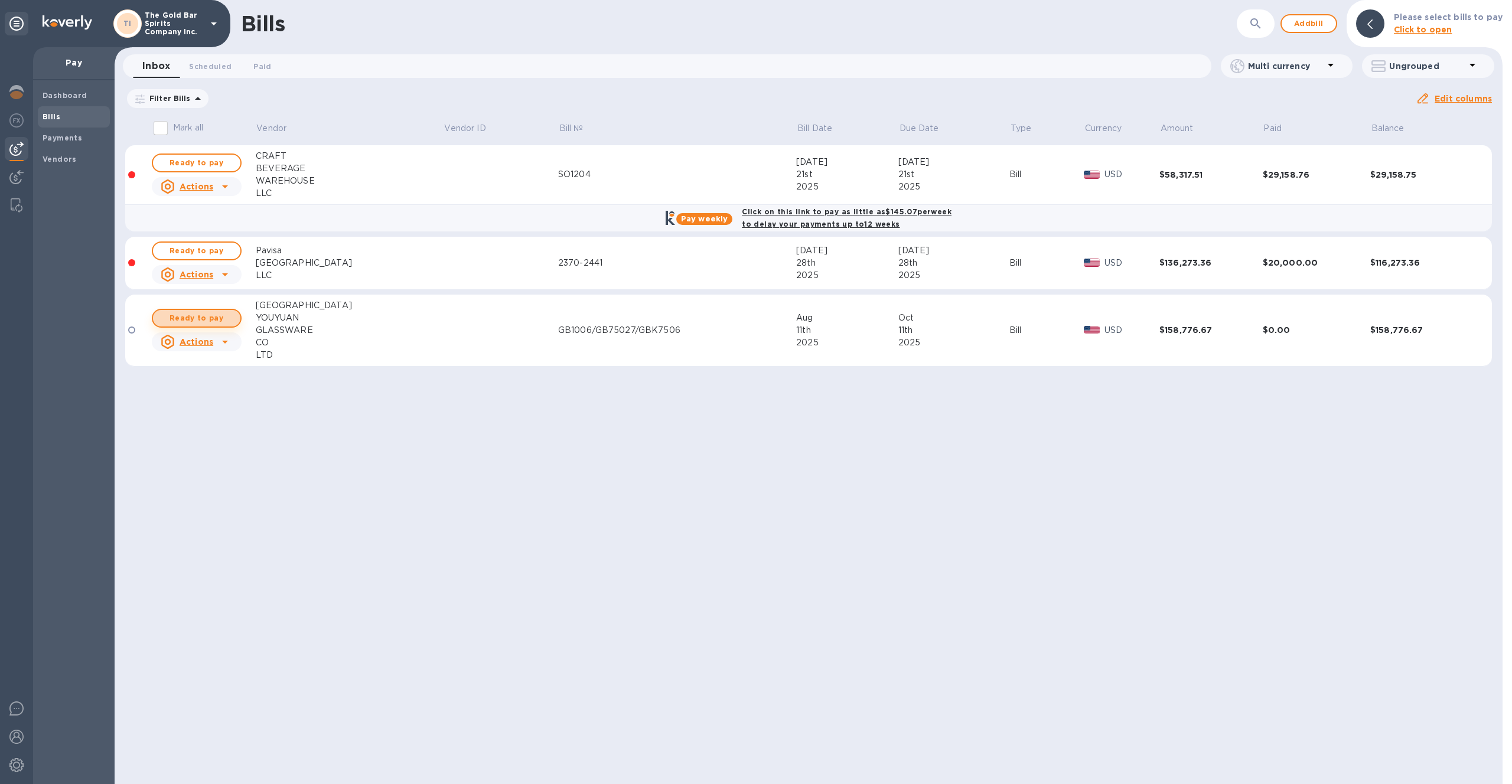
click at [210, 319] on span "Ready to pay" at bounding box center [197, 318] width 69 height 14
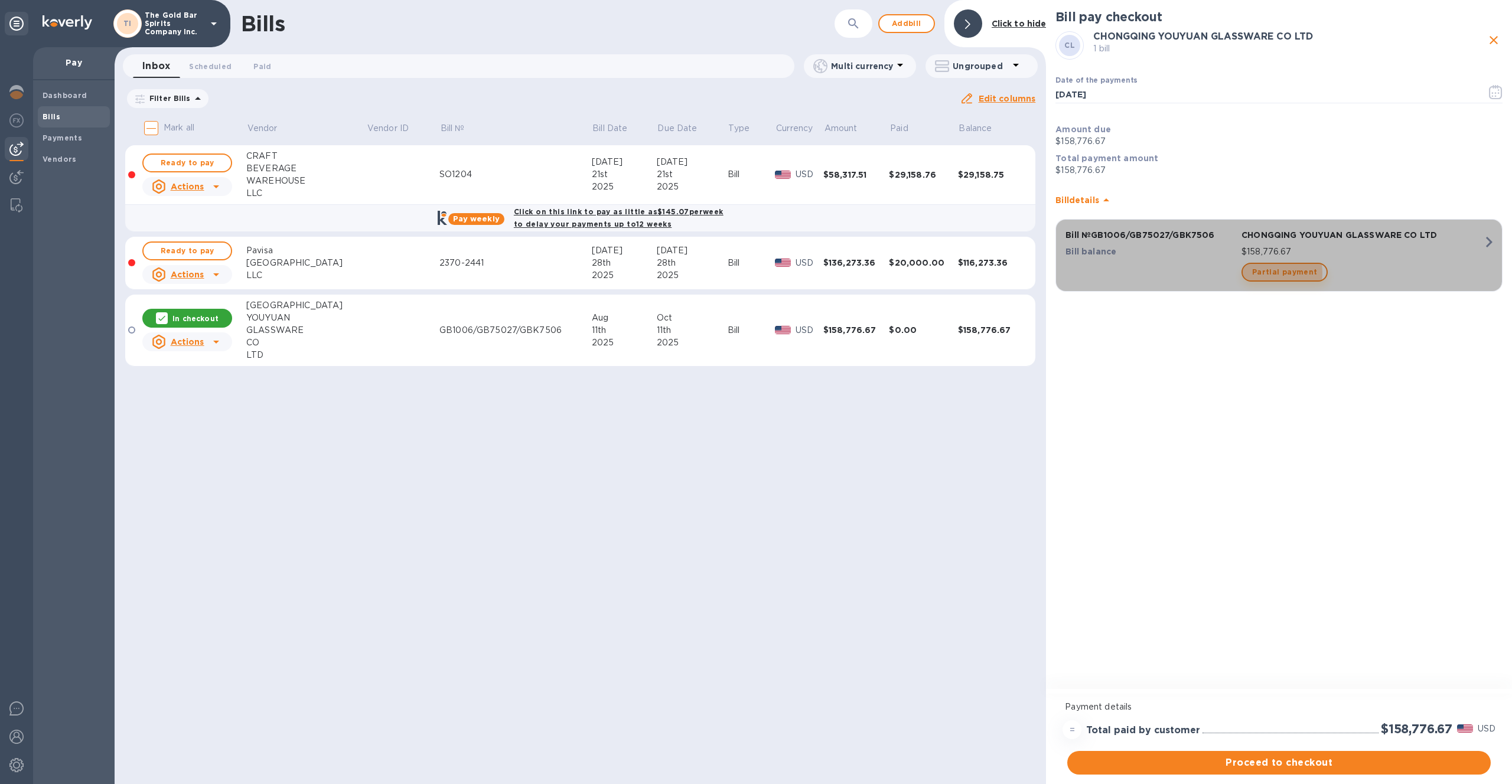
click at [1267, 273] on span "Partial payment" at bounding box center [1284, 272] width 65 height 14
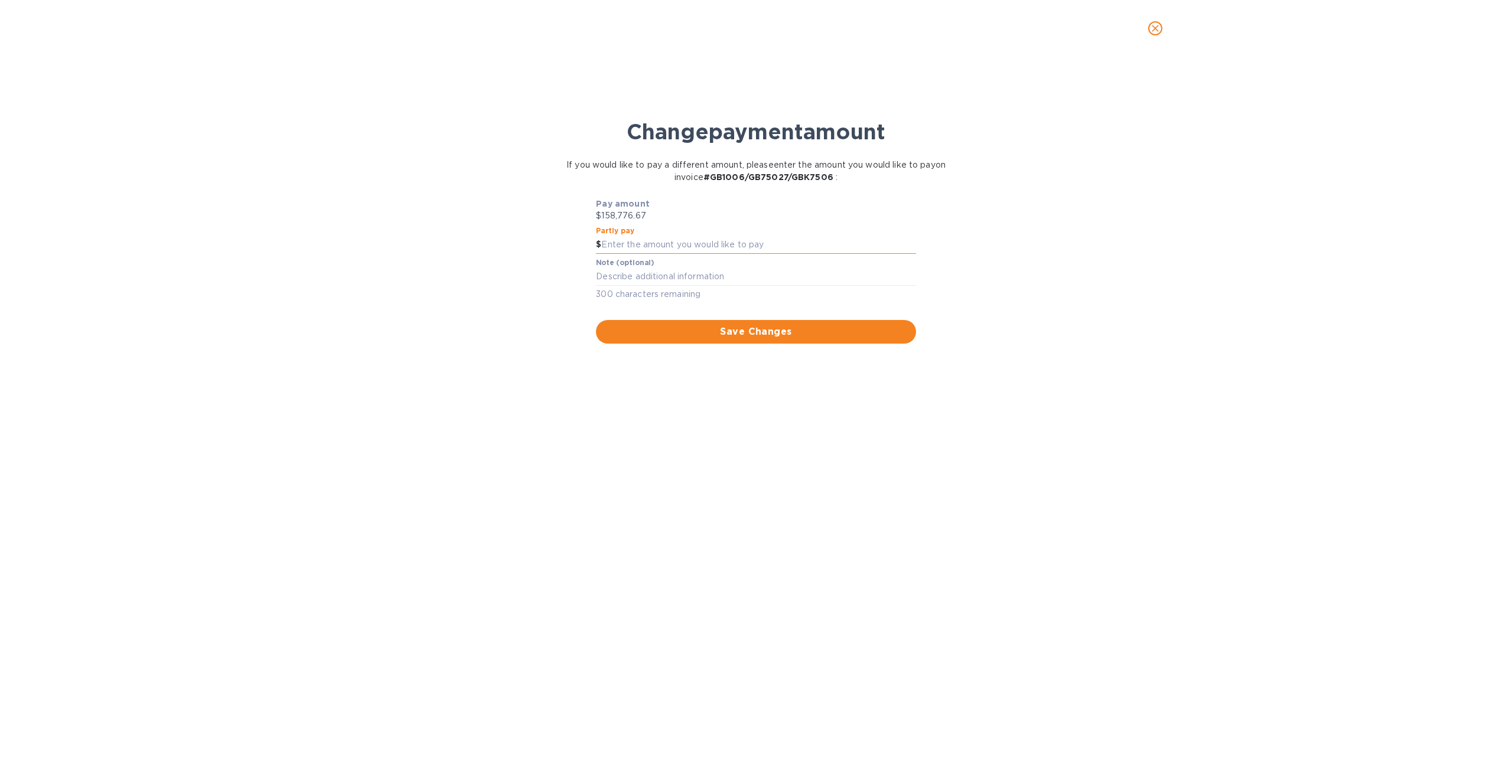
click at [663, 243] on input "text" at bounding box center [758, 244] width 314 height 17
click at [1151, 36] on button "close" at bounding box center [1154, 28] width 28 height 28
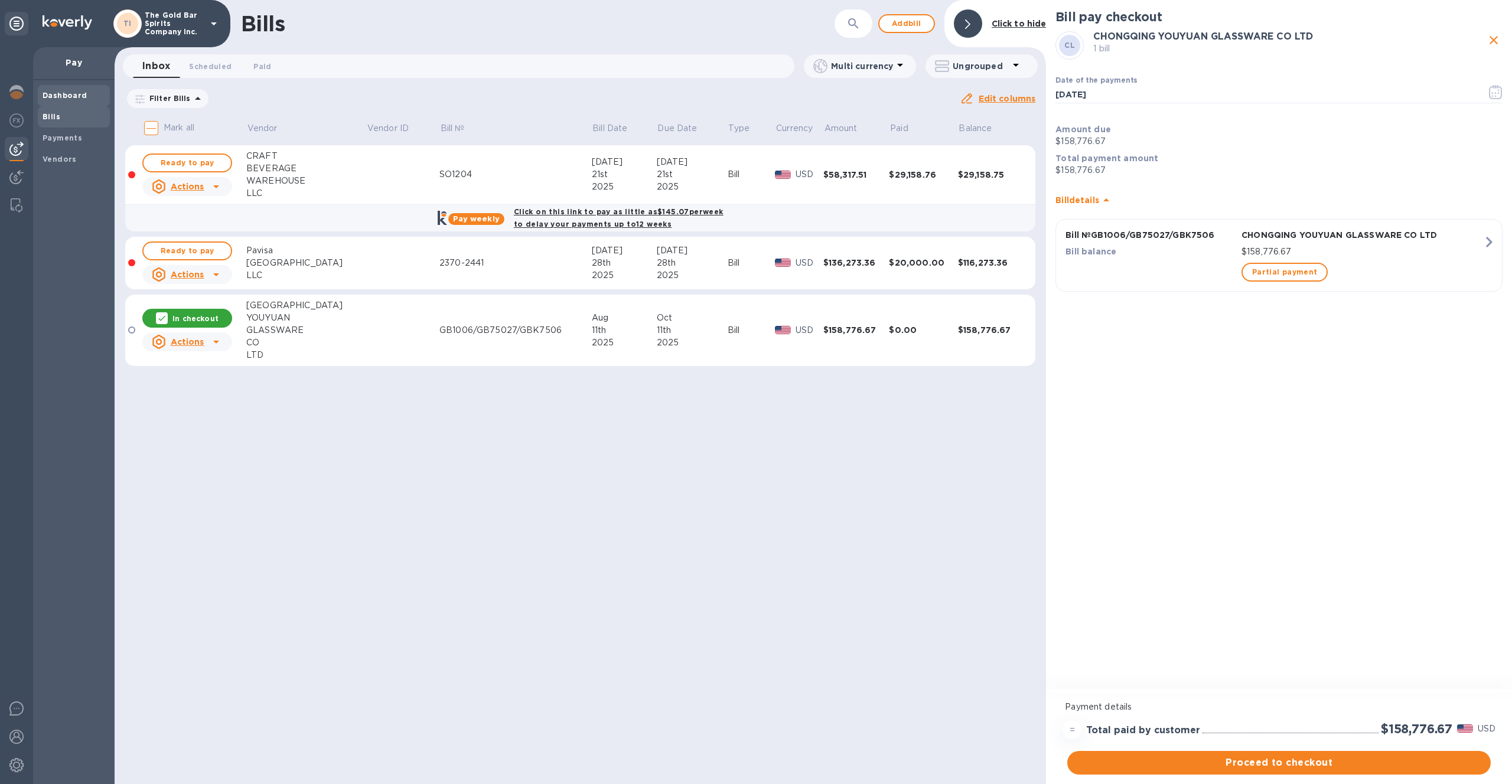
click at [62, 91] on b "Dashboard" at bounding box center [64, 95] width 45 height 9
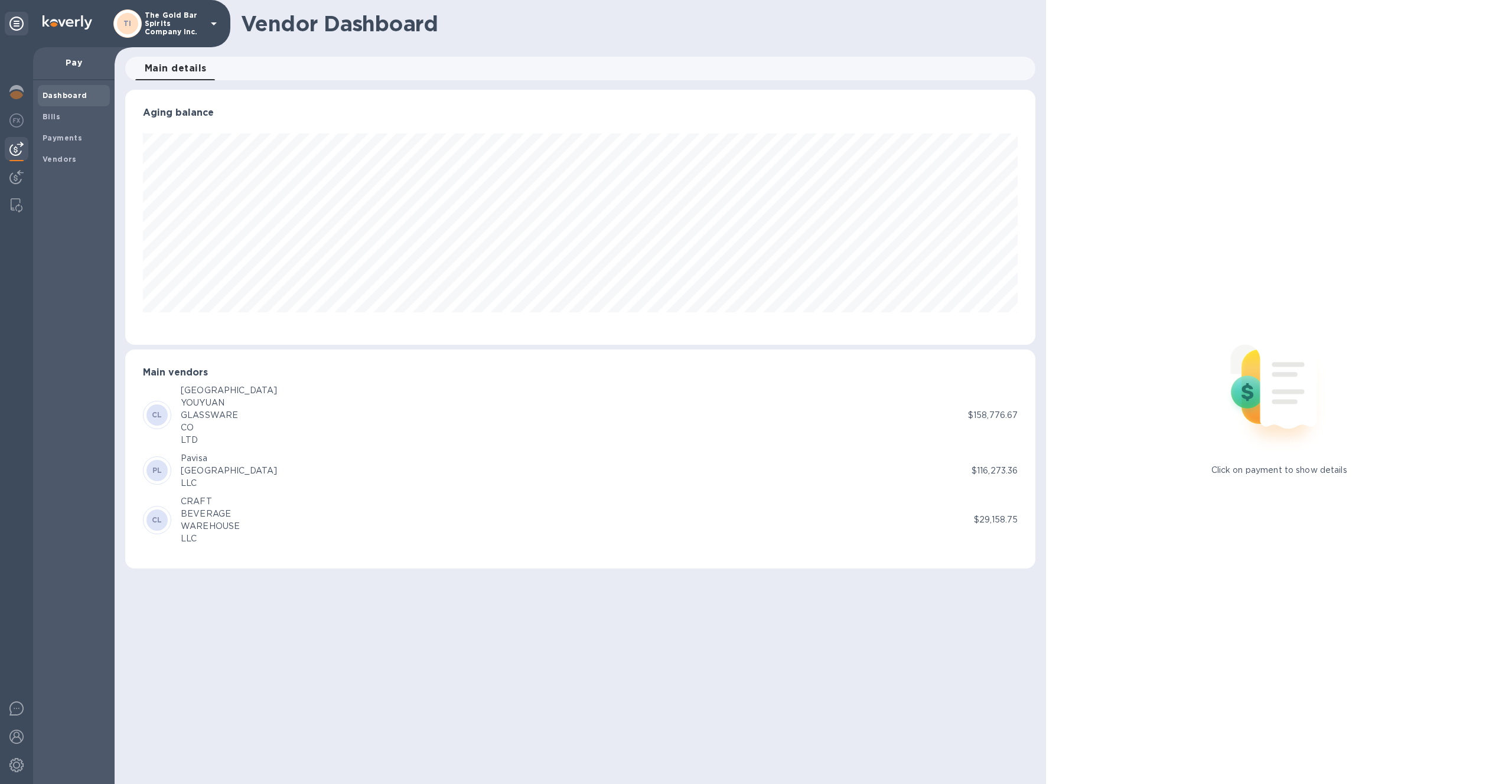
scroll to position [255, 911]
click at [15, 95] on img at bounding box center [16, 91] width 14 height 14
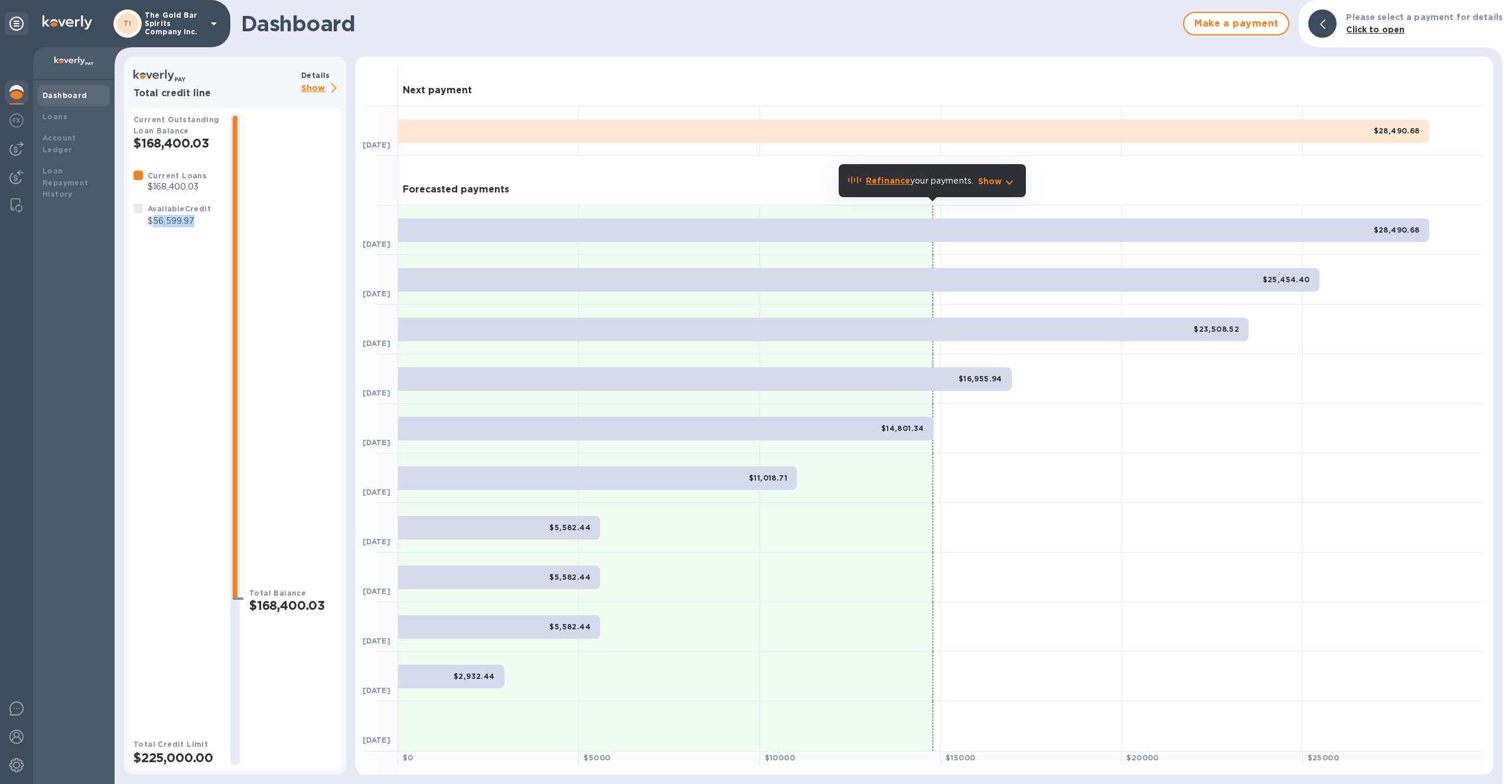
drag, startPoint x: 154, startPoint y: 222, endPoint x: 193, endPoint y: 221, distance: 39.0
click at [193, 221] on p "$56,599.97" at bounding box center [179, 221] width 64 height 12
click at [11, 147] on img at bounding box center [16, 148] width 14 height 14
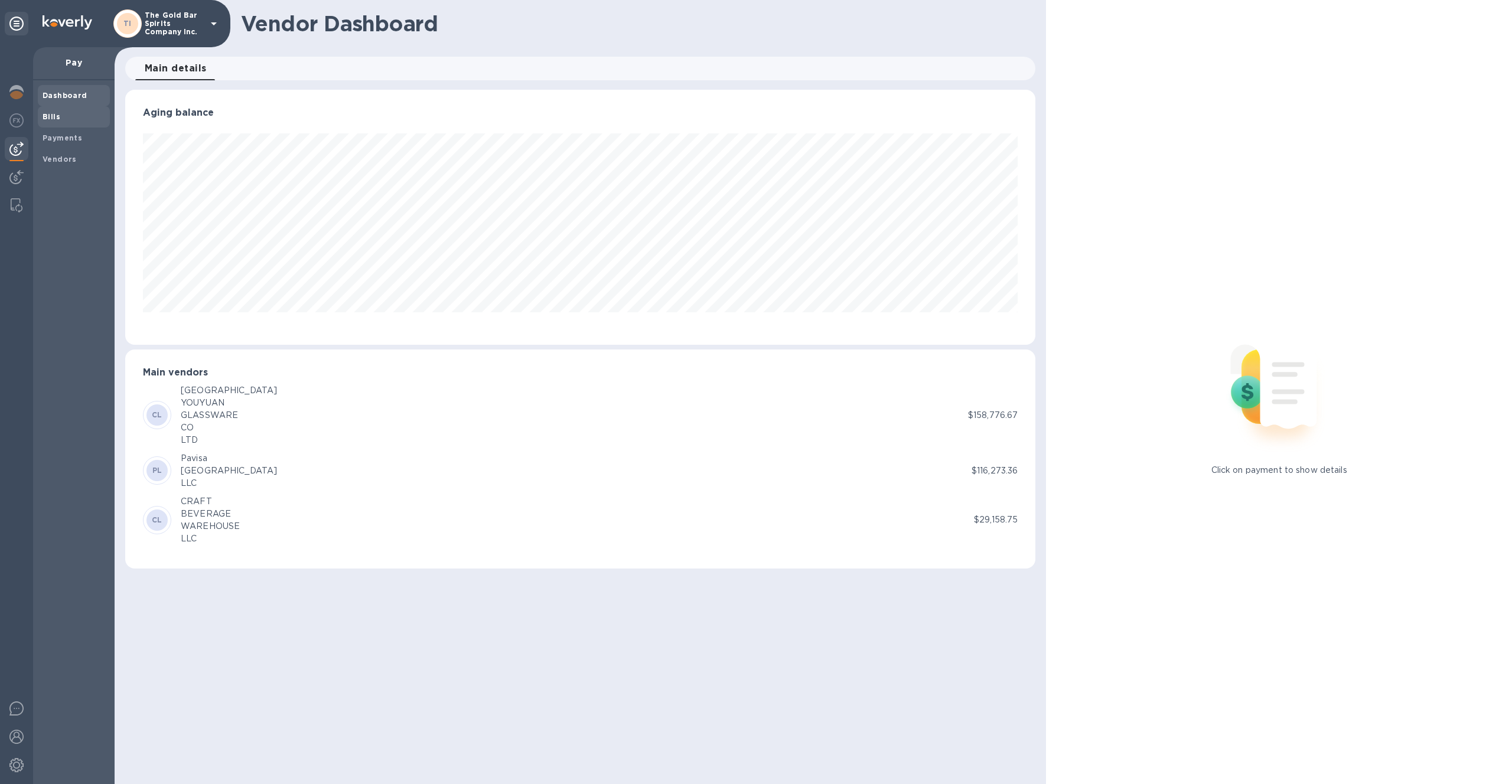
click at [71, 116] on span "Bills" at bounding box center [73, 117] width 63 height 12
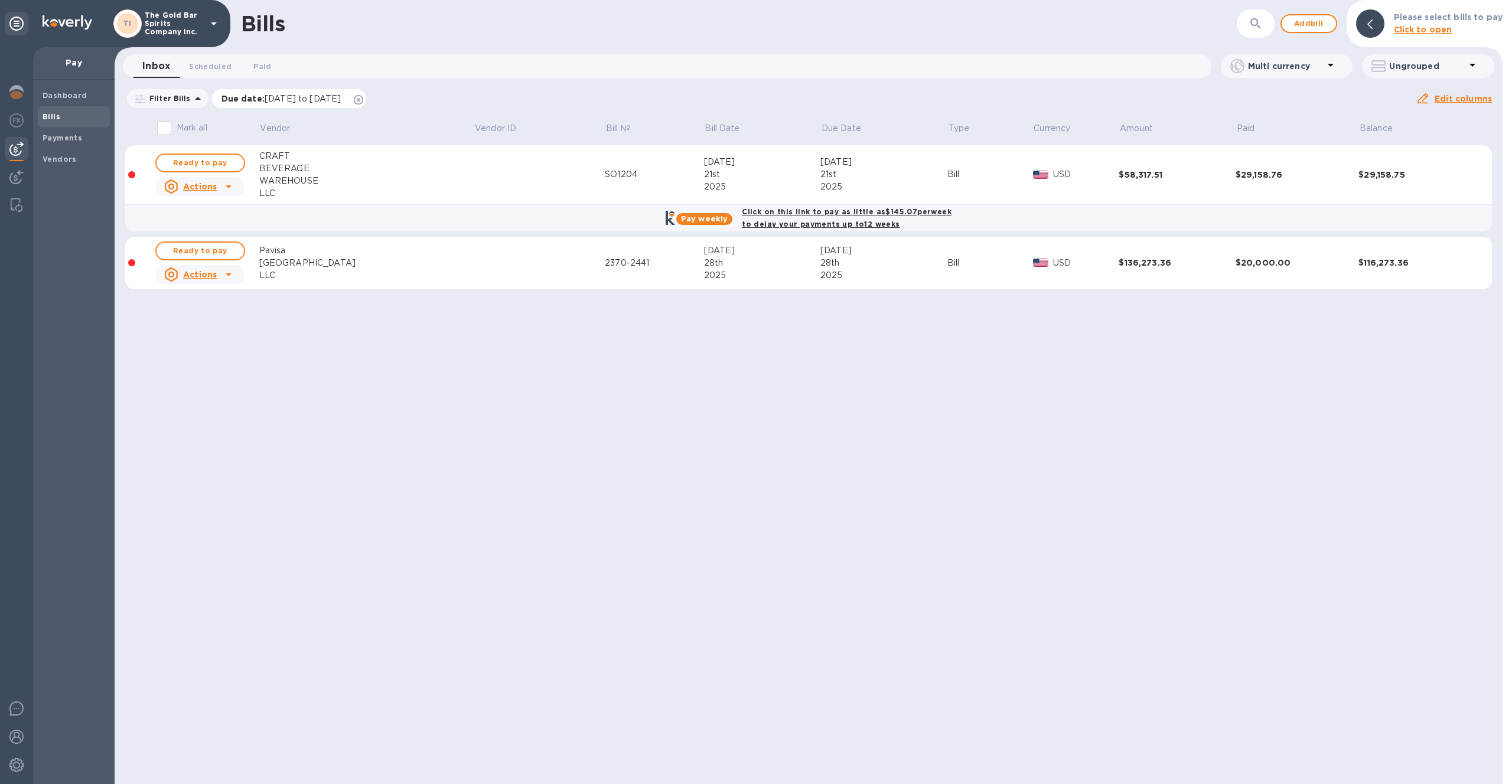
click at [363, 97] on icon at bounding box center [359, 100] width 9 height 9
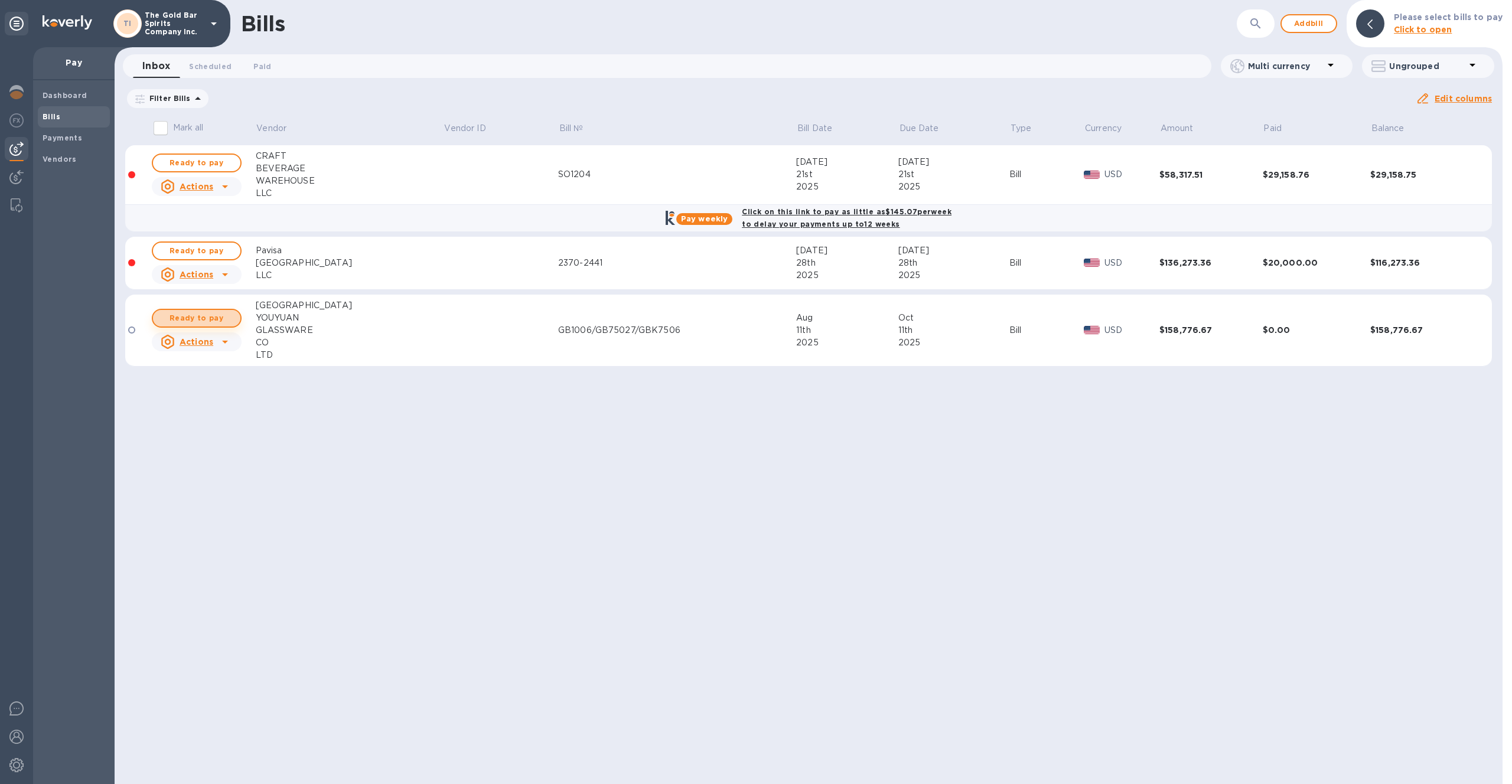
click at [200, 324] on span "Ready to pay" at bounding box center [197, 318] width 69 height 14
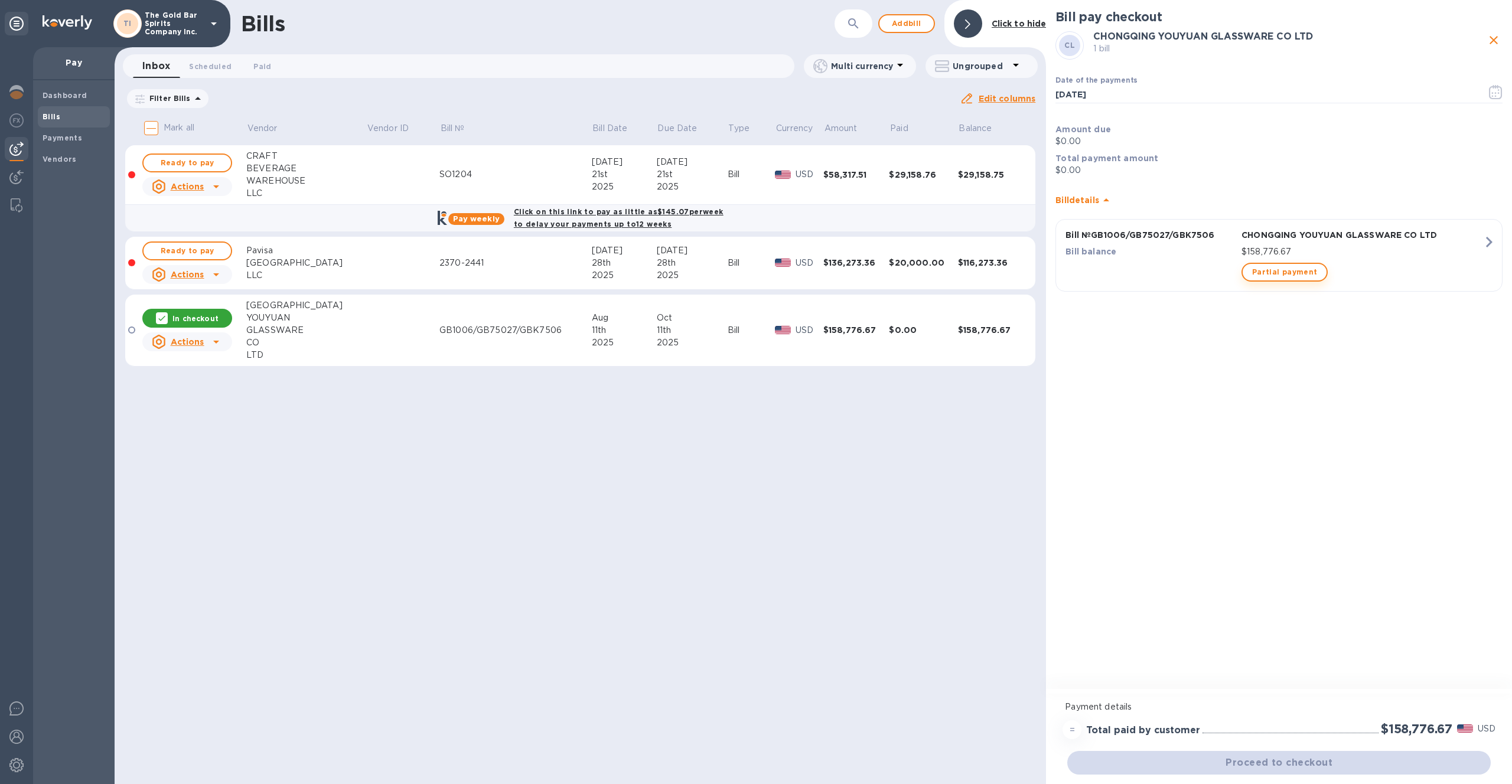
click at [1268, 273] on span "Partial payment" at bounding box center [1284, 272] width 65 height 14
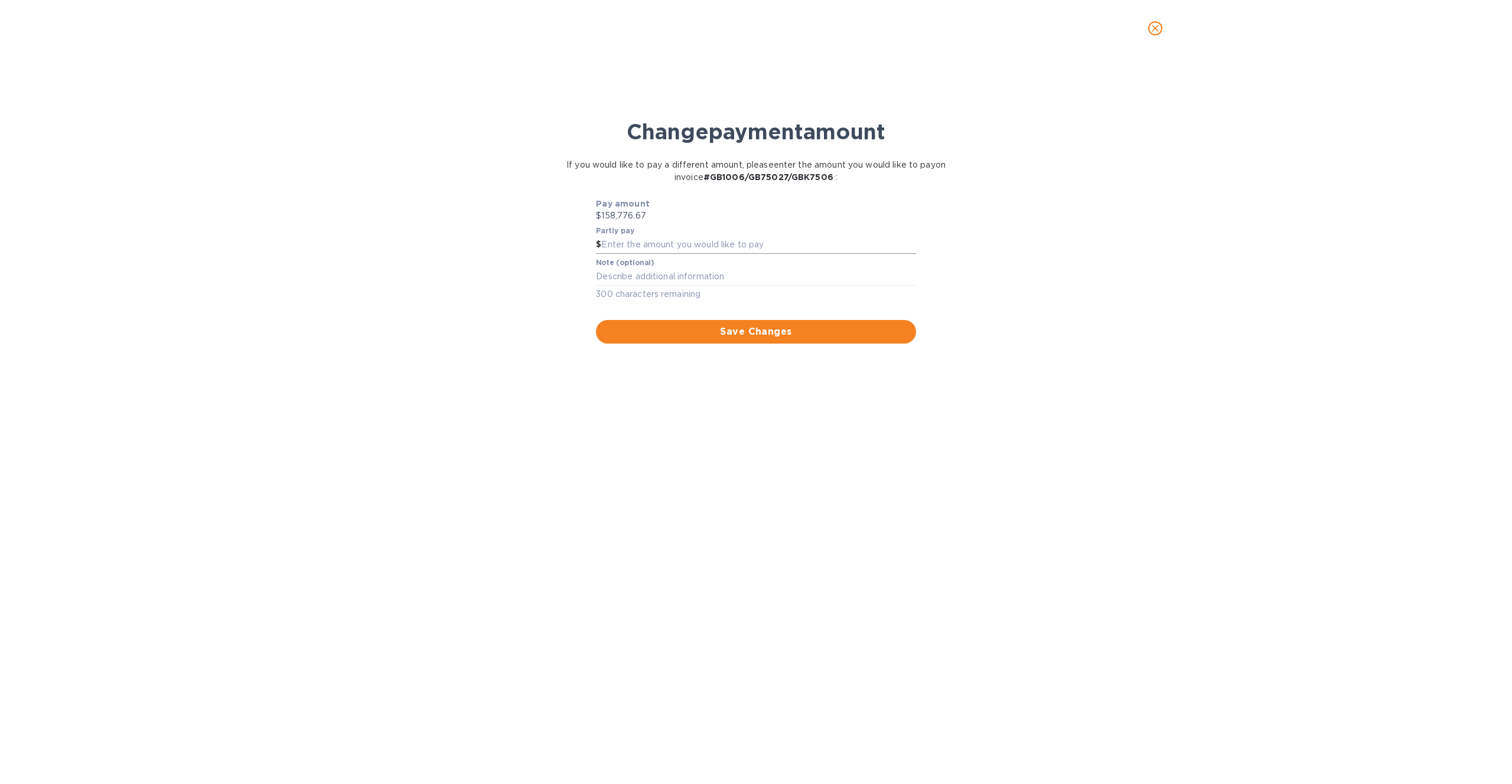
click at [667, 246] on input "text" at bounding box center [758, 244] width 314 height 17
type input "56,000"
drag, startPoint x: 691, startPoint y: 494, endPoint x: 723, endPoint y: 412, distance: 88.0
click at [691, 494] on div "Change payment amount If you would like to pay a different amount, please enter…" at bounding box center [756, 428] width 1493 height 711
click at [753, 337] on span "Save Changes" at bounding box center [755, 331] width 300 height 14
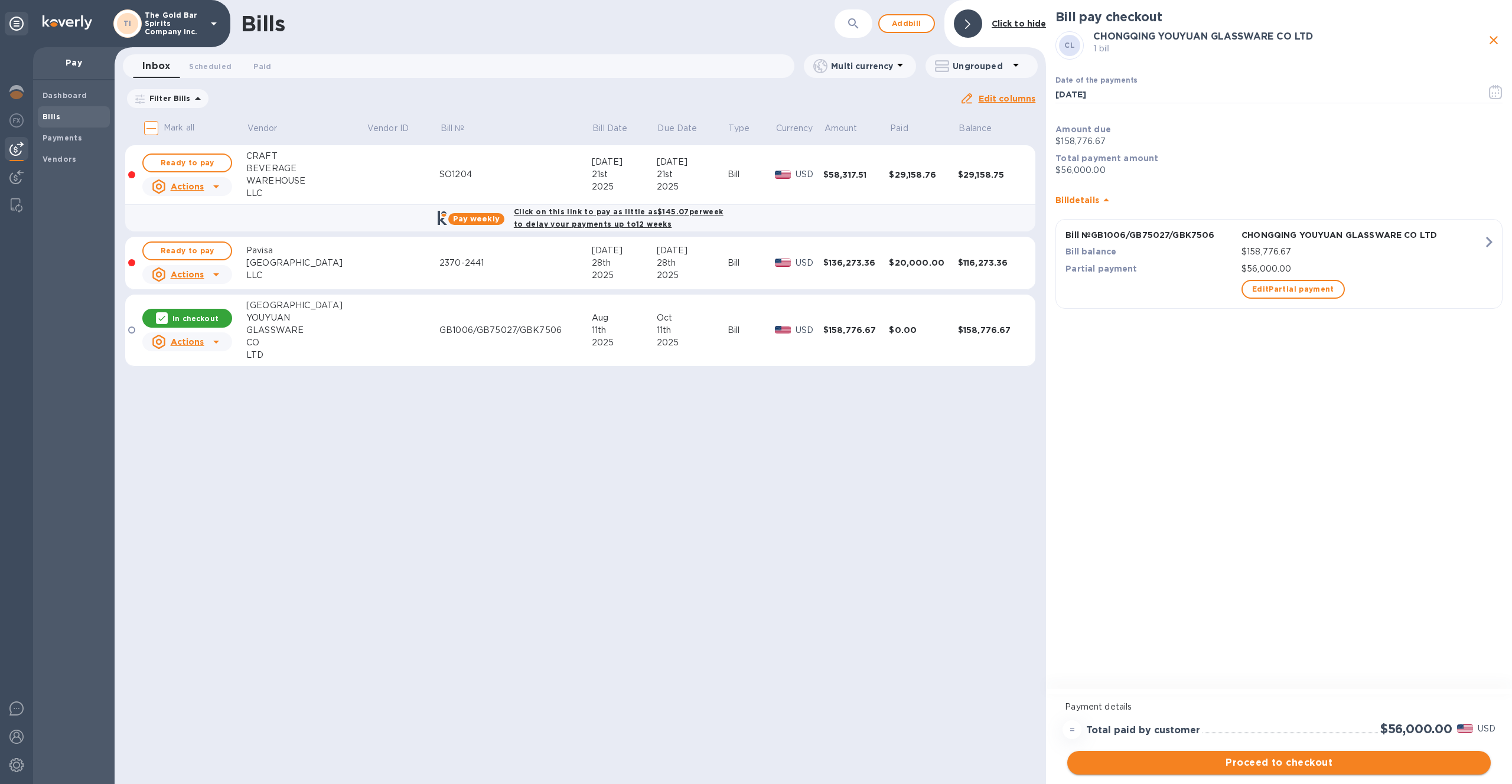
click at [1297, 761] on span "Proceed to checkout" at bounding box center [1278, 762] width 405 height 14
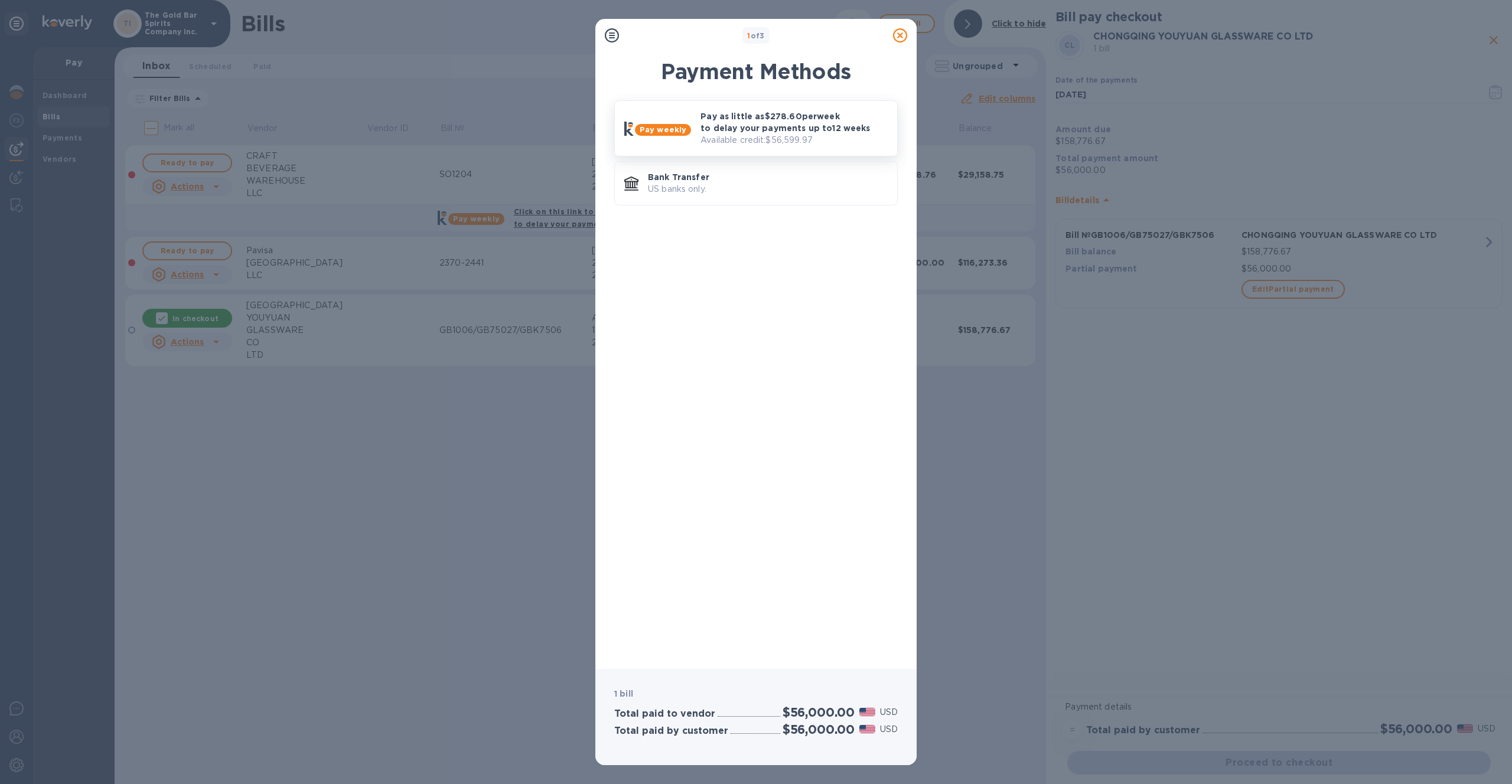
click at [726, 126] on p "Pay as little as $278.60 per week to delay your payments up to 12 weeks" at bounding box center [794, 122] width 188 height 23
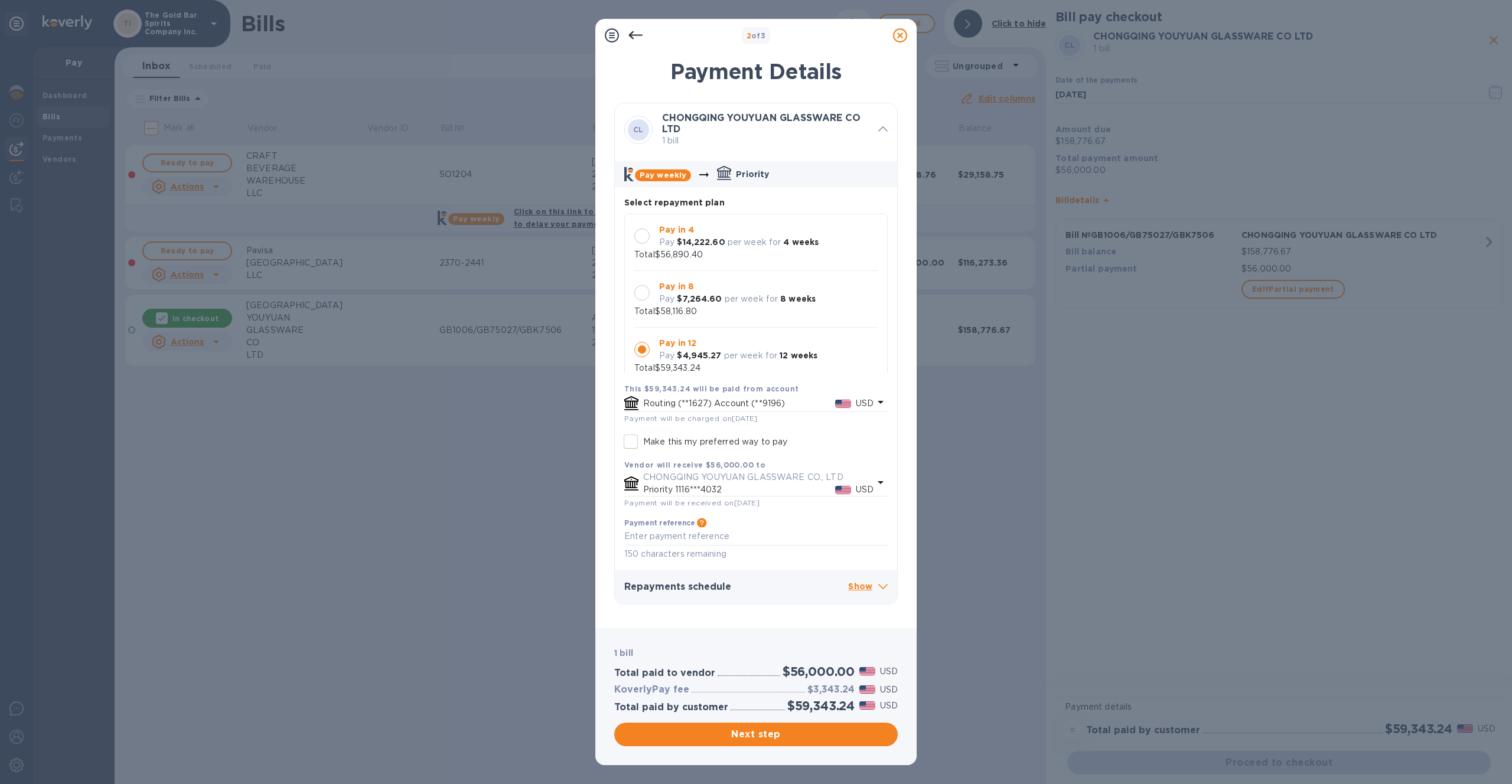
click at [753, 300] on p "per week for" at bounding box center [751, 299] width 54 height 12
click at [721, 248] on p "$14,222.60" at bounding box center [700, 242] width 48 height 12
click at [718, 290] on p "Pay in 8" at bounding box center [737, 287] width 157 height 12
click at [744, 349] on p "per week for" at bounding box center [750, 355] width 54 height 12
click at [637, 442] on input "Make this my preferred way to pay" at bounding box center [630, 442] width 25 height 25
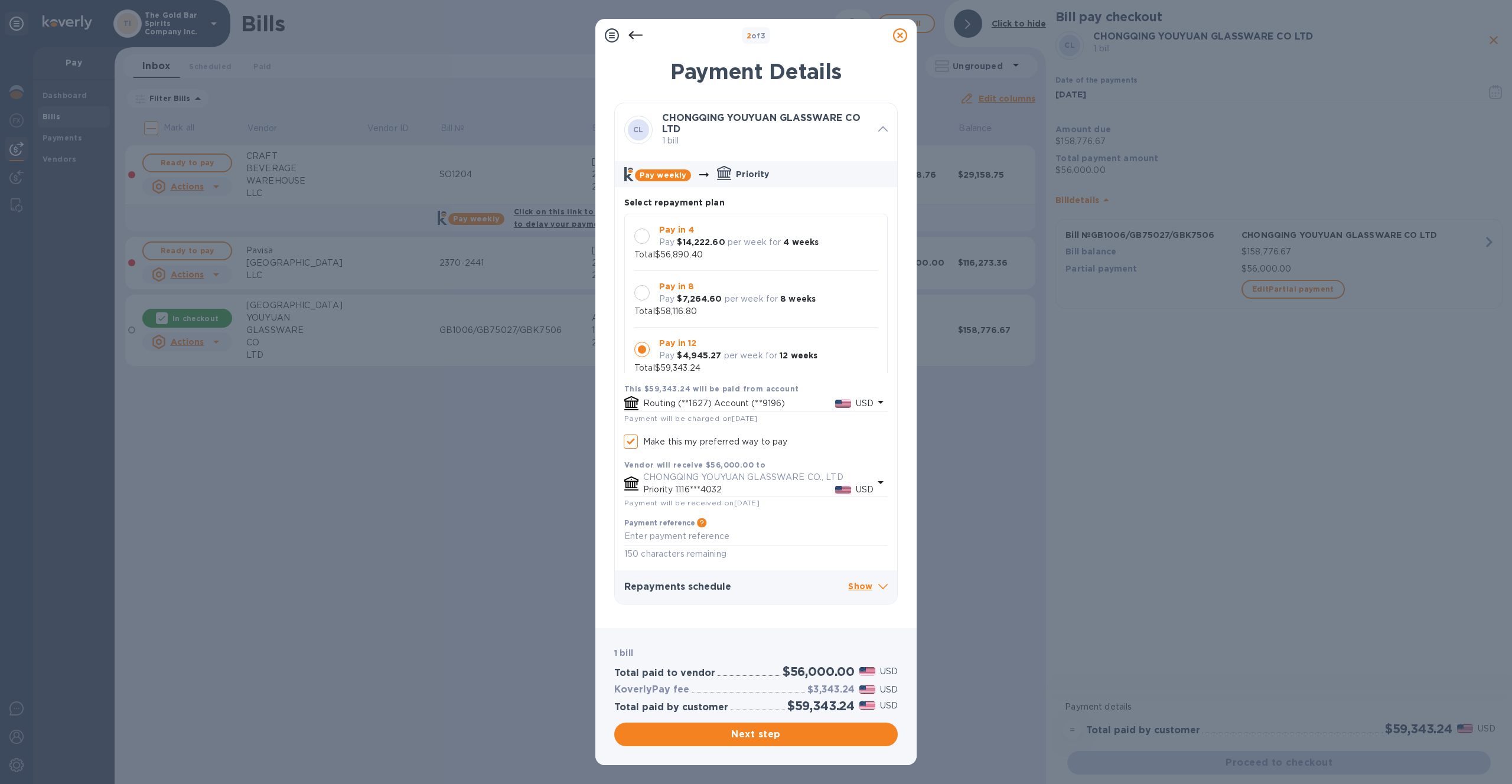
click at [630, 445] on input "Make this my preferred way to pay" at bounding box center [630, 442] width 25 height 25
checkbox input "false"
click at [645, 297] on div at bounding box center [642, 293] width 15 height 15
click at [645, 342] on div at bounding box center [642, 349] width 15 height 15
click at [647, 293] on div at bounding box center [642, 293] width 15 height 15
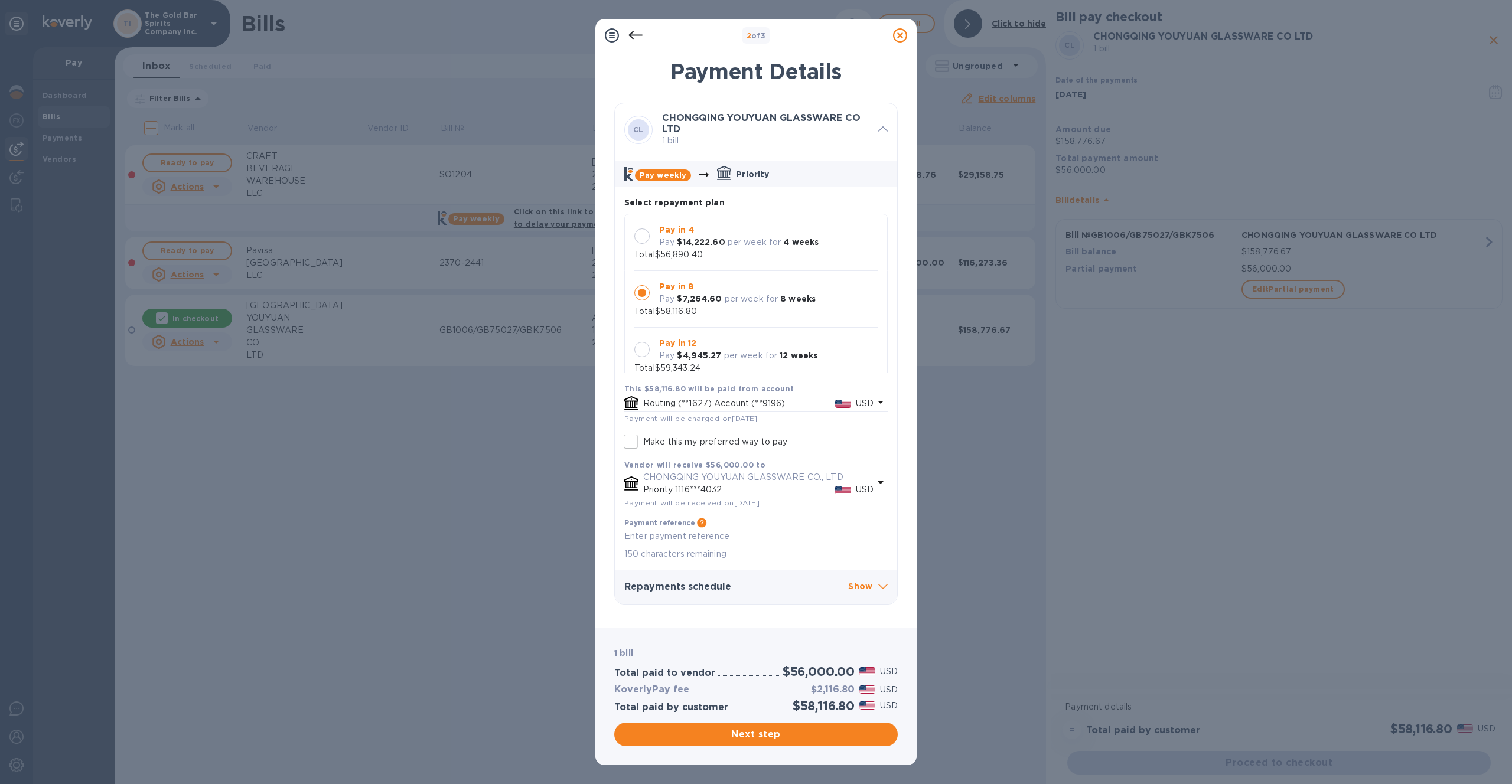
drag, startPoint x: 641, startPoint y: 340, endPoint x: 758, endPoint y: 421, distance: 142.3
click at [641, 342] on div at bounding box center [642, 349] width 15 height 15
drag, startPoint x: 746, startPoint y: 733, endPoint x: 771, endPoint y: 736, distance: 25.2
click at [746, 733] on span "Next step" at bounding box center [756, 734] width 265 height 14
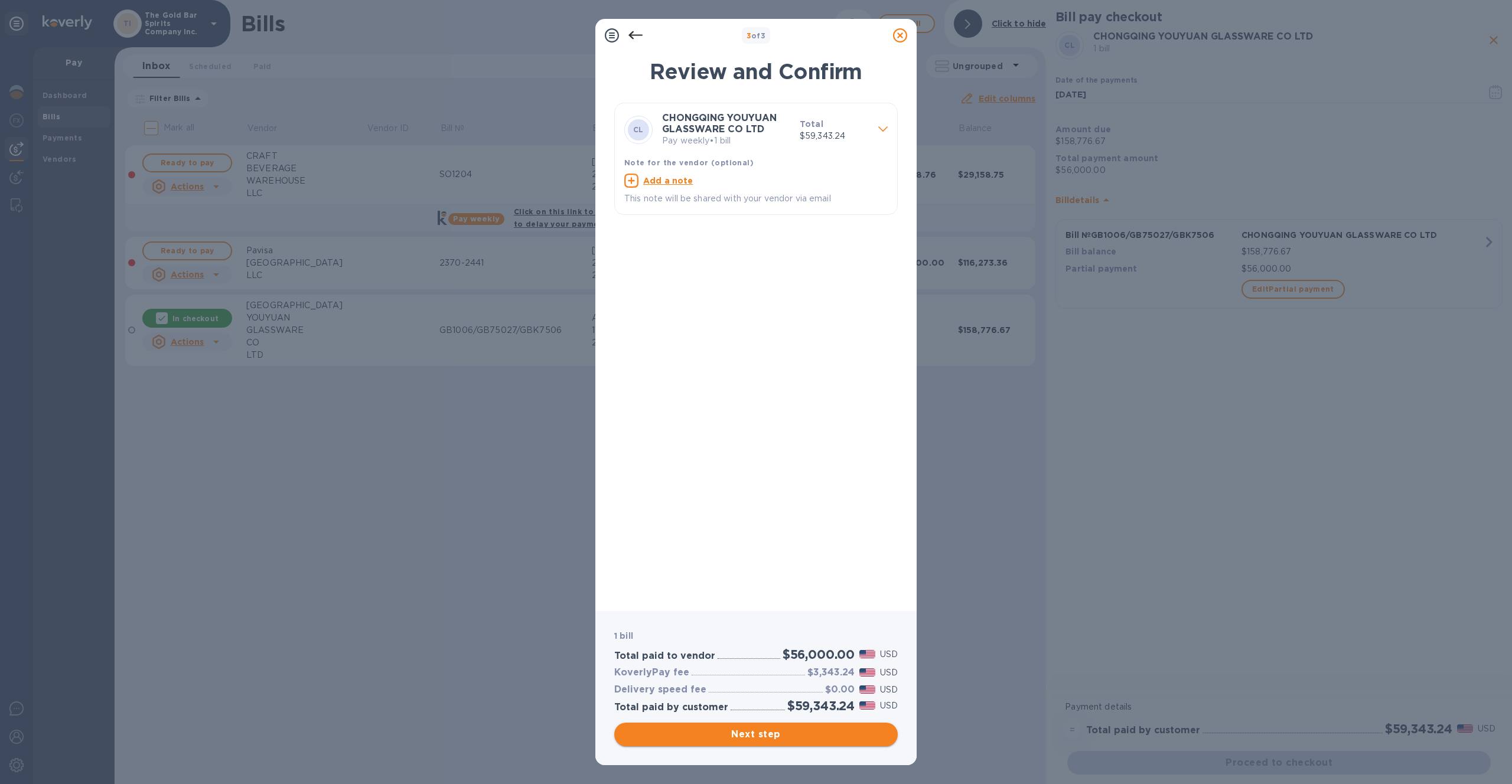
click at [750, 737] on span "Next step" at bounding box center [756, 734] width 265 height 14
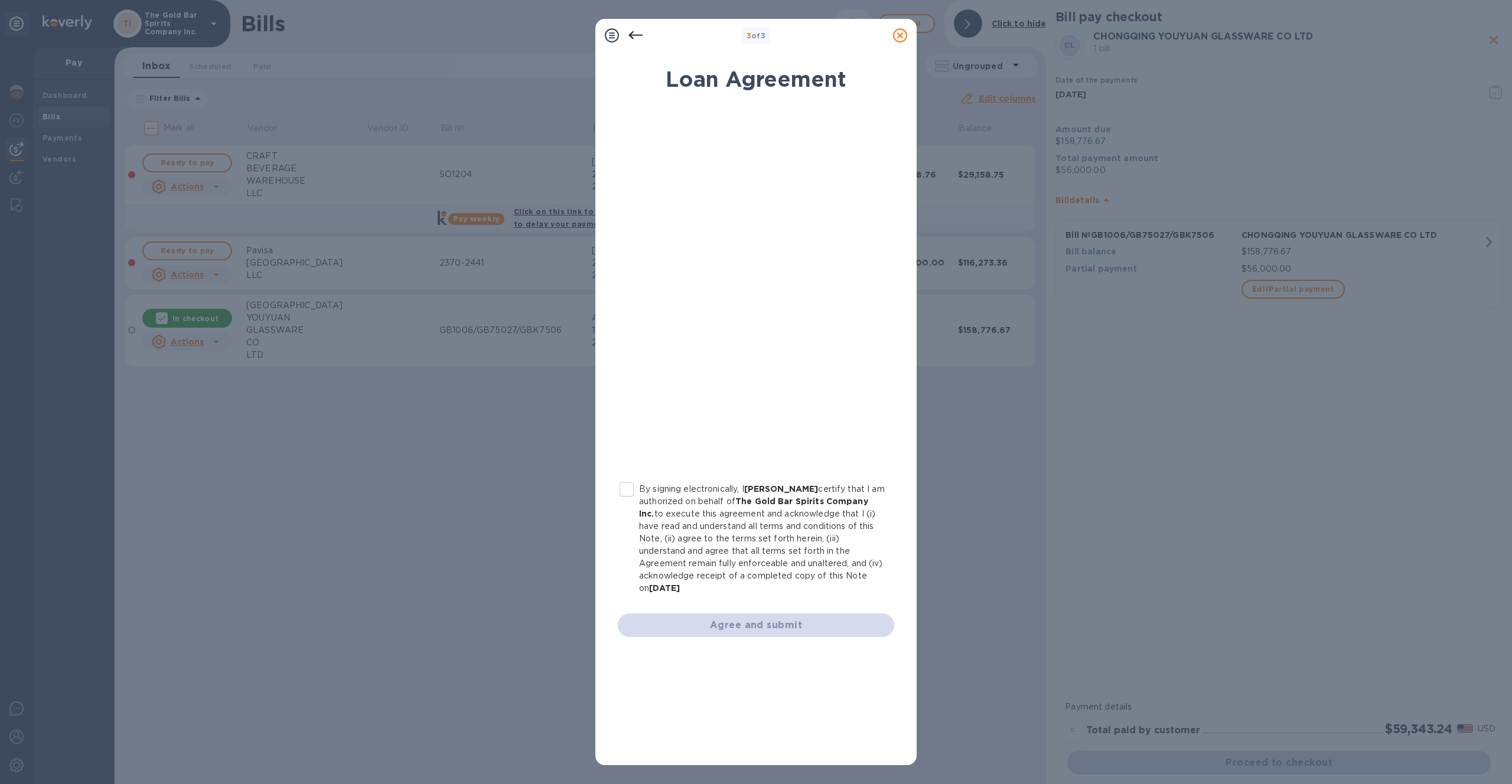
click at [632, 488] on input "By signing electronically, I [PERSON_NAME] certify that I am authorized on beha…" at bounding box center [626, 489] width 25 height 25
checkbox input "true"
click at [776, 636] on button "Agree and submit" at bounding box center [756, 624] width 276 height 23
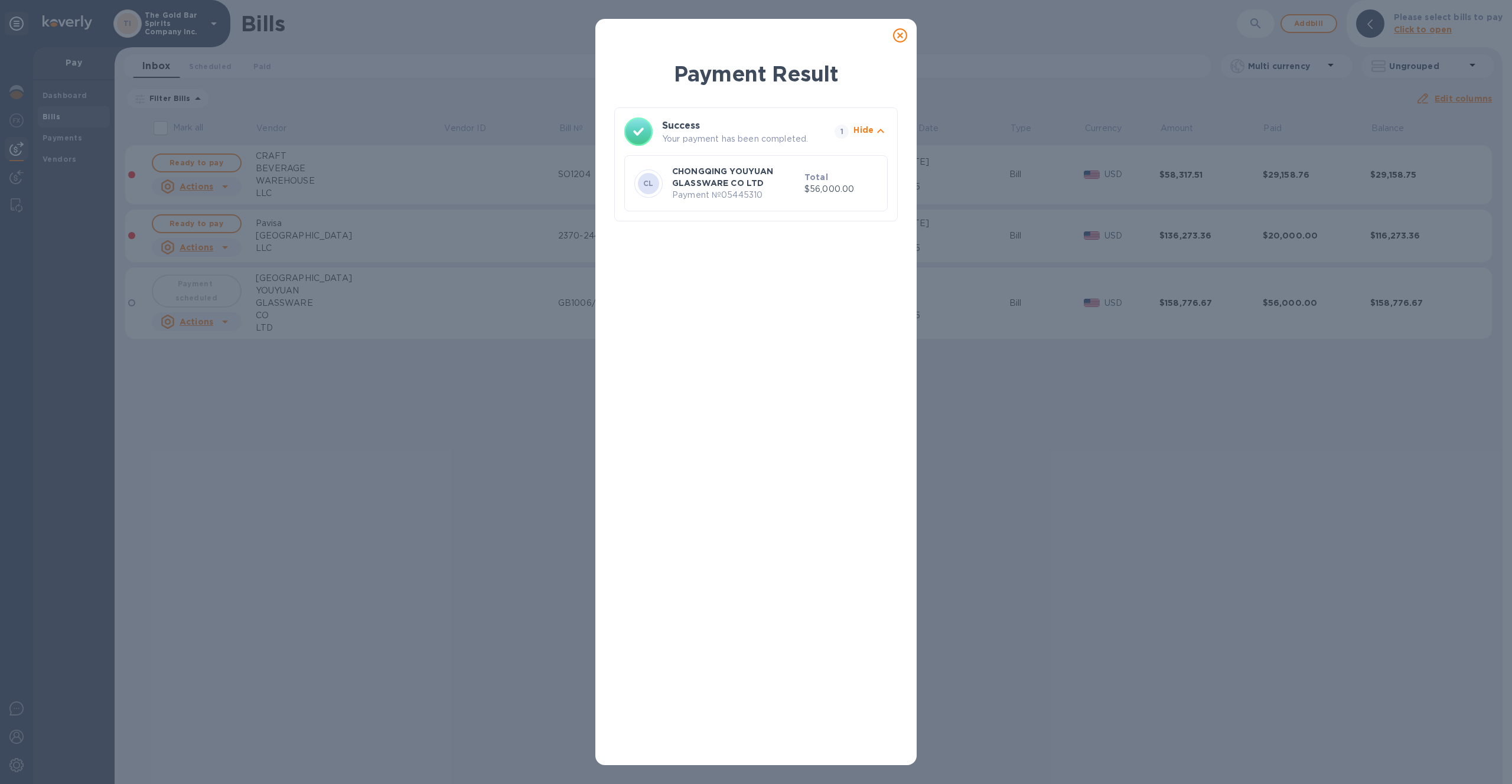
click at [893, 37] on icon at bounding box center [900, 35] width 14 height 14
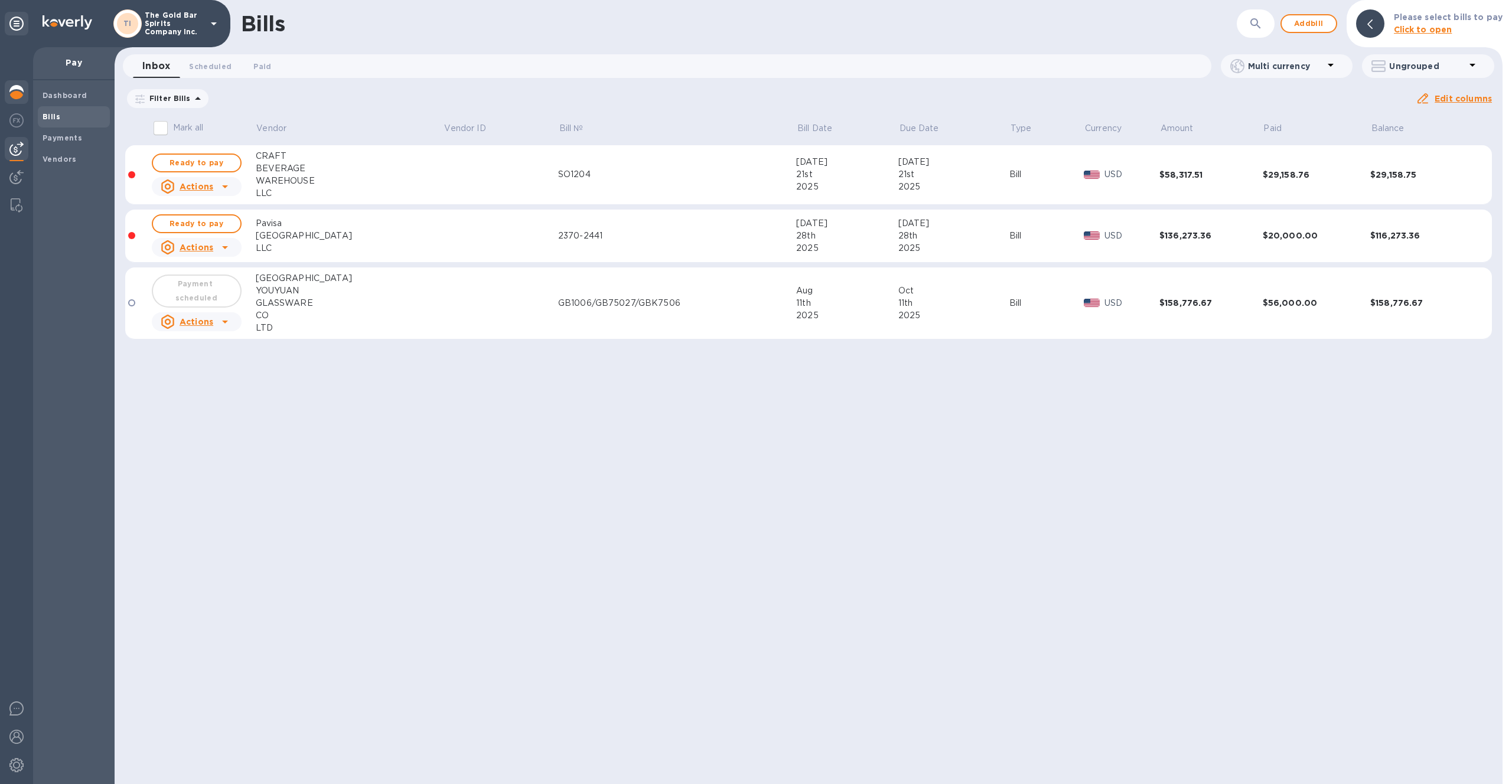
click at [20, 93] on img at bounding box center [16, 91] width 14 height 14
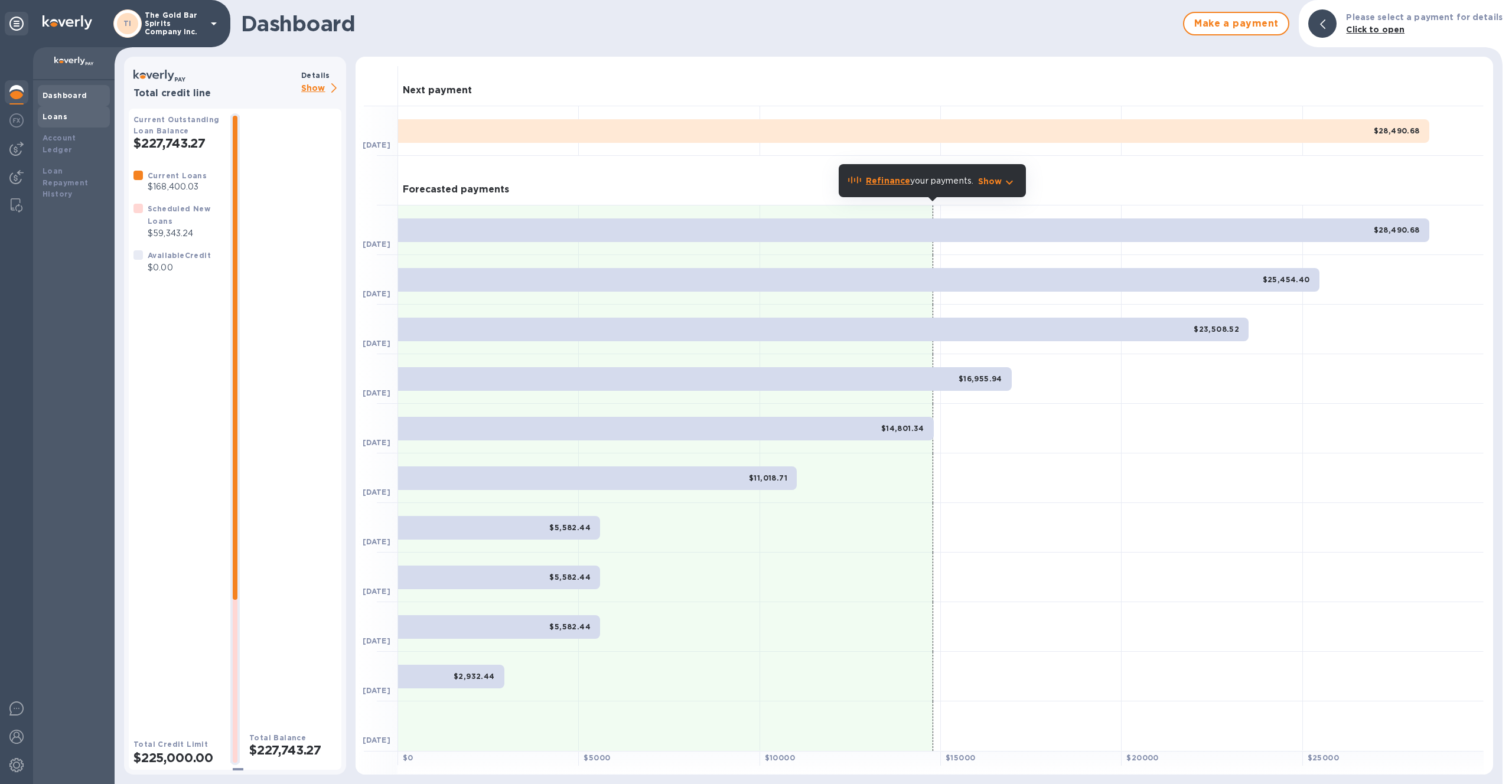
click at [76, 122] on div "Loans" at bounding box center [73, 117] width 63 height 12
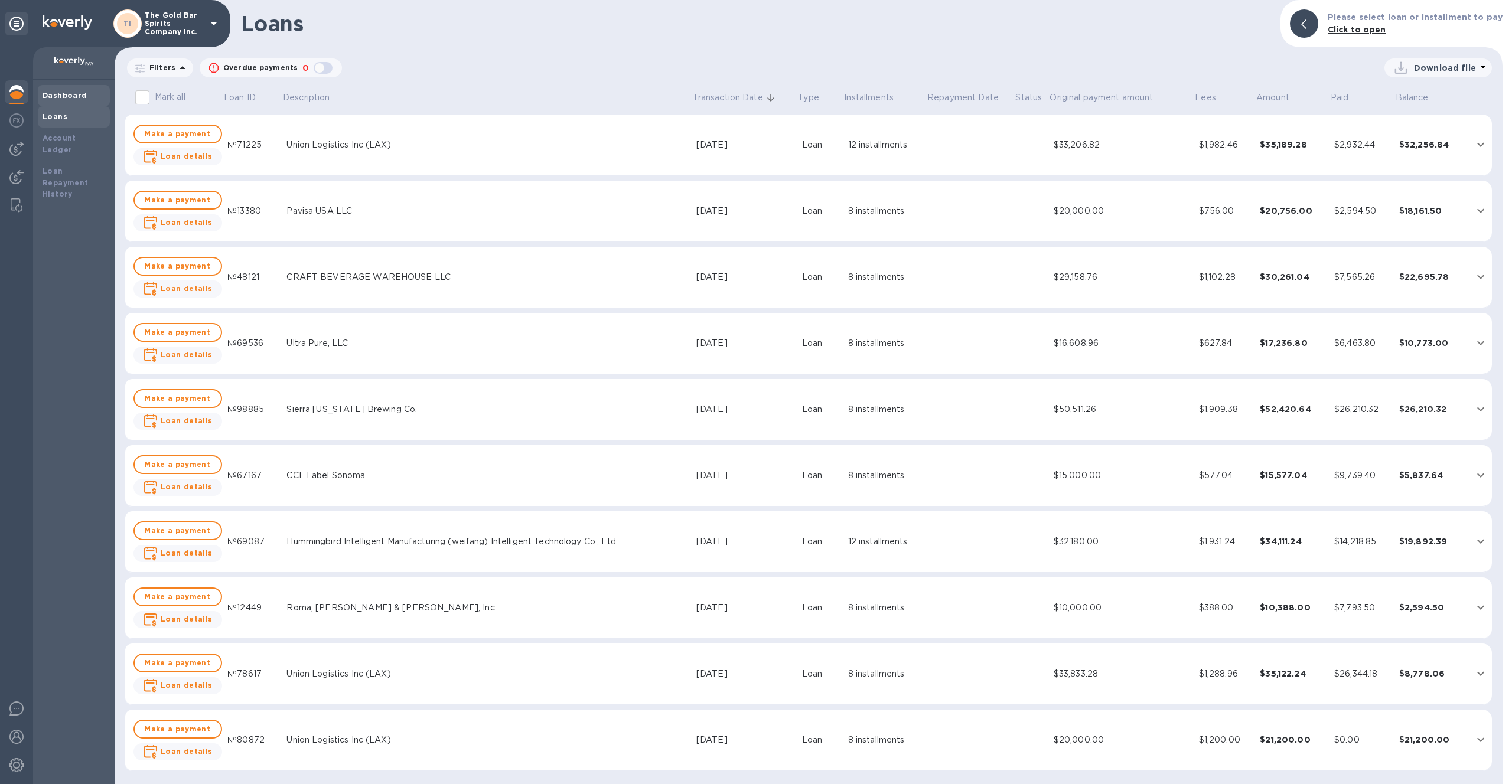
click at [82, 91] on b "Dashboard" at bounding box center [64, 95] width 45 height 9
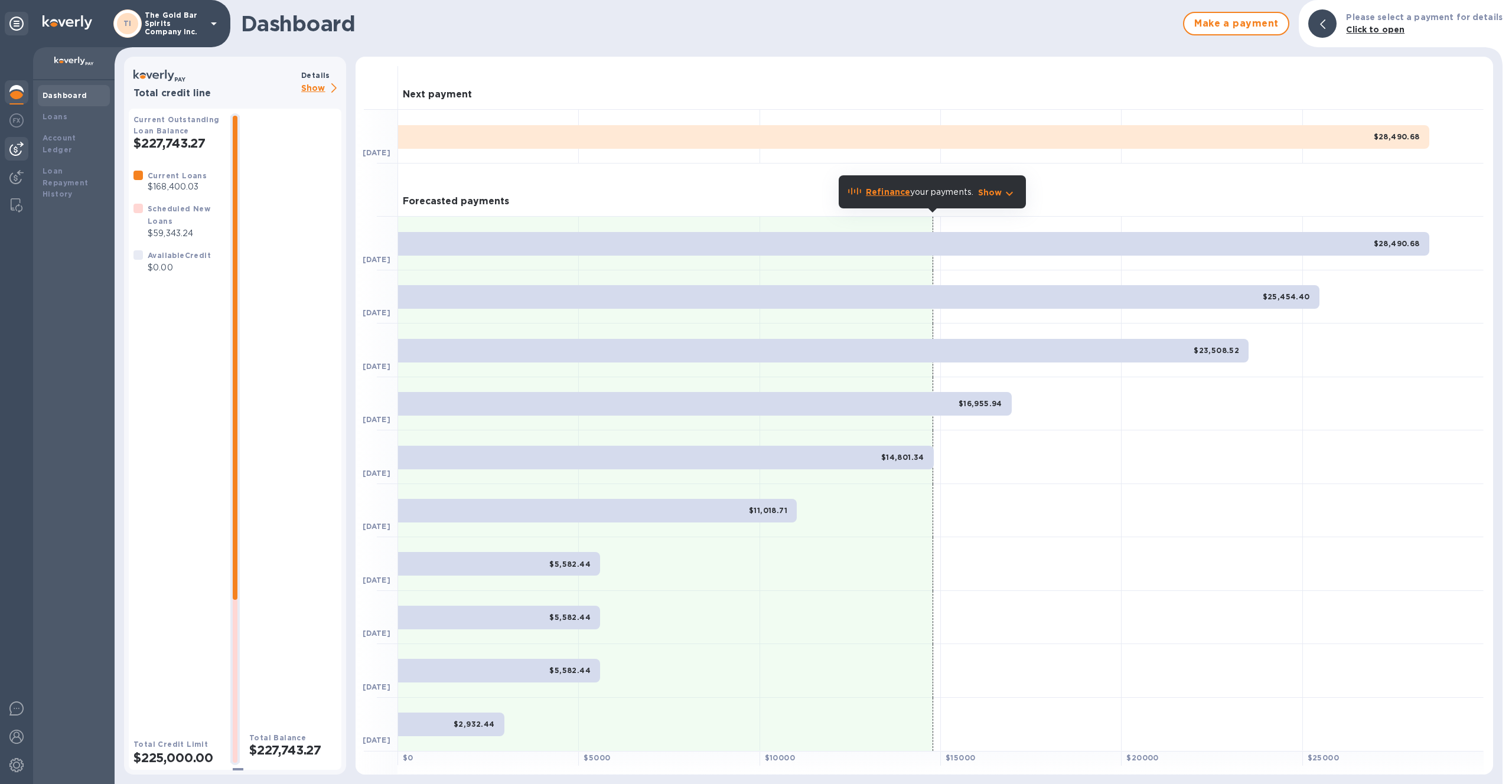
click at [9, 150] on img at bounding box center [16, 148] width 14 height 14
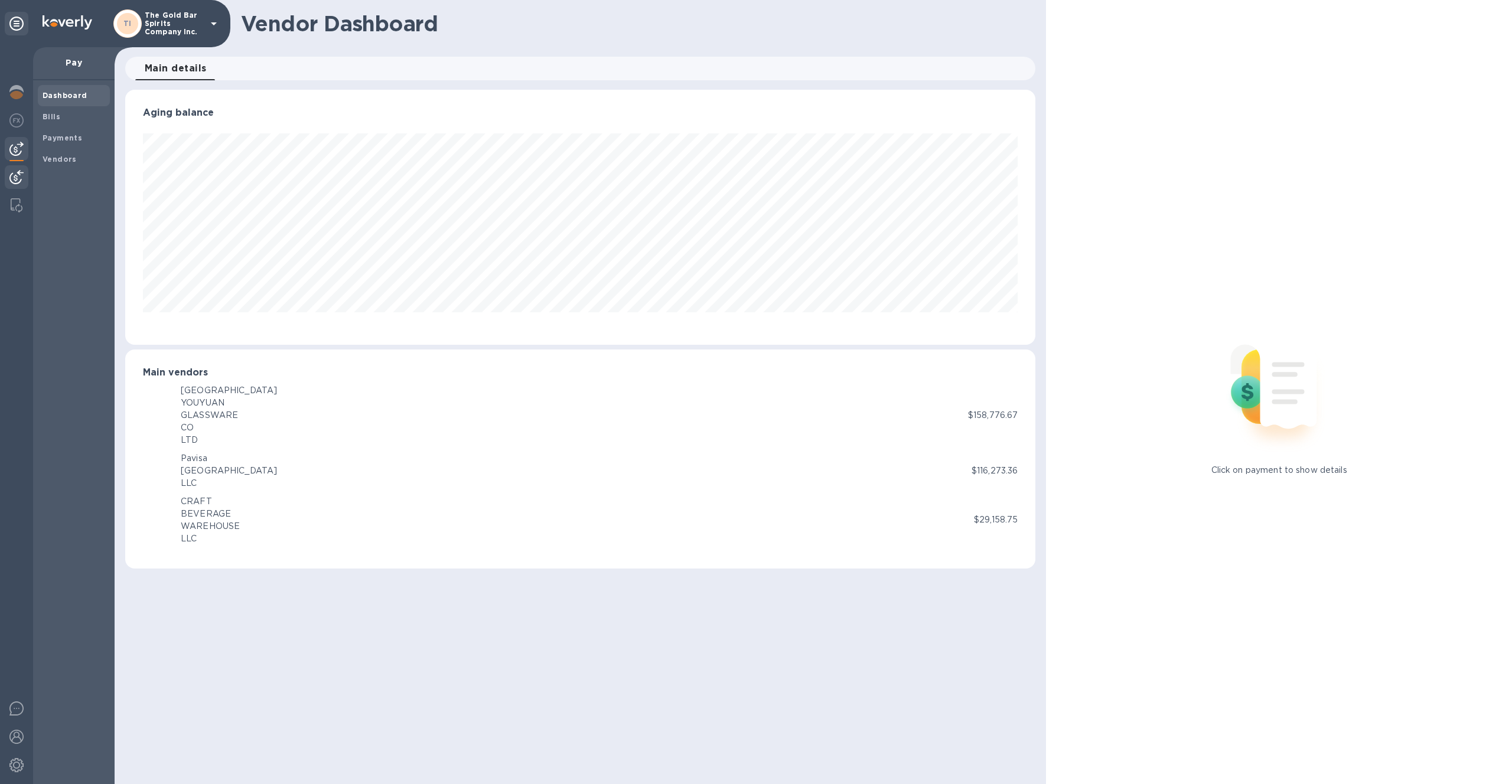
scroll to position [255, 911]
drag, startPoint x: 183, startPoint y: 389, endPoint x: 215, endPoint y: 446, distance: 65.4
click at [215, 448] on div "CL CHONGQING YOUYUAN GLASSWARE CO LTD $158,776.67 PL Pavisa USA LLC $116,273.36…" at bounding box center [580, 464] width 874 height 160
click at [189, 411] on div "GLASSWARE" at bounding box center [228, 415] width 96 height 12
drag, startPoint x: 182, startPoint y: 389, endPoint x: 207, endPoint y: 444, distance: 60.4
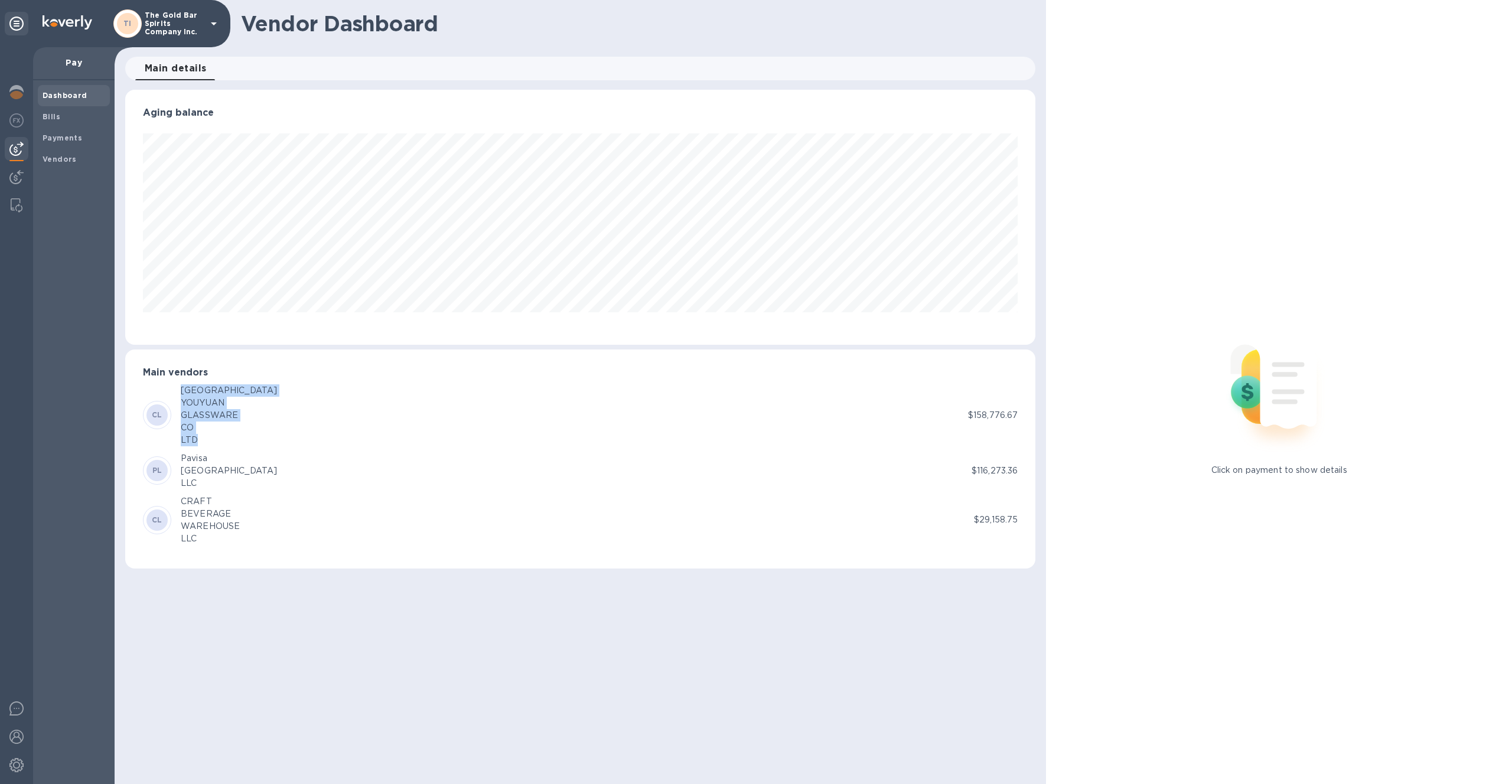
click at [207, 444] on p "CHONGQING YOUYUAN GLASSWARE CO LTD" at bounding box center [228, 415] width 96 height 62
copy p "CHONGQING YOUYUAN GLASSWARE CO LTD"
click at [78, 118] on span "Bills" at bounding box center [73, 117] width 63 height 12
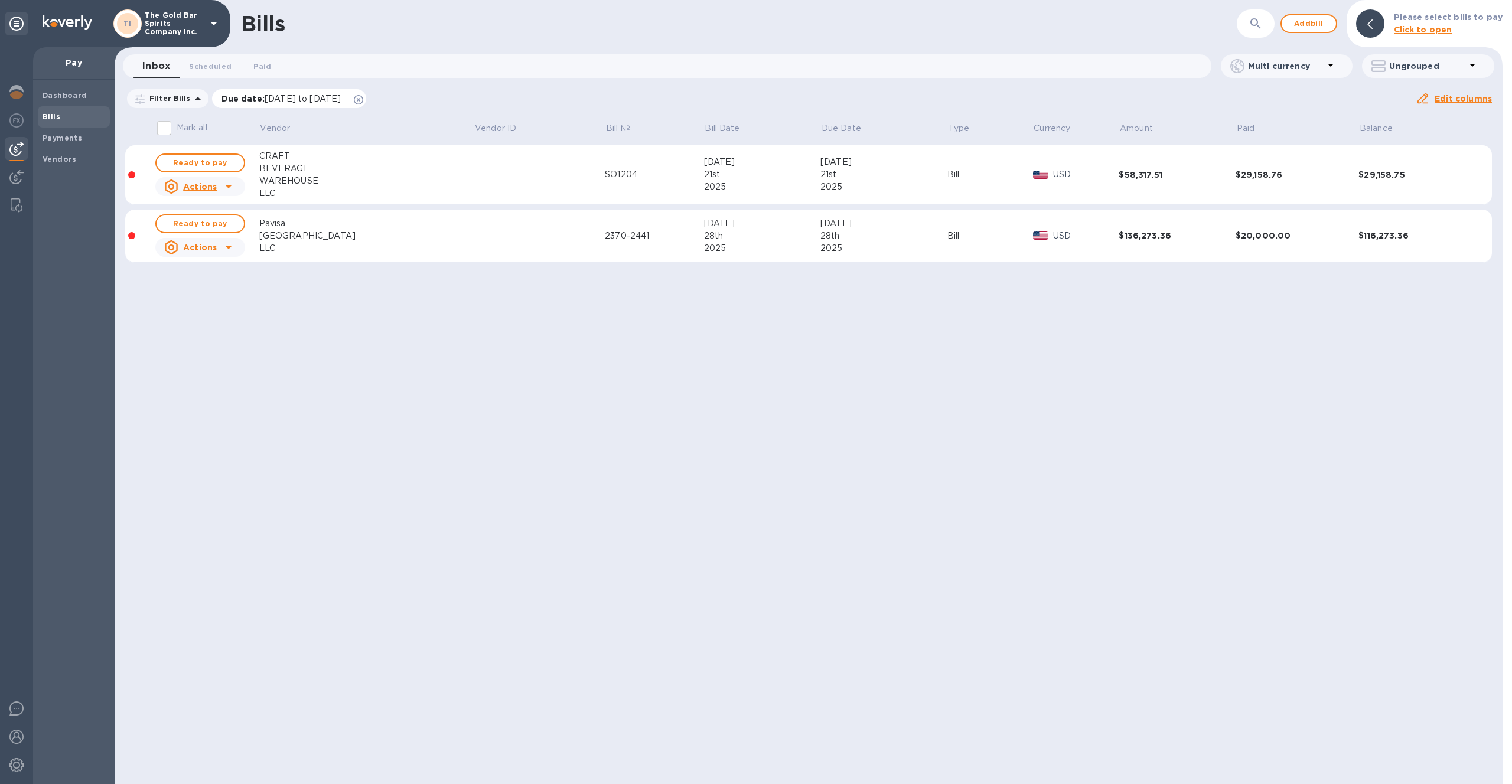
click at [363, 99] on icon at bounding box center [359, 100] width 9 height 9
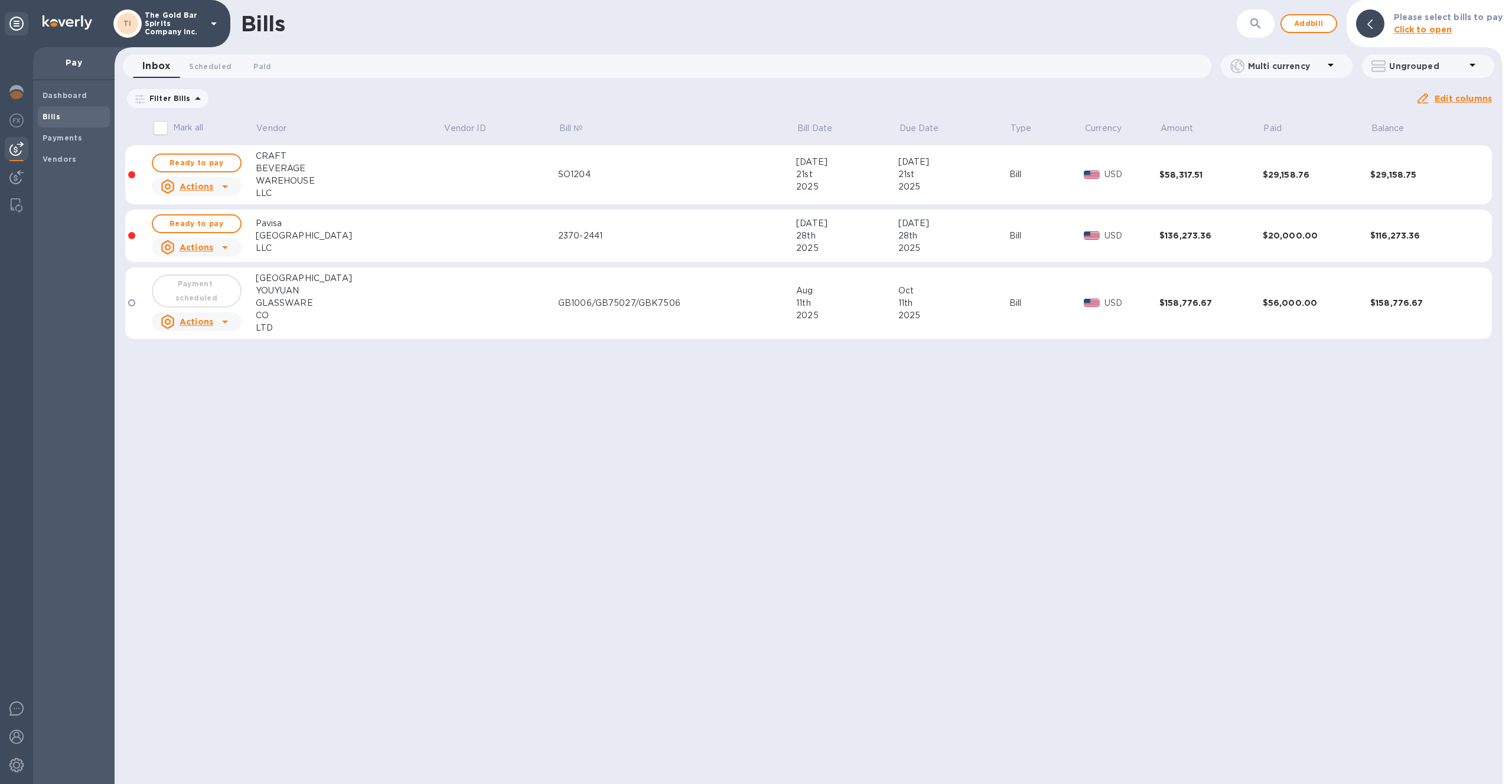
click at [443, 299] on td at bounding box center [500, 303] width 114 height 72
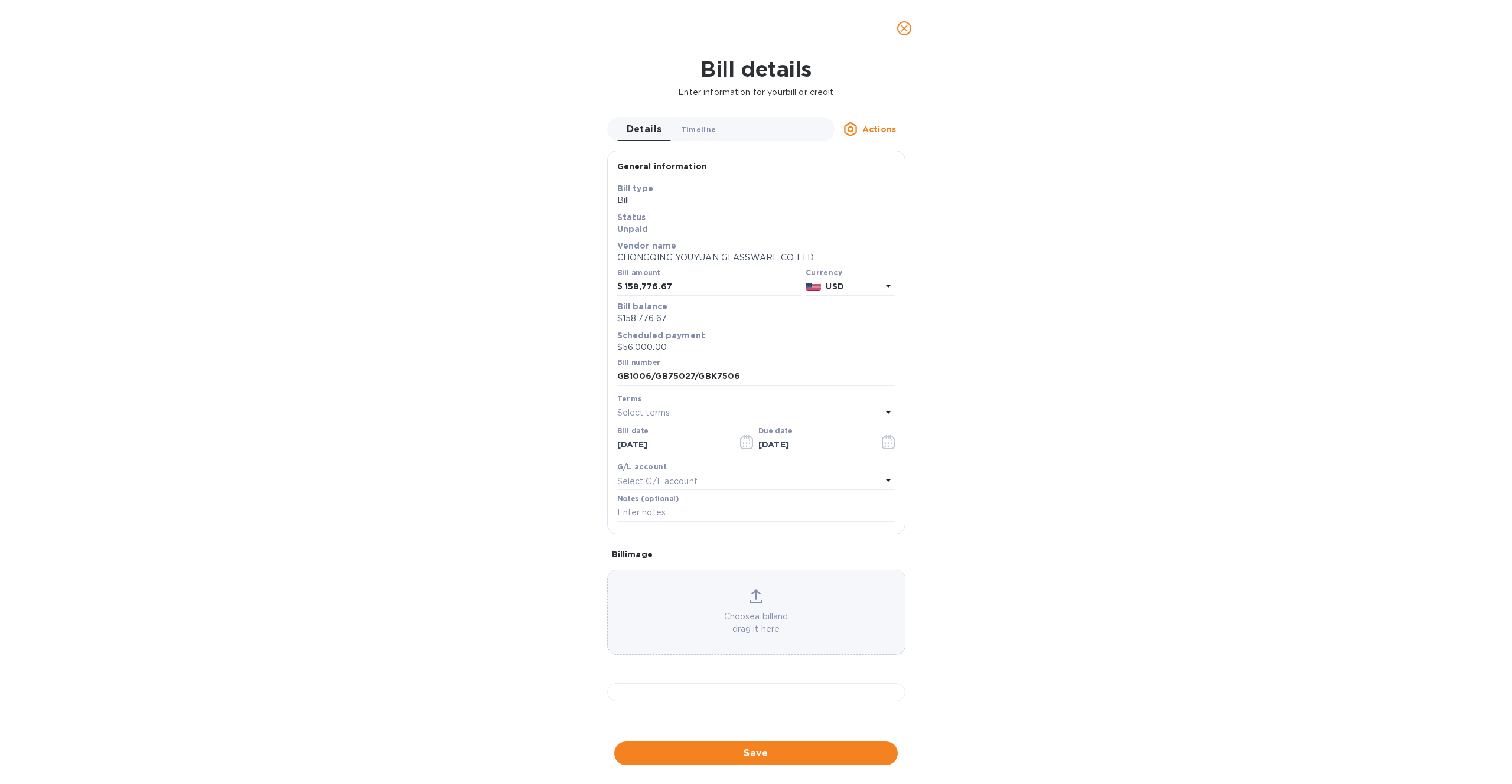
click at [713, 130] on span "Timeline 0" at bounding box center [698, 129] width 36 height 12
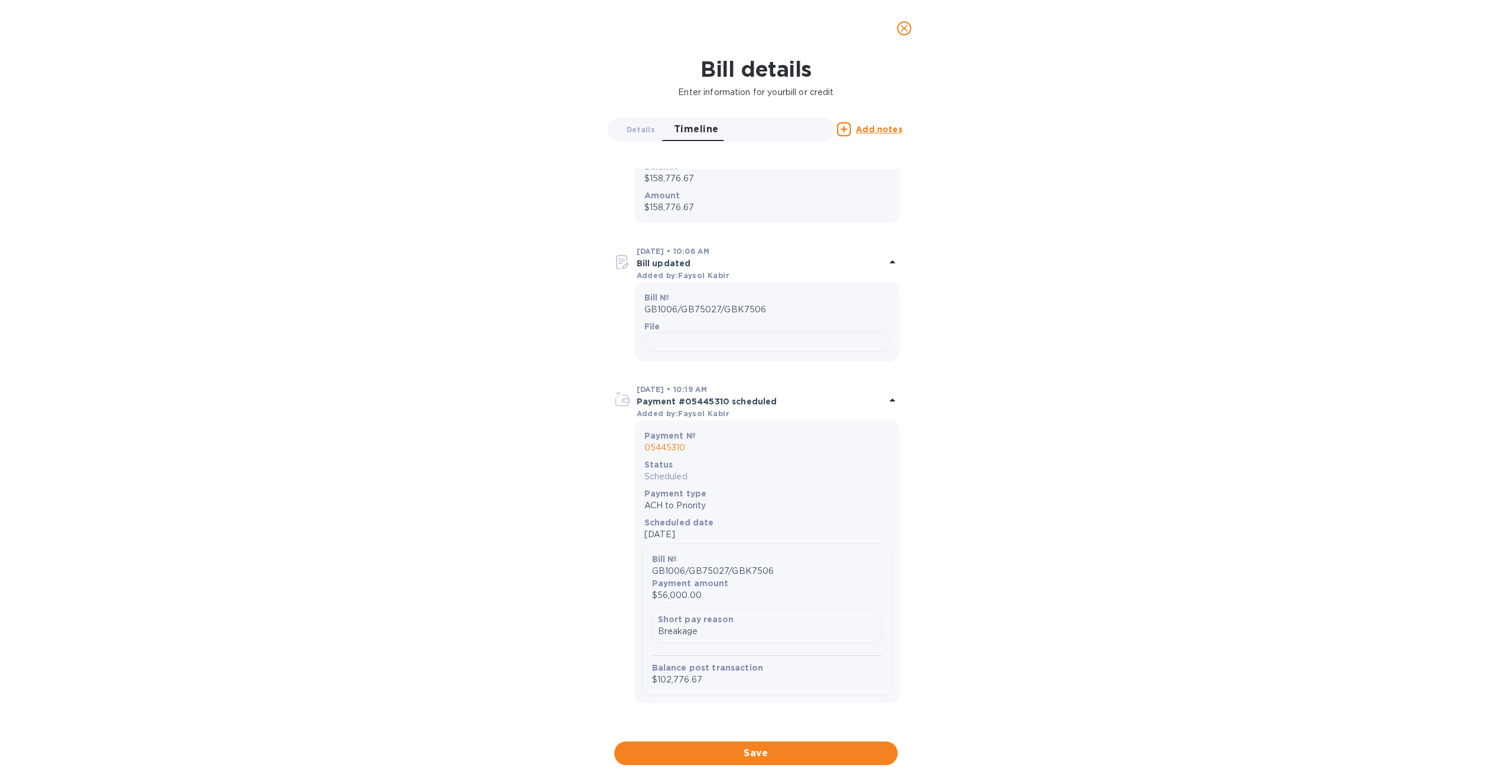
scroll to position [469, 0]
